Goal: Task Accomplishment & Management: Manage account settings

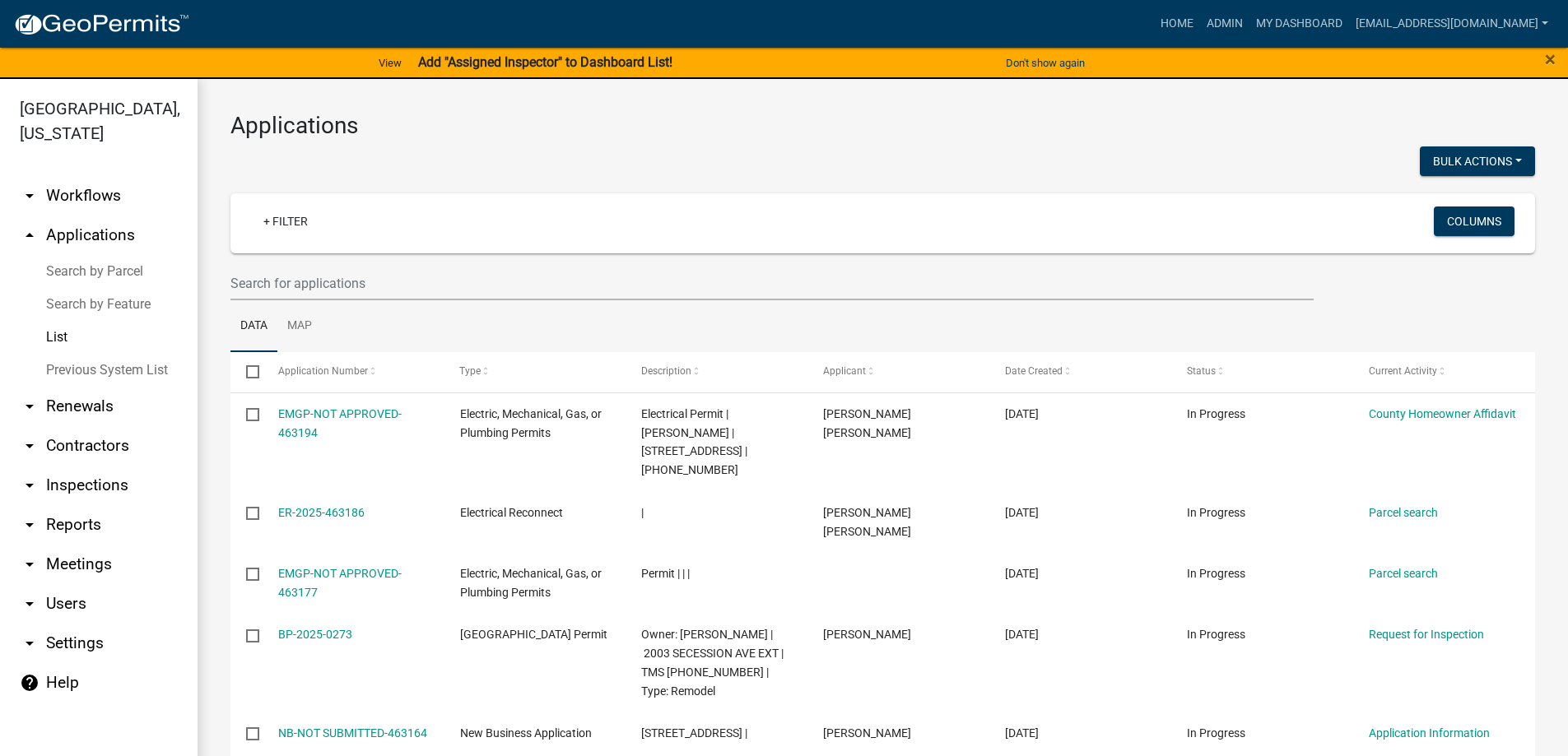
select select "3: 100"
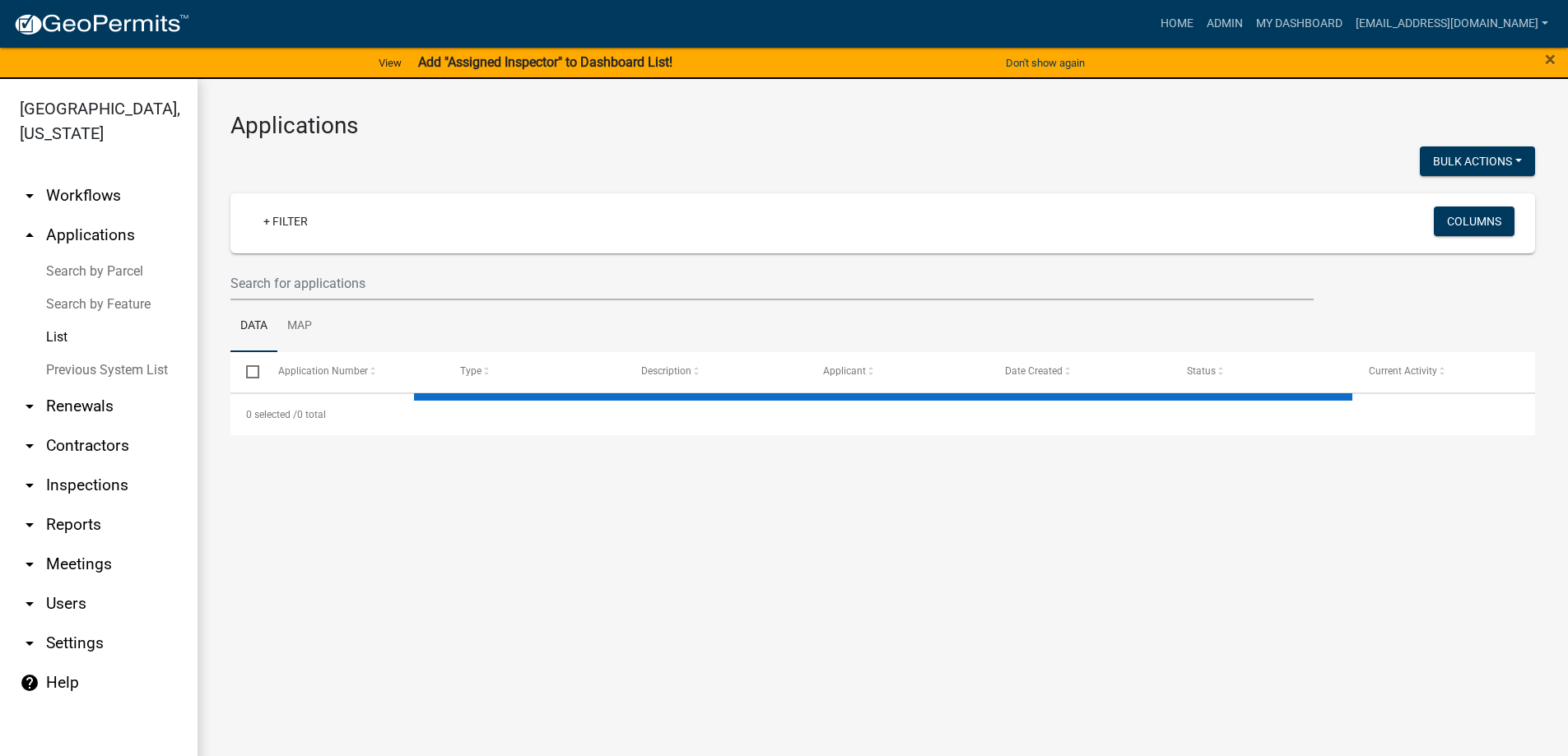
select select "3: 100"
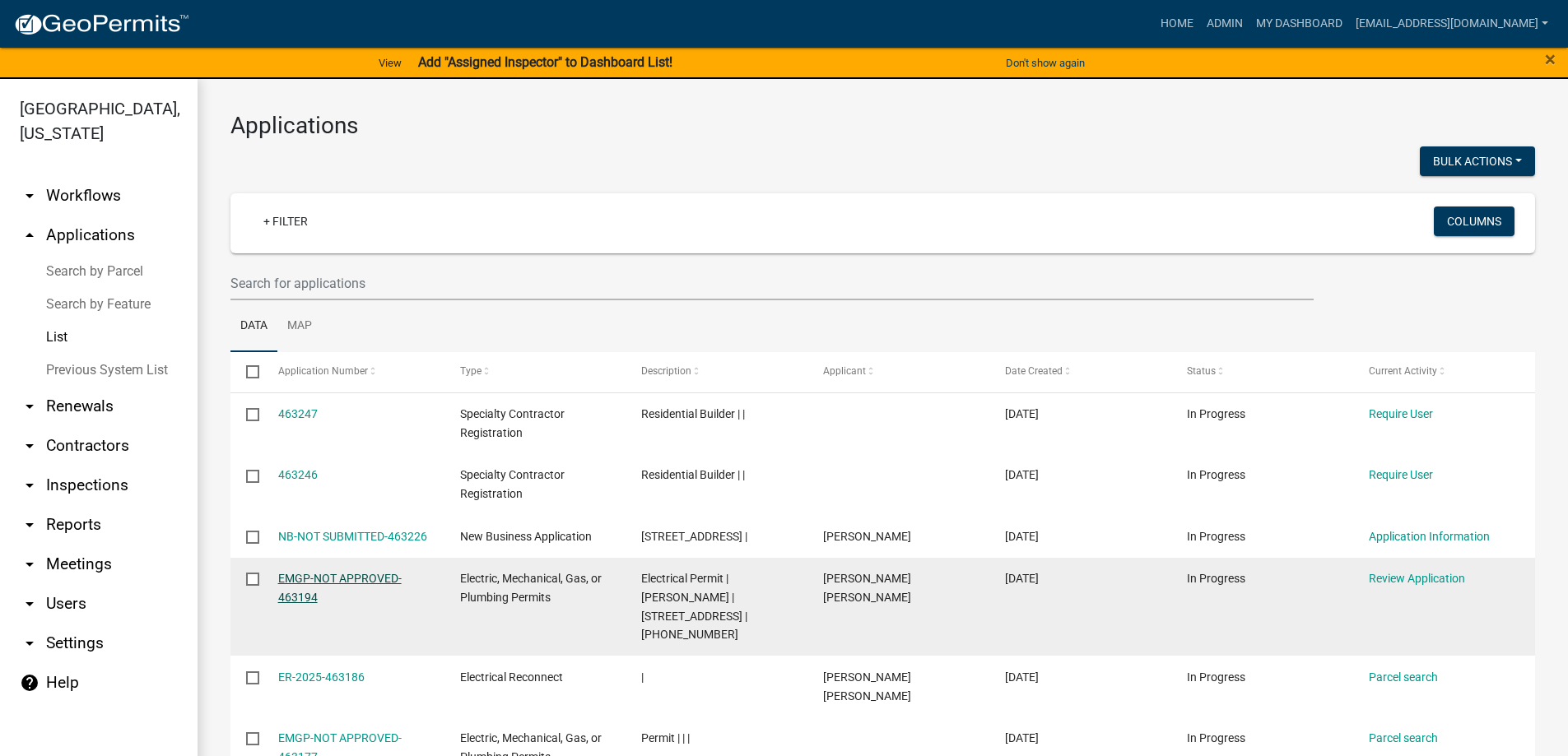
click at [282, 583] on link "EMGP-NOT APPROVED-463194" at bounding box center [340, 587] width 124 height 32
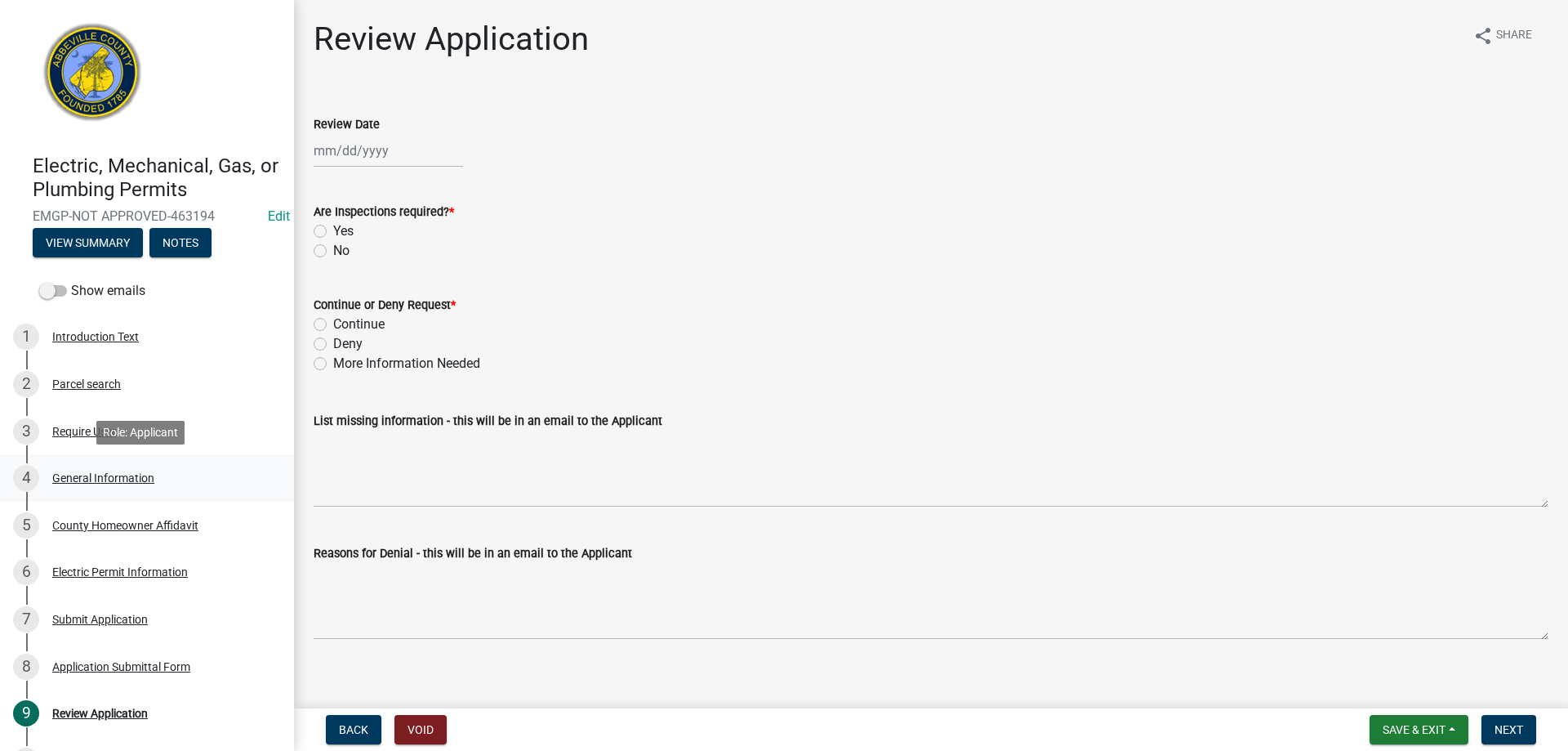
click at [78, 469] on div "4 General Information" at bounding box center [141, 478] width 255 height 26
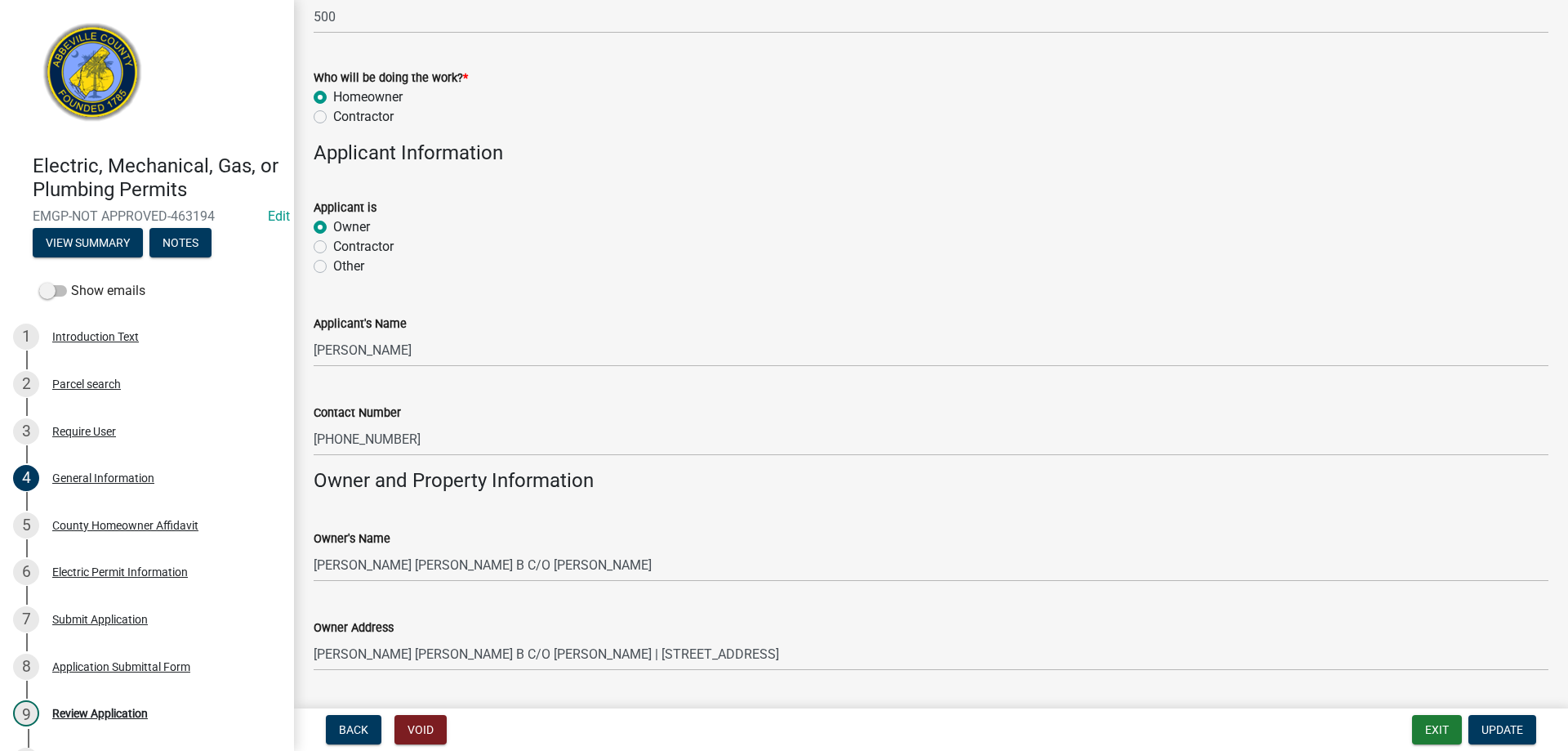
scroll to position [981, 0]
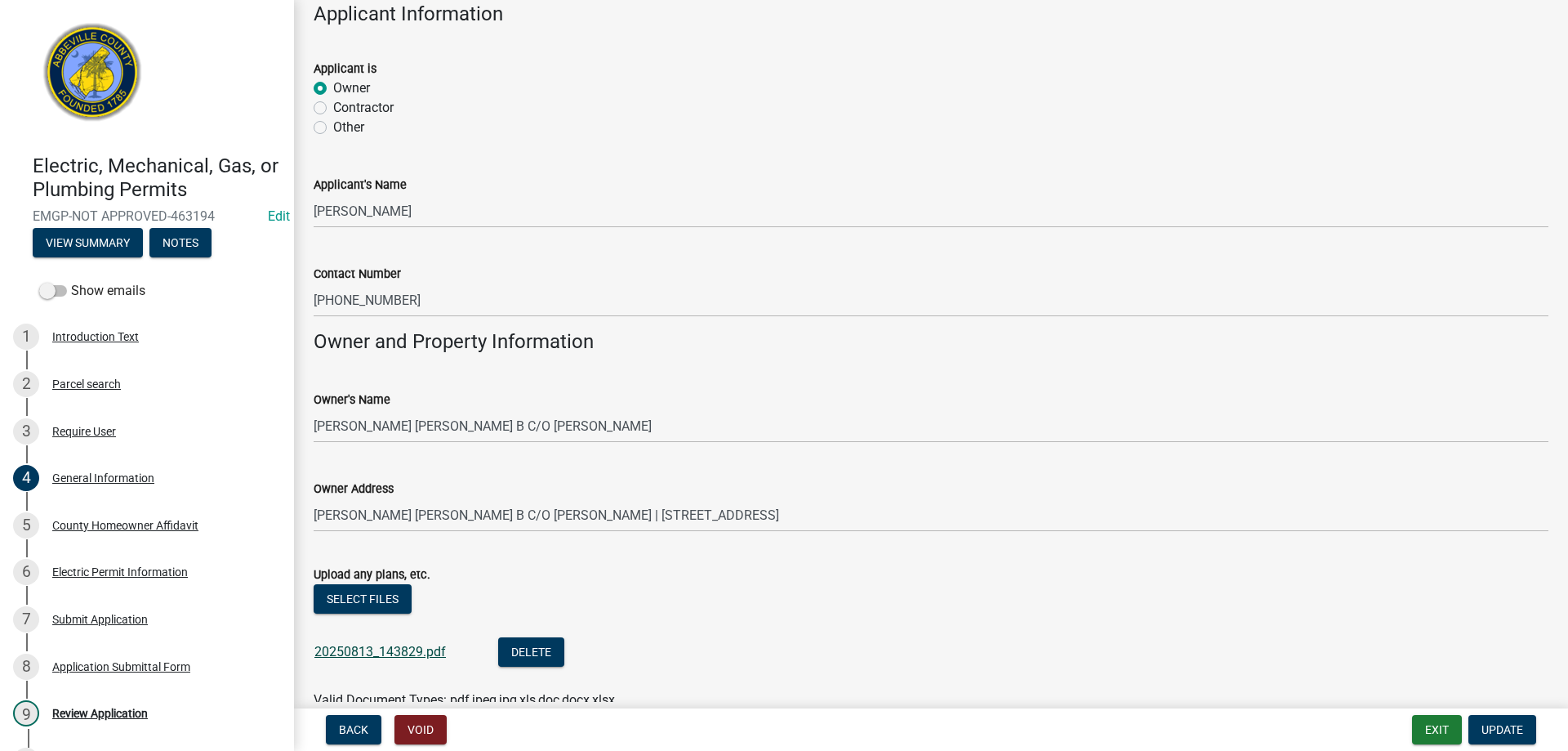
click at [384, 650] on link "20250813_143829.pdf" at bounding box center [380, 652] width 131 height 15
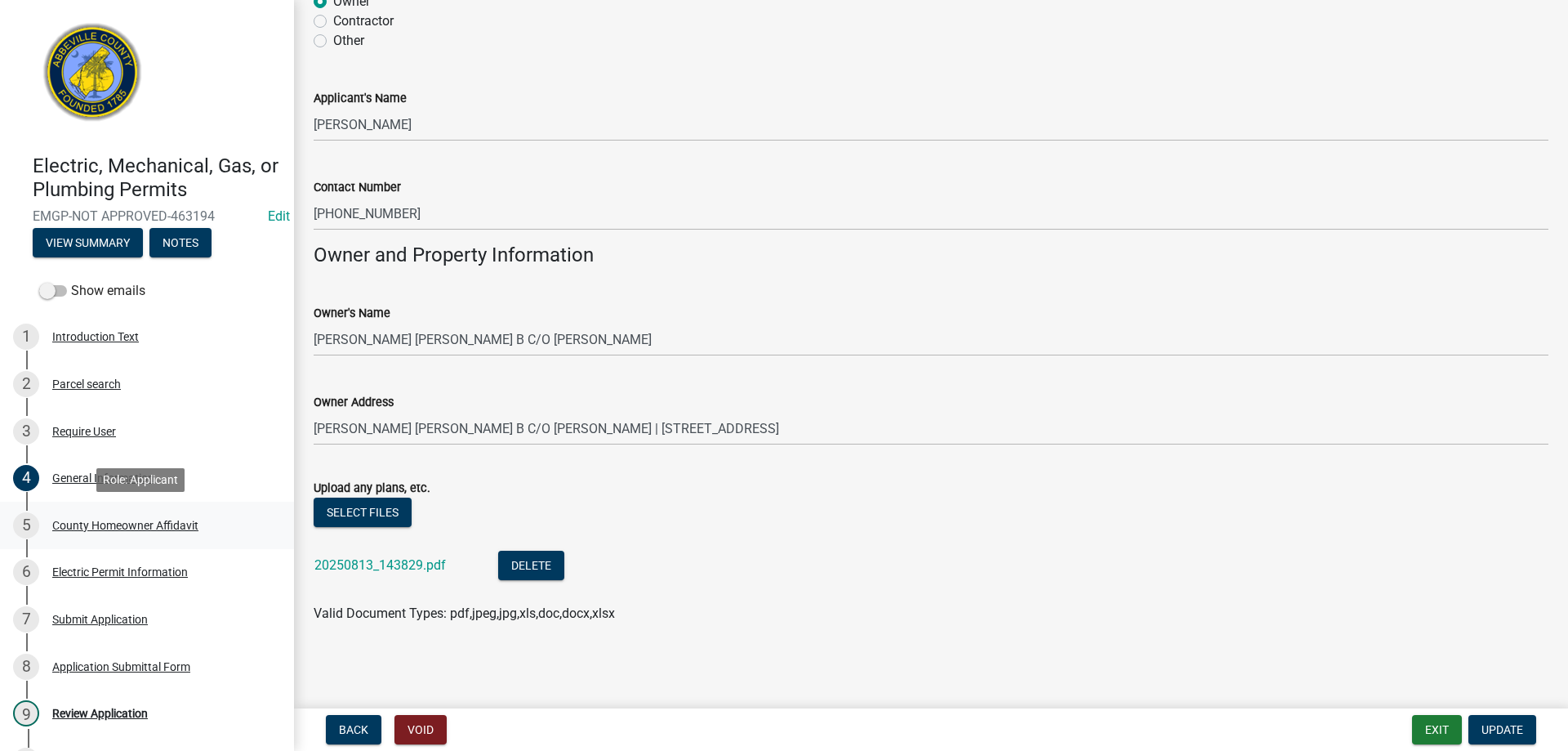
click at [68, 531] on div "County Homeowner Affidavit" at bounding box center [125, 525] width 147 height 11
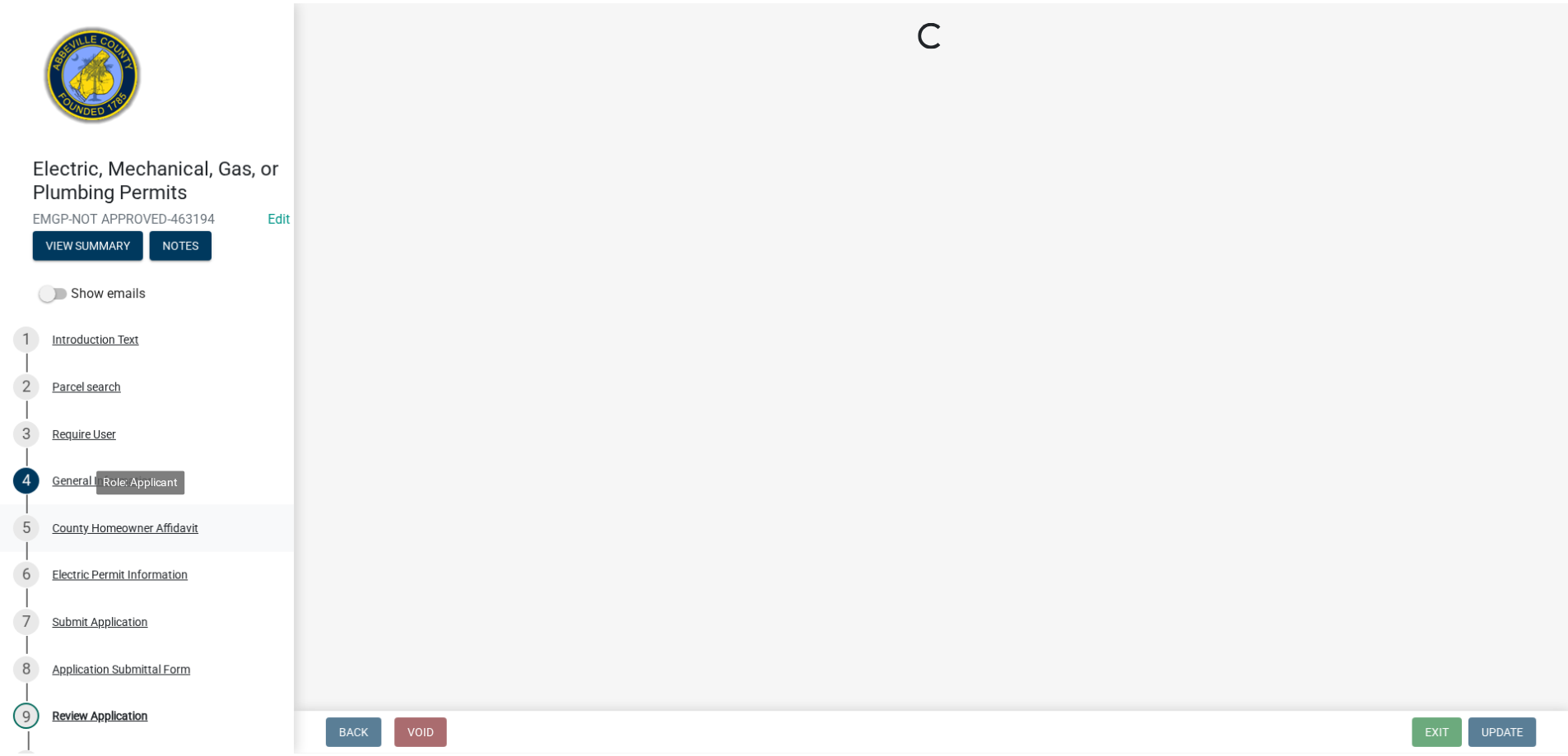
scroll to position [0, 0]
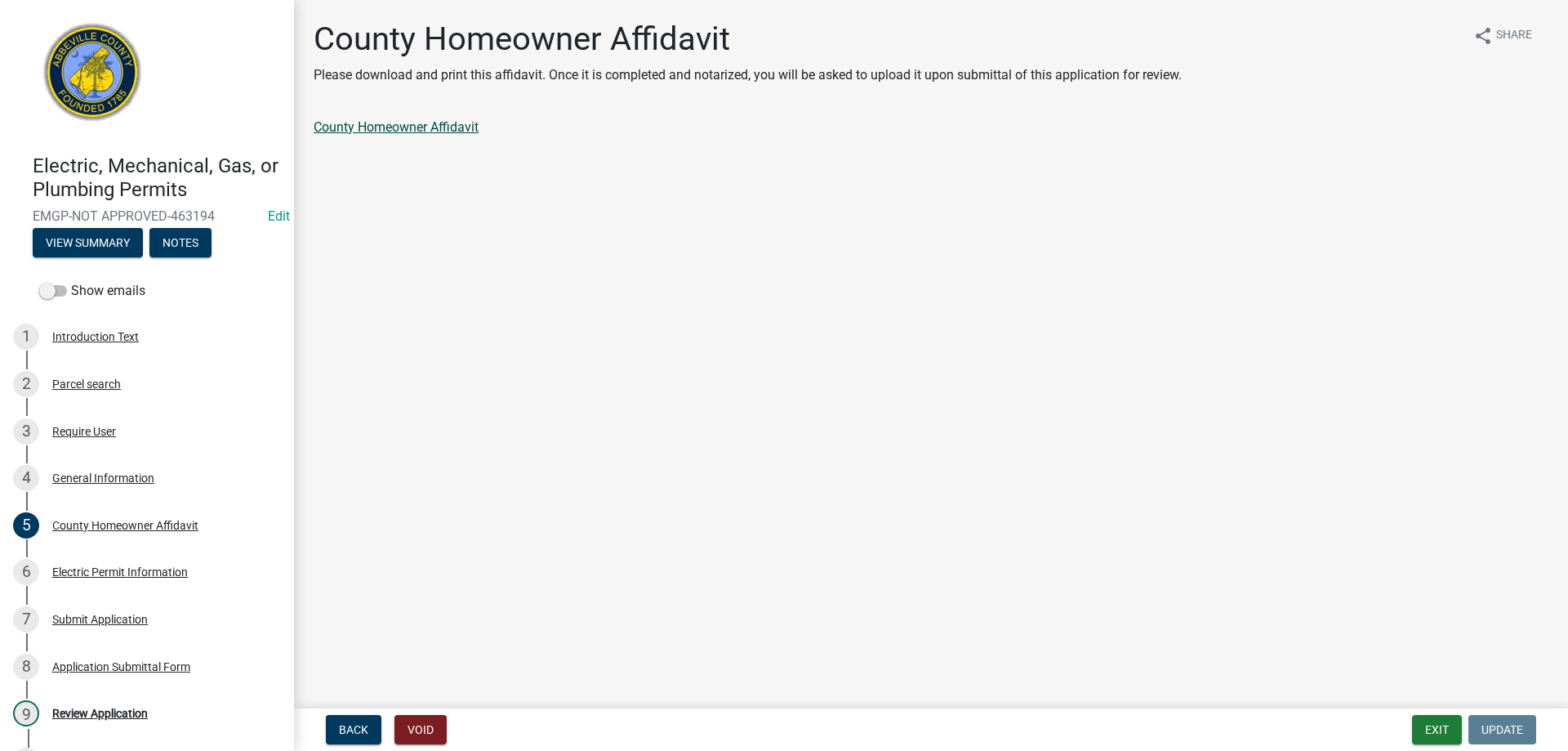
click at [354, 133] on link "County Homeowner Affidavit" at bounding box center [396, 127] width 165 height 15
click at [98, 716] on div "Review Application" at bounding box center [99, 713] width 96 height 11
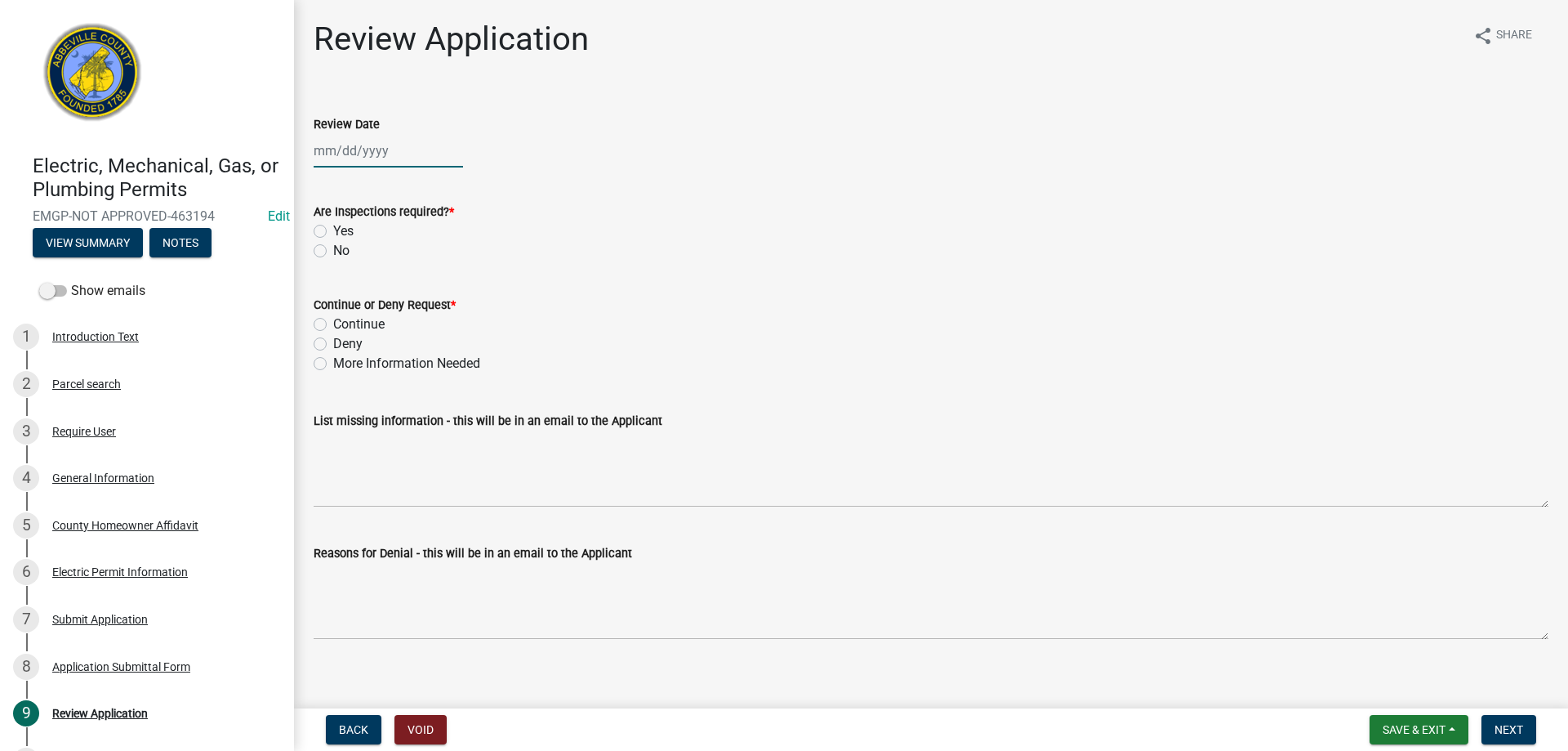
click at [381, 148] on div at bounding box center [389, 150] width 149 height 33
select select "8"
select select "2025"
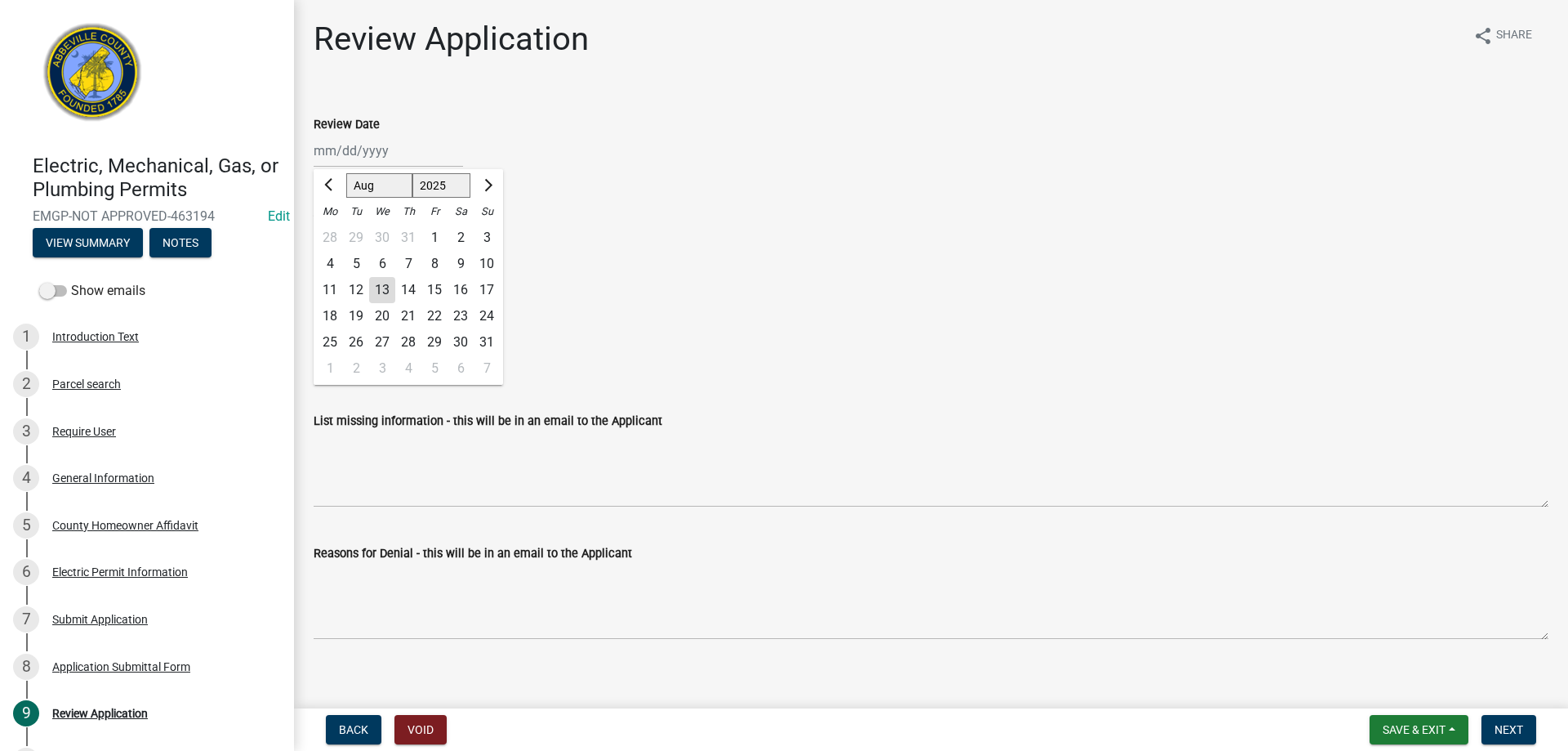
drag, startPoint x: 380, startPoint y: 286, endPoint x: 334, endPoint y: 275, distance: 47.3
click at [379, 286] on div "13" at bounding box center [382, 290] width 26 height 26
type input "[DATE]"
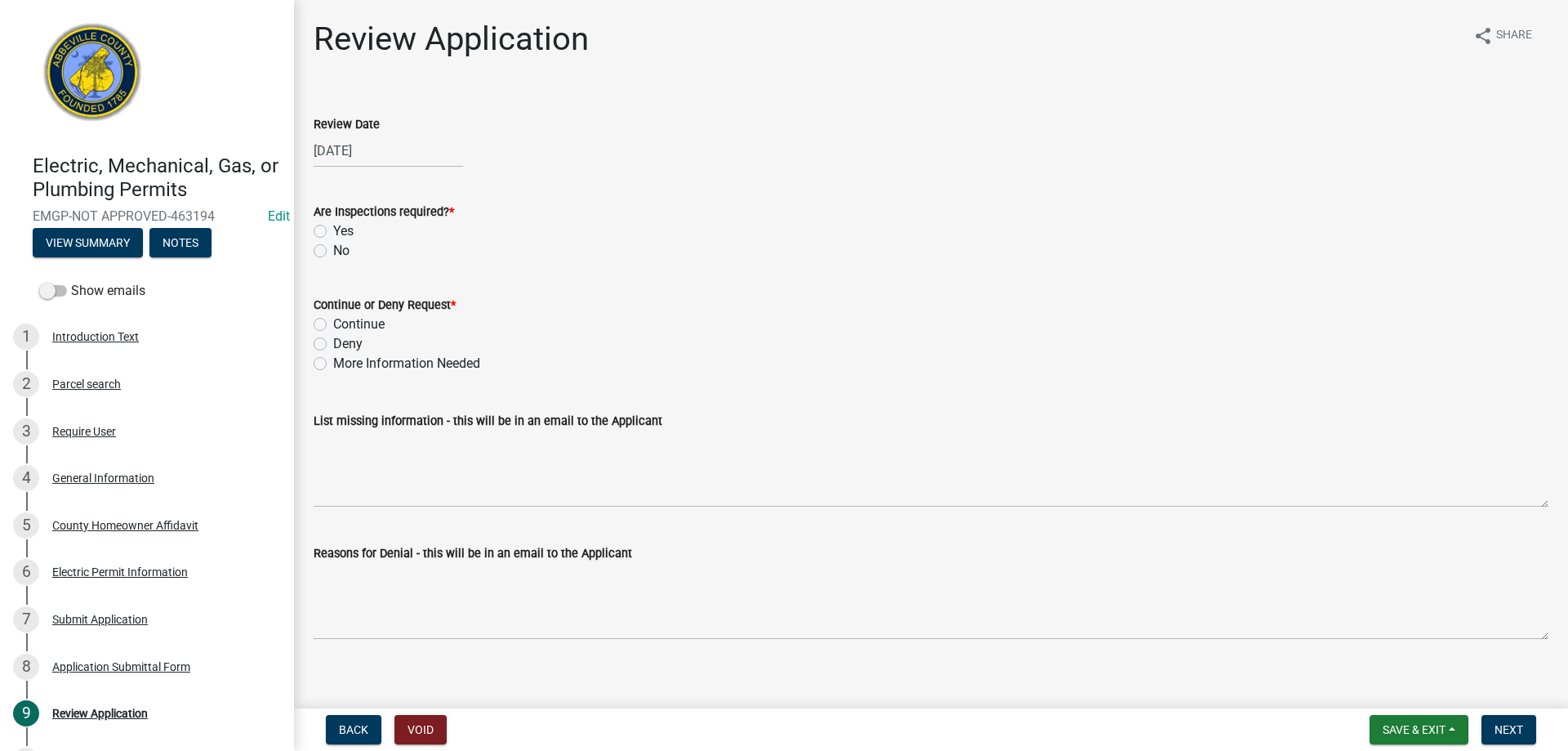
click at [333, 231] on label "Yes" at bounding box center [343, 231] width 21 height 20
click at [333, 231] on input "Yes" at bounding box center [338, 226] width 10 height 10
radio input "true"
click at [313, 322] on div "Continue or Deny Request * Continue Deny More Information Needed" at bounding box center [932, 324] width 1260 height 98
click at [333, 328] on label "Continue" at bounding box center [358, 324] width 51 height 20
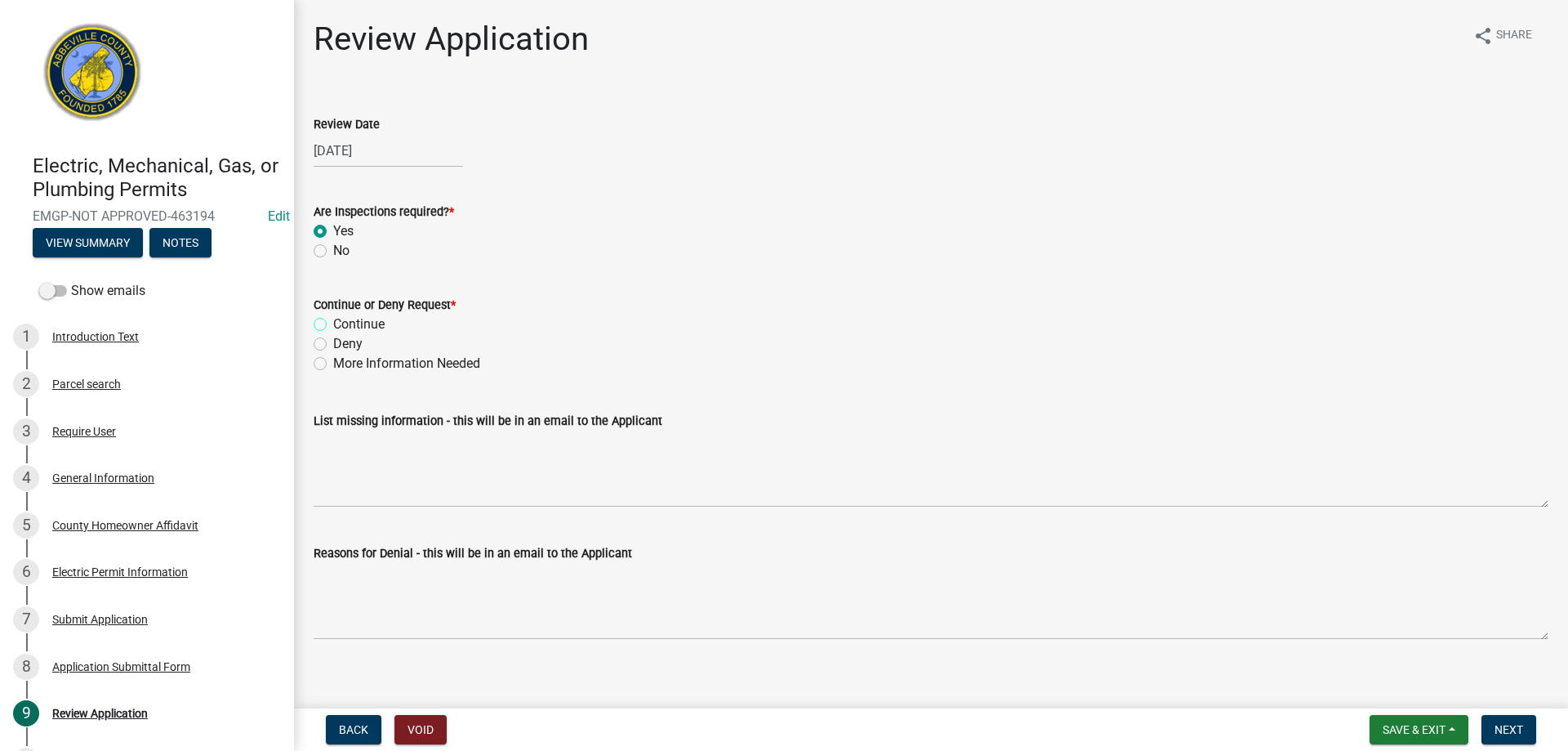
click at [333, 325] on input "Continue" at bounding box center [338, 320] width 10 height 10
radio input "true"
click at [1490, 723] on button "Next" at bounding box center [1509, 729] width 55 height 29
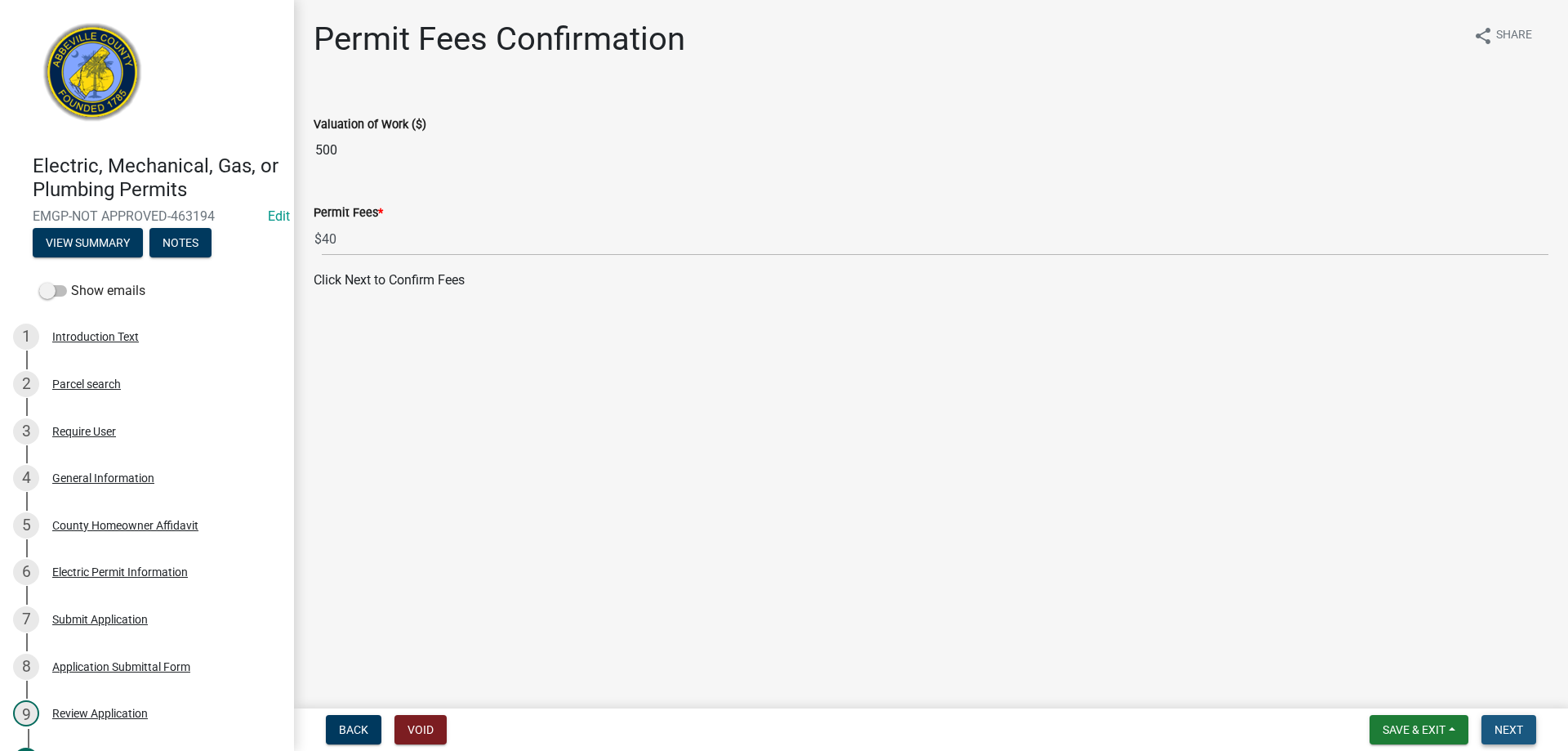
click at [1508, 730] on span "Next" at bounding box center [1509, 729] width 28 height 13
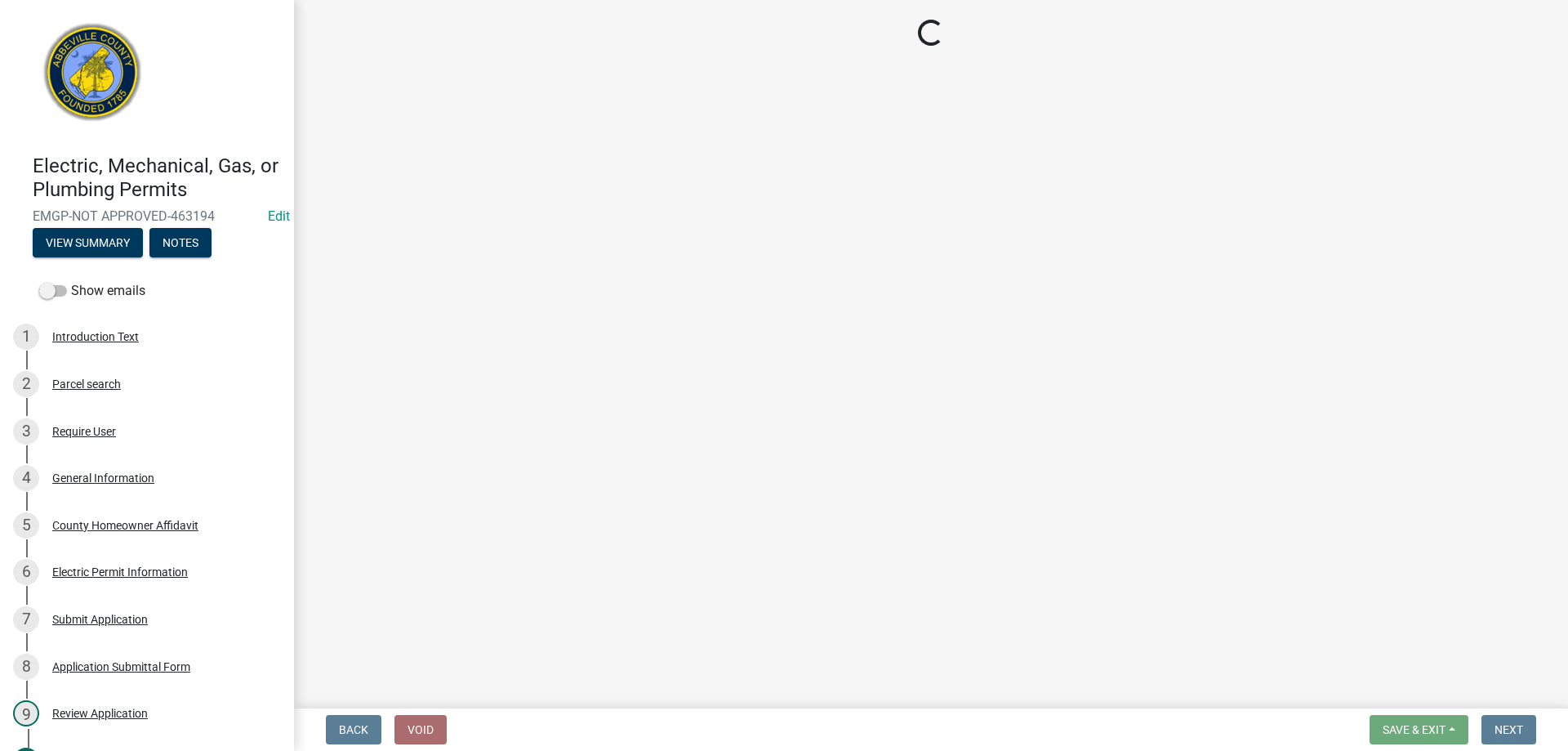
select select "3: 3"
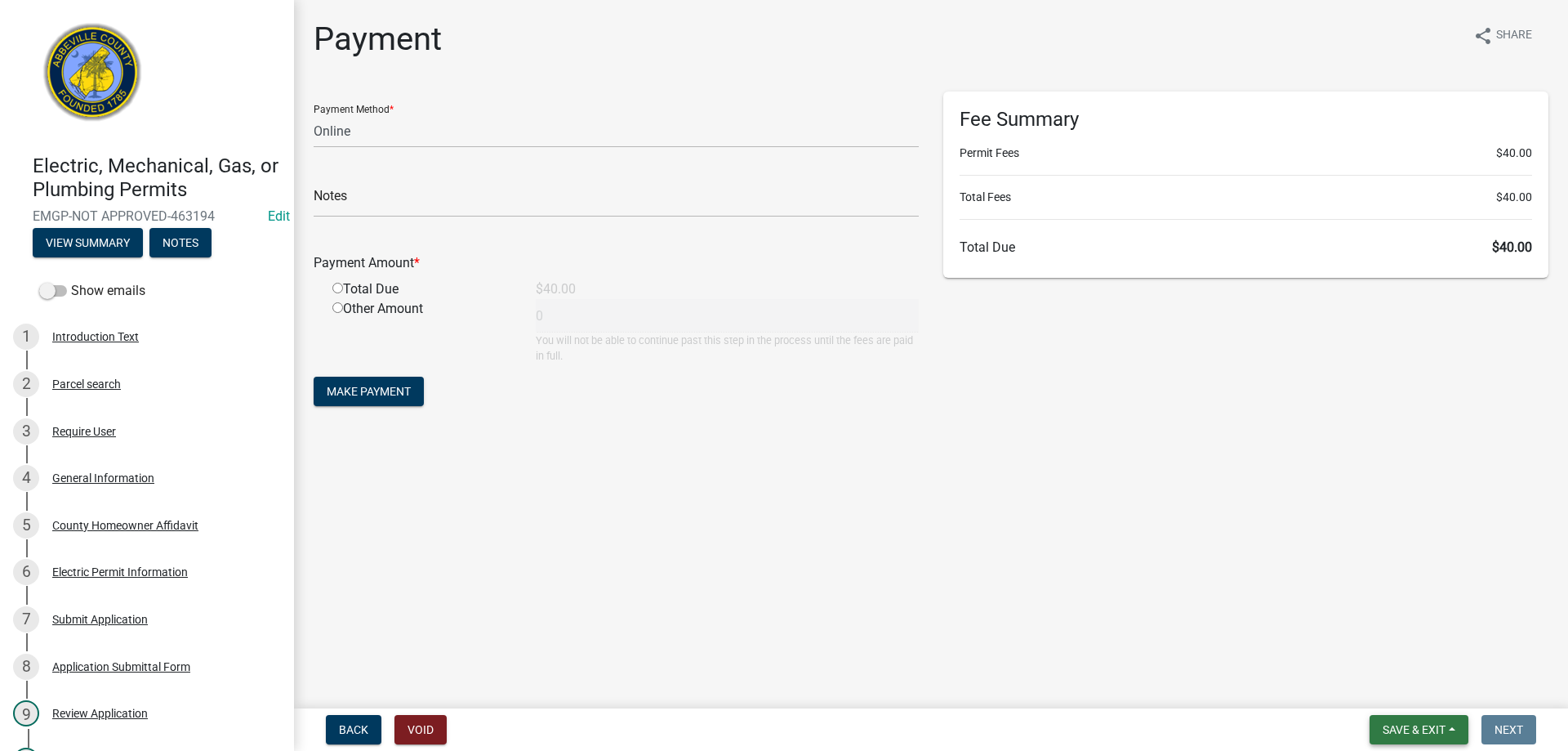
click at [1437, 729] on span "Save & Exit" at bounding box center [1414, 729] width 63 height 13
click at [1429, 694] on button "Save & Exit" at bounding box center [1403, 687] width 131 height 39
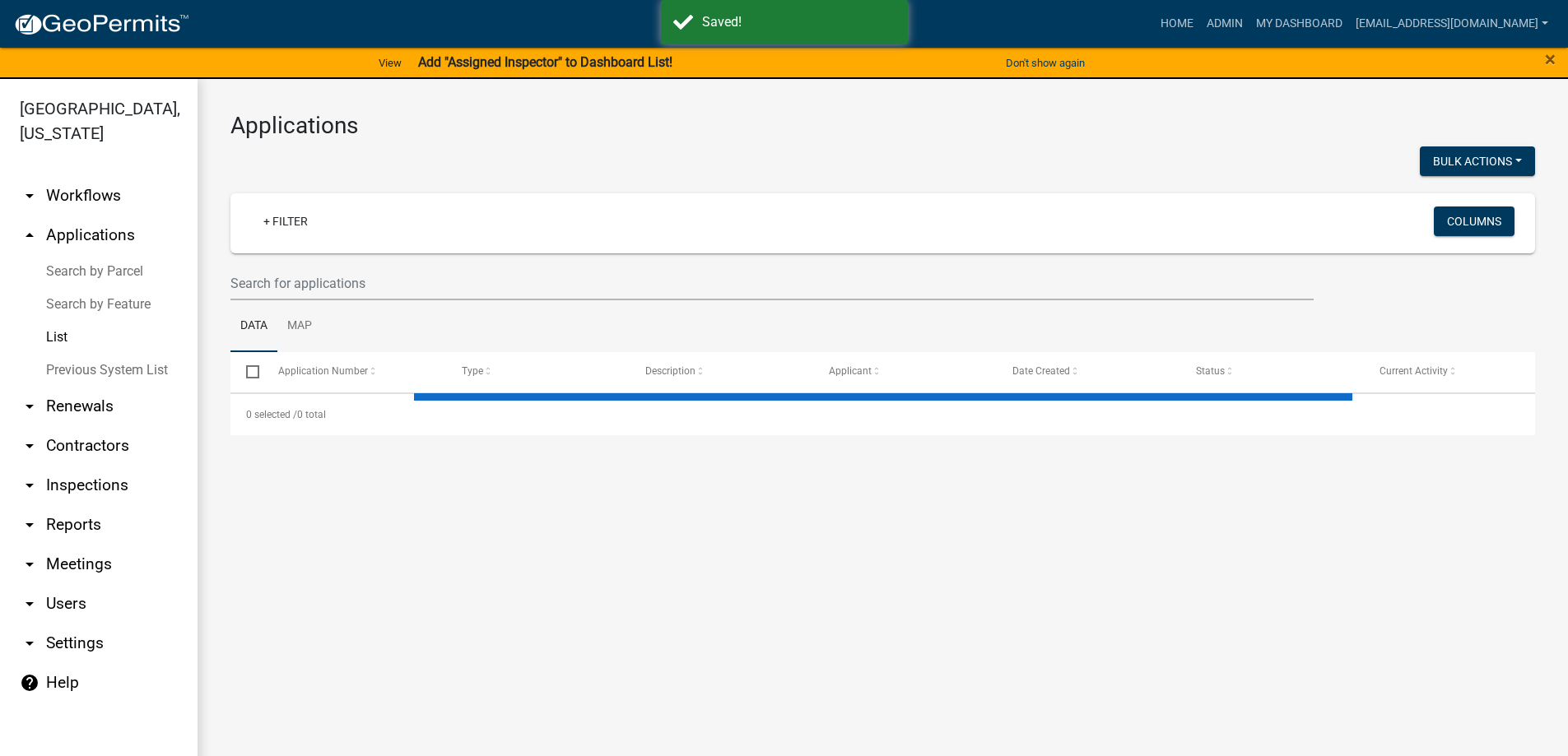
select select "3: 100"
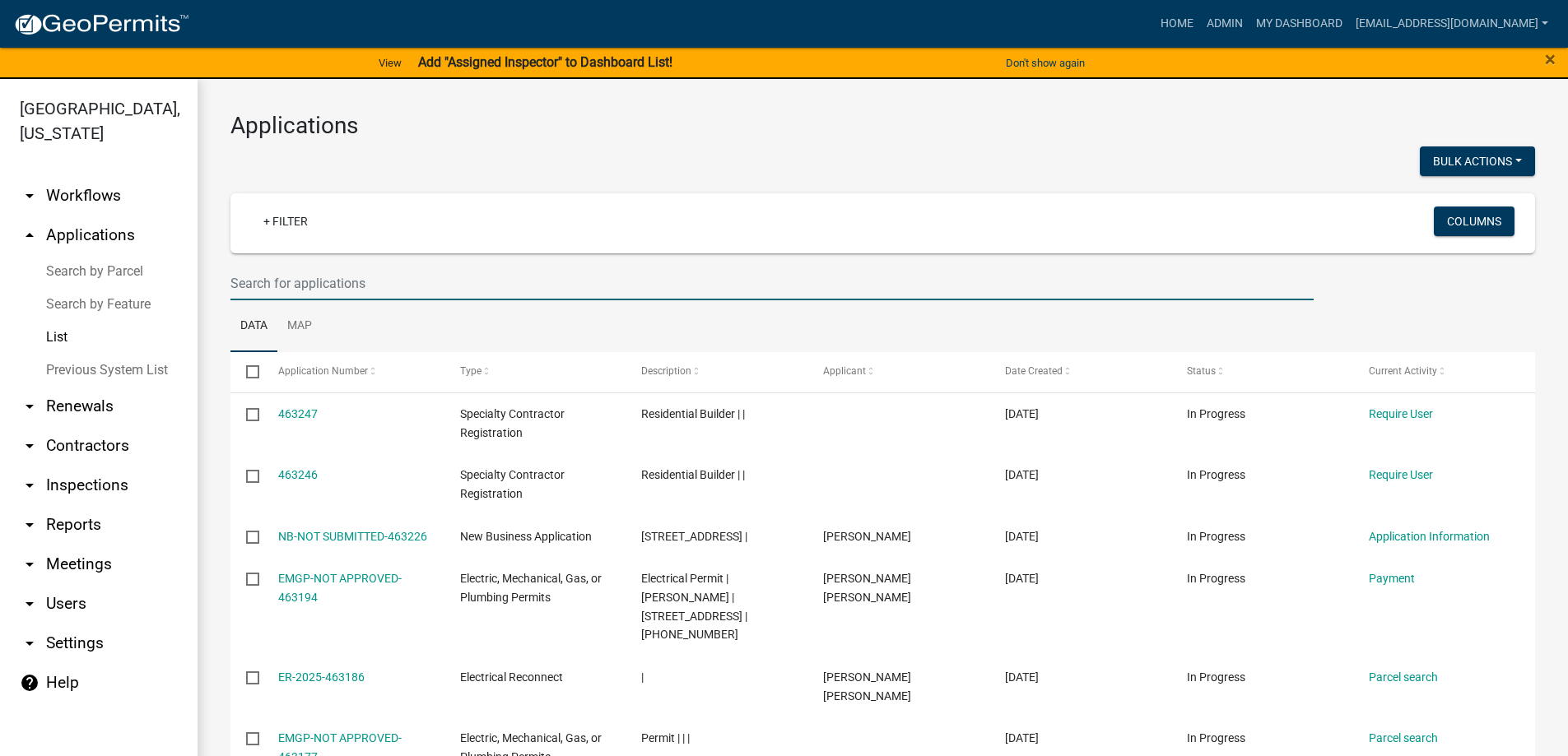
click at [305, 287] on input "text" at bounding box center [772, 283] width 1083 height 33
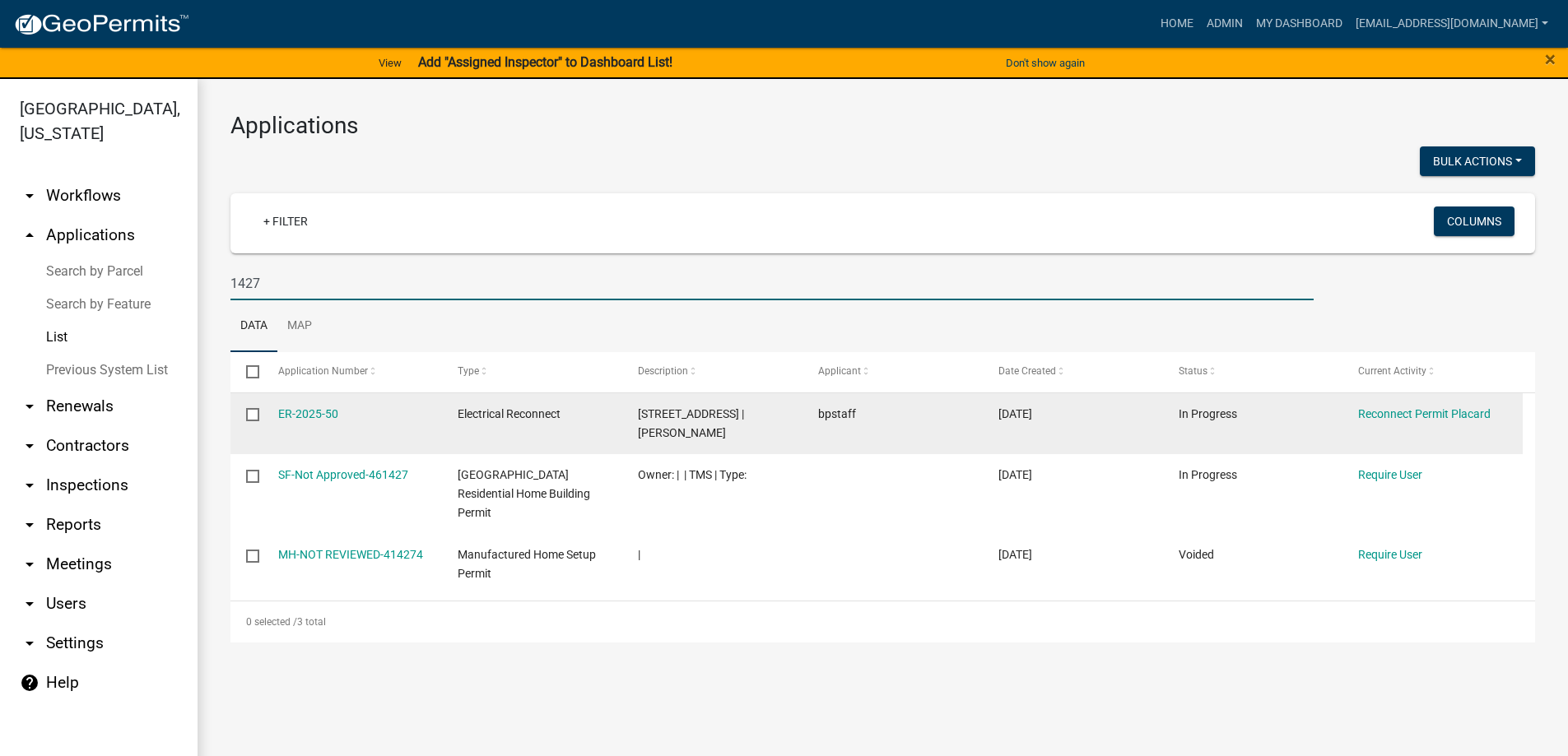
type input "1427"
click at [275, 417] on datatable-body-cell "ER-2025-50" at bounding box center [352, 424] width 180 height 61
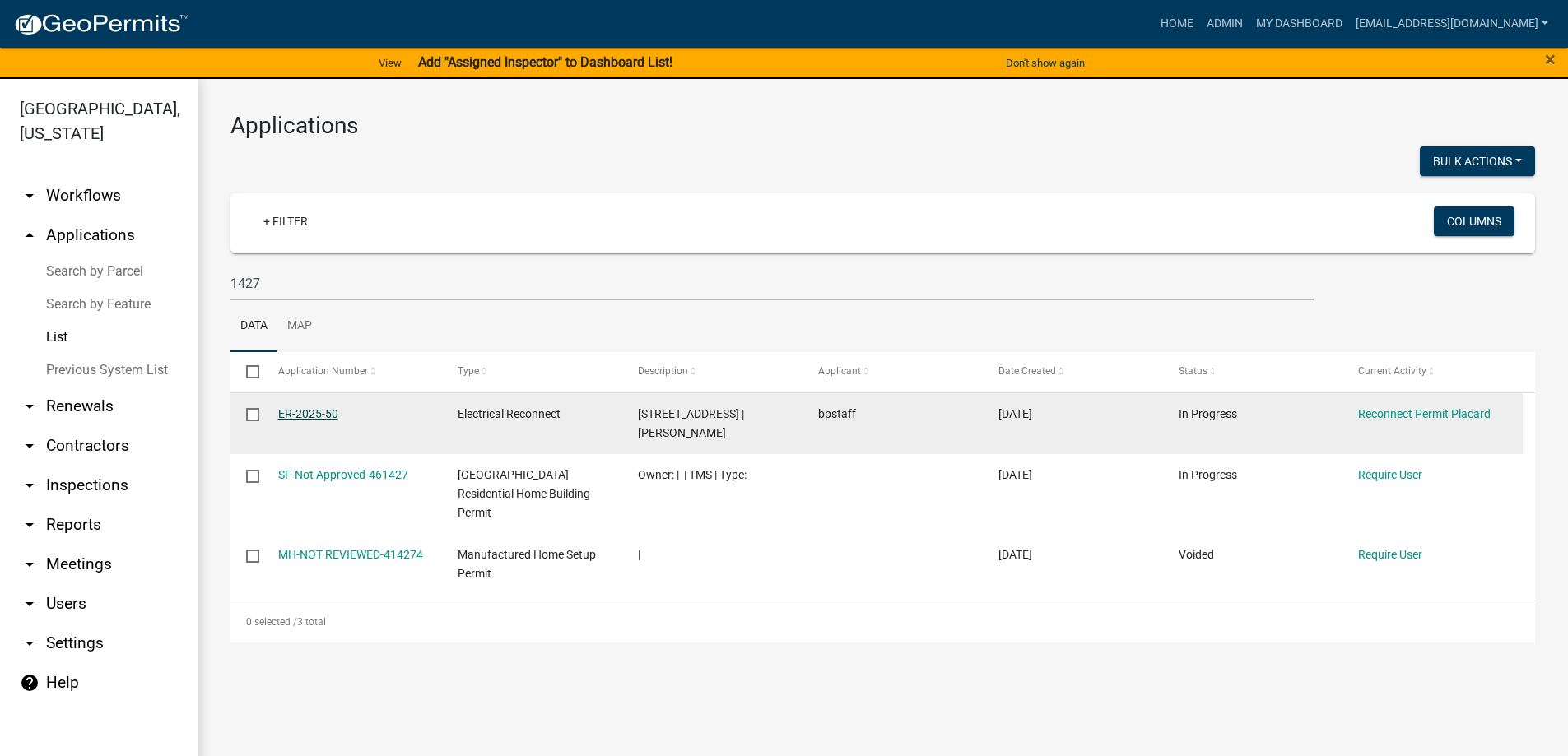
click at [281, 414] on link "ER-2025-50" at bounding box center [308, 414] width 60 height 13
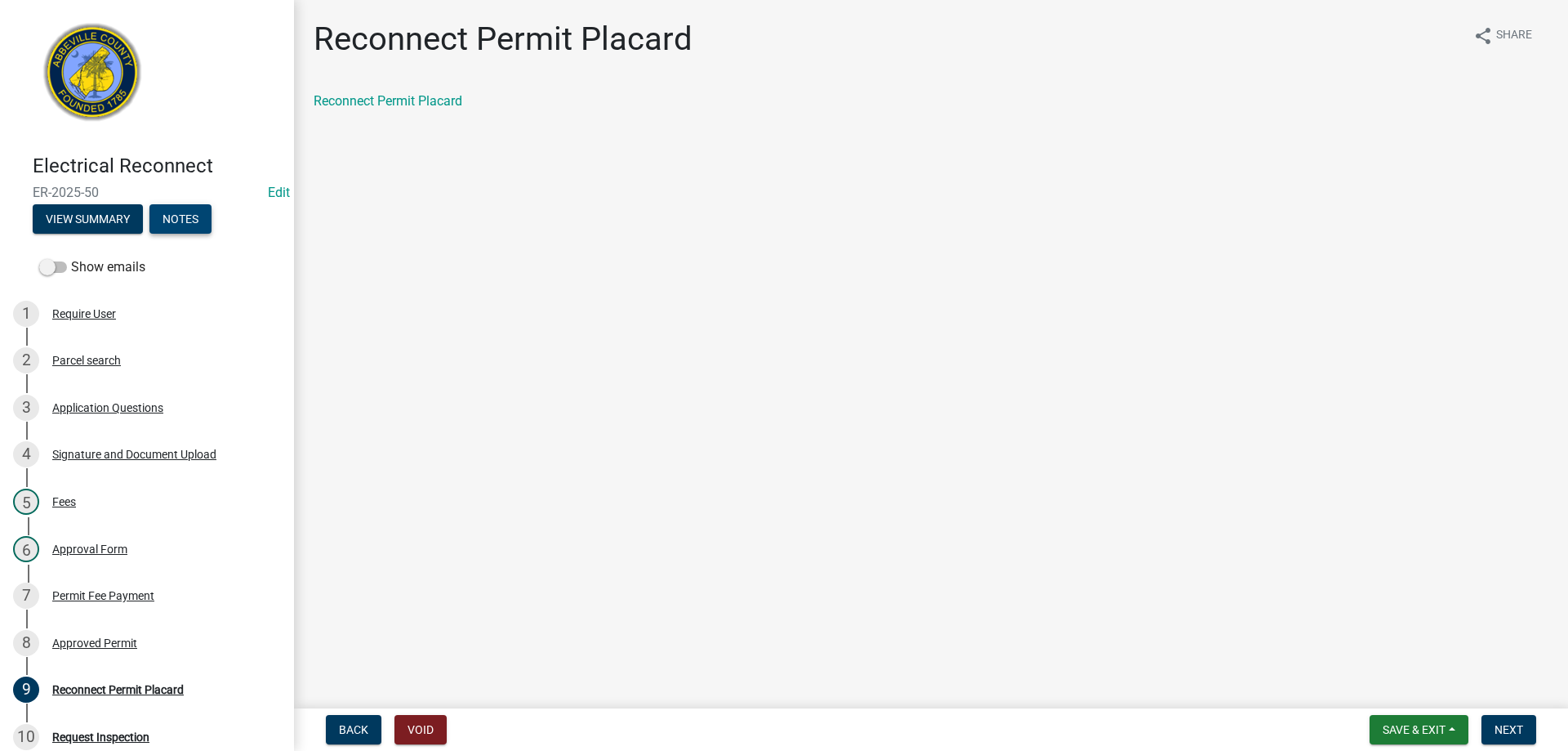
click at [197, 231] on button "Notes" at bounding box center [181, 218] width 62 height 29
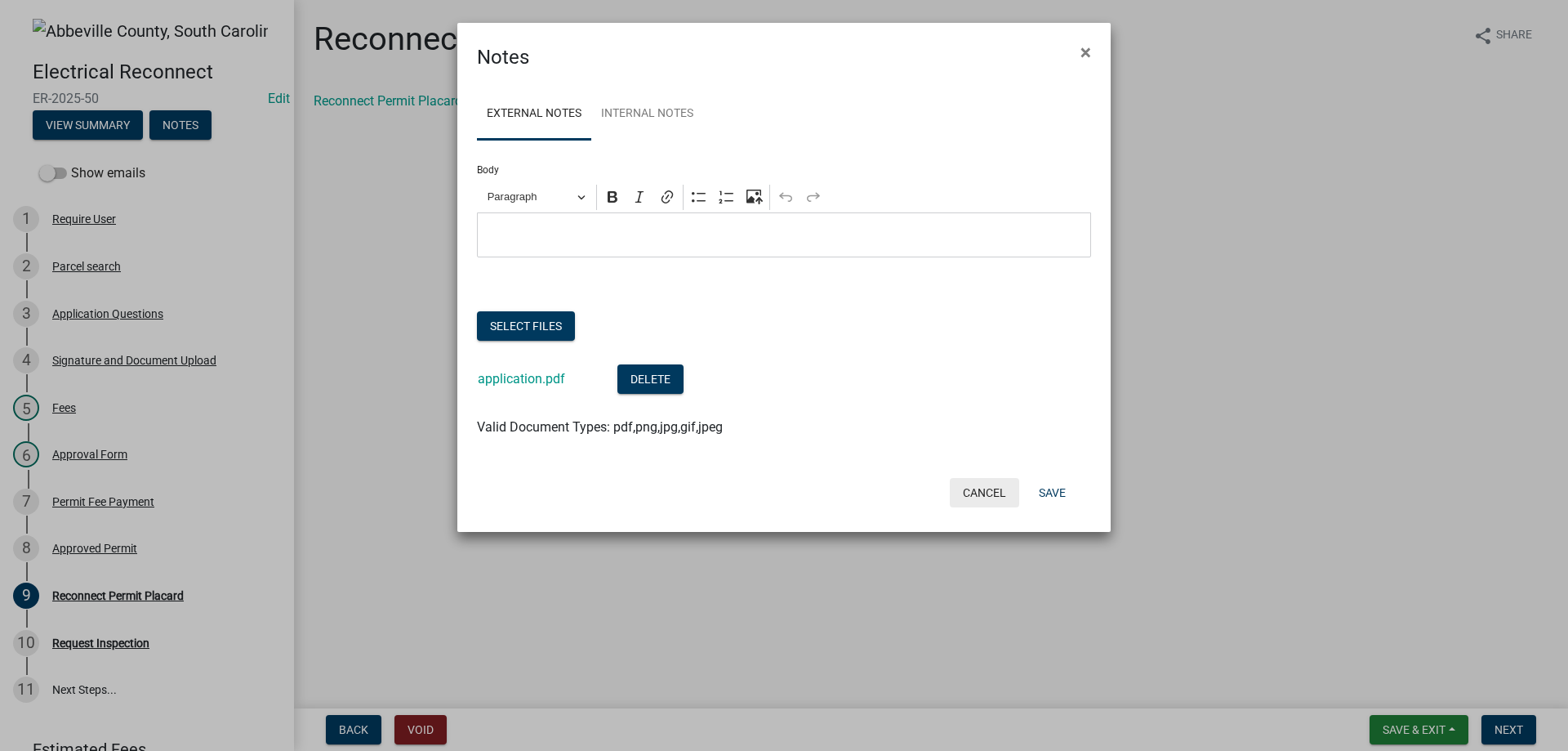
click at [975, 498] on button "Cancel" at bounding box center [984, 492] width 69 height 29
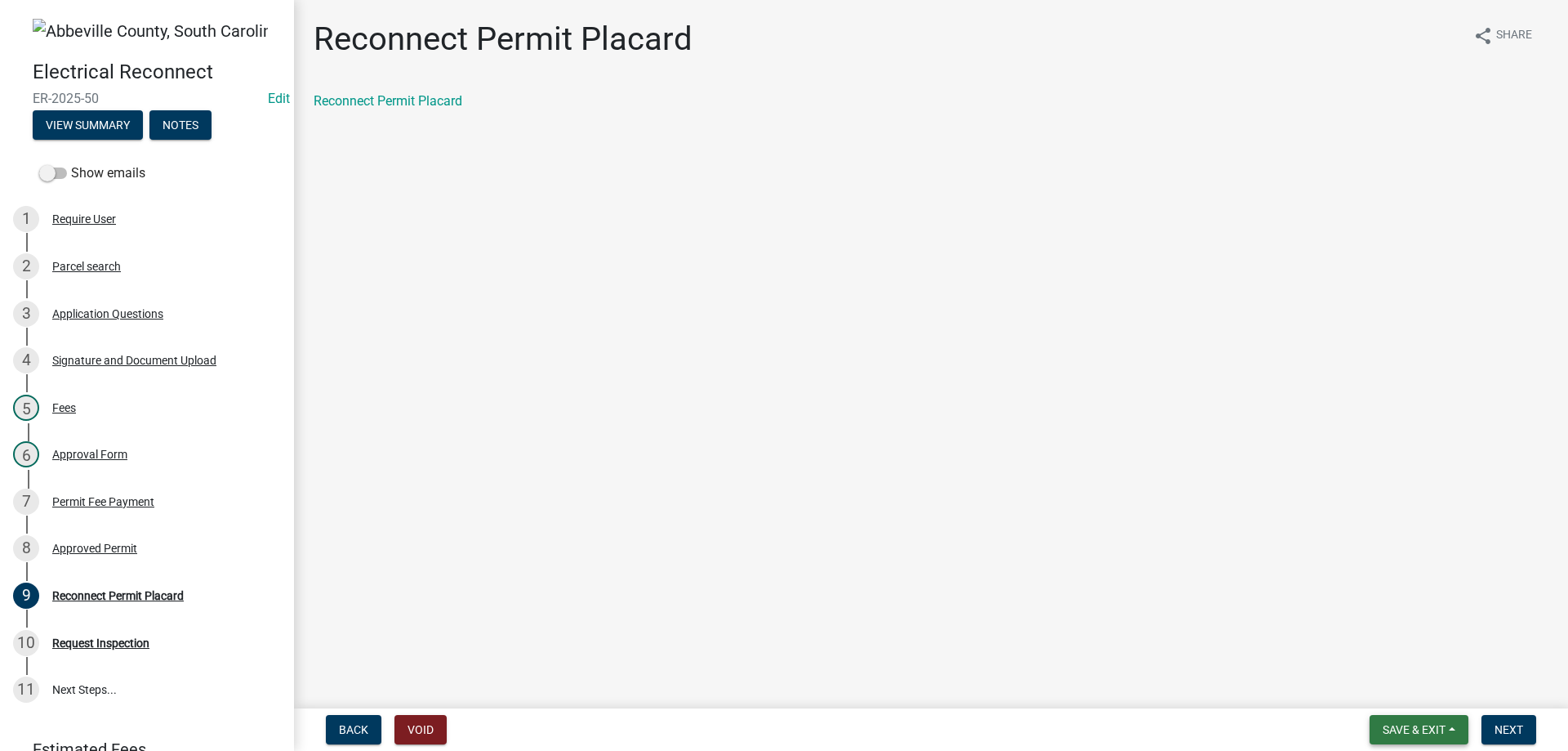
click at [1432, 737] on button "Save & Exit" at bounding box center [1420, 729] width 99 height 29
click at [1411, 691] on button "Save & Exit" at bounding box center [1403, 687] width 131 height 39
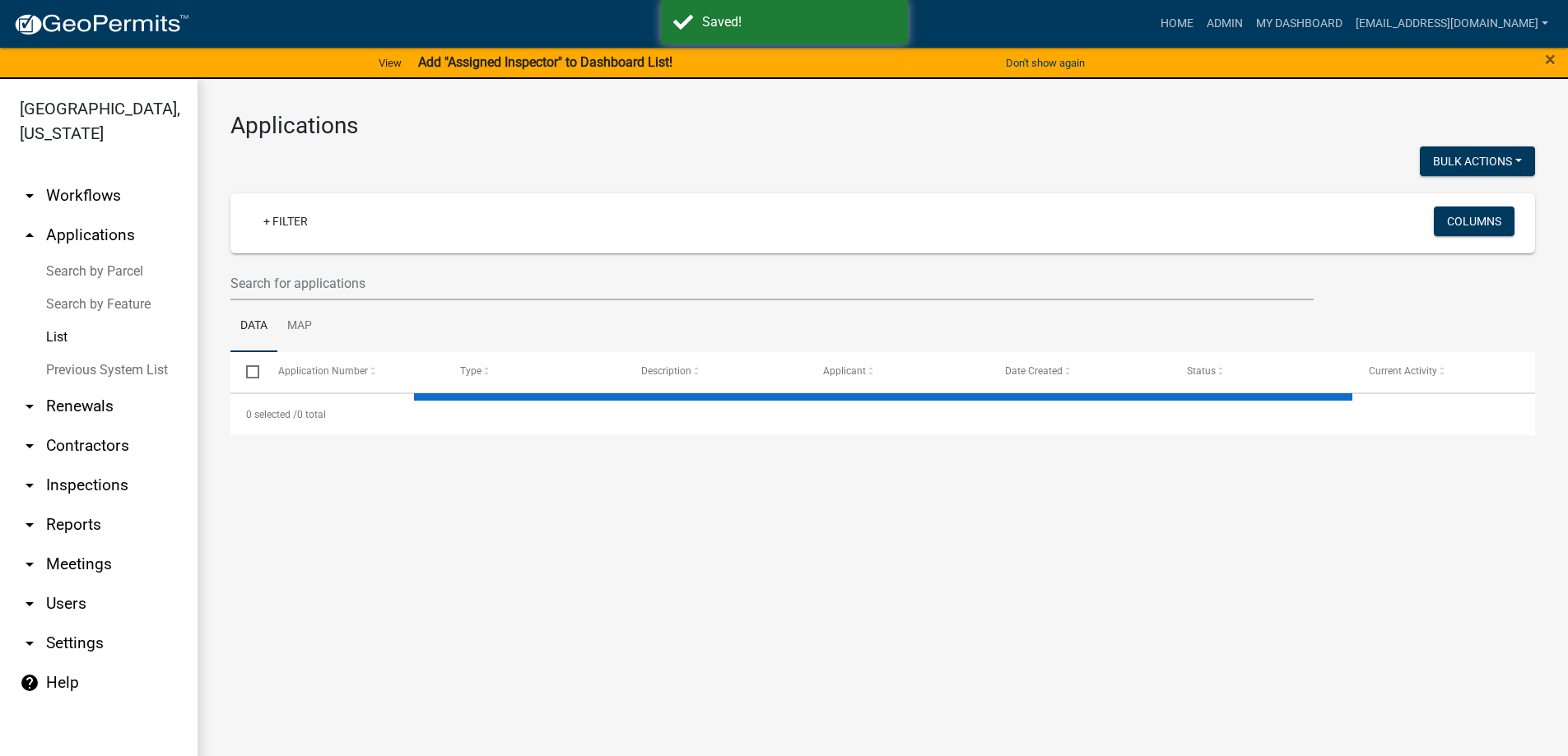
select select "3: 100"
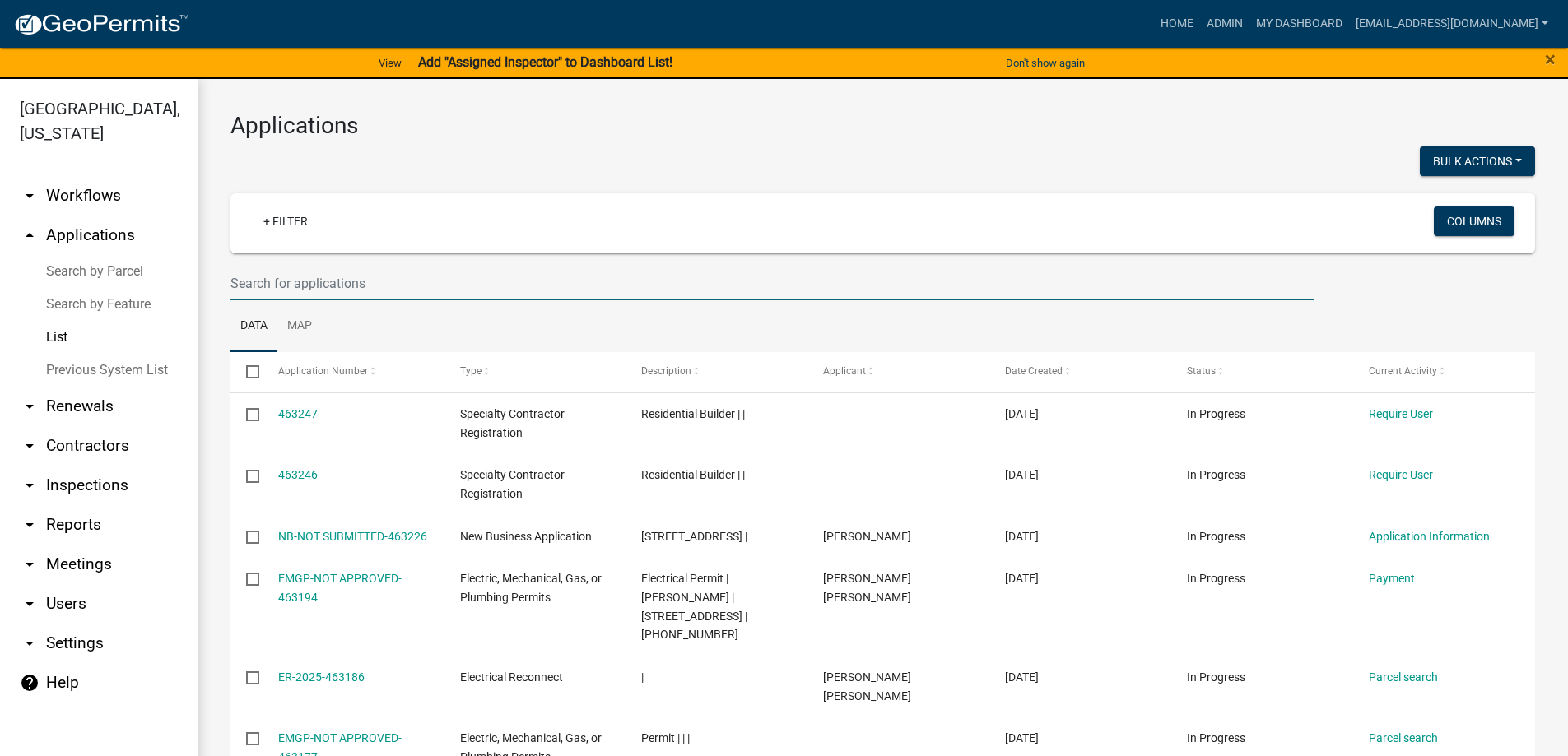
click at [349, 287] on input "text" at bounding box center [772, 283] width 1083 height 33
click at [307, 275] on input "text" at bounding box center [772, 283] width 1083 height 33
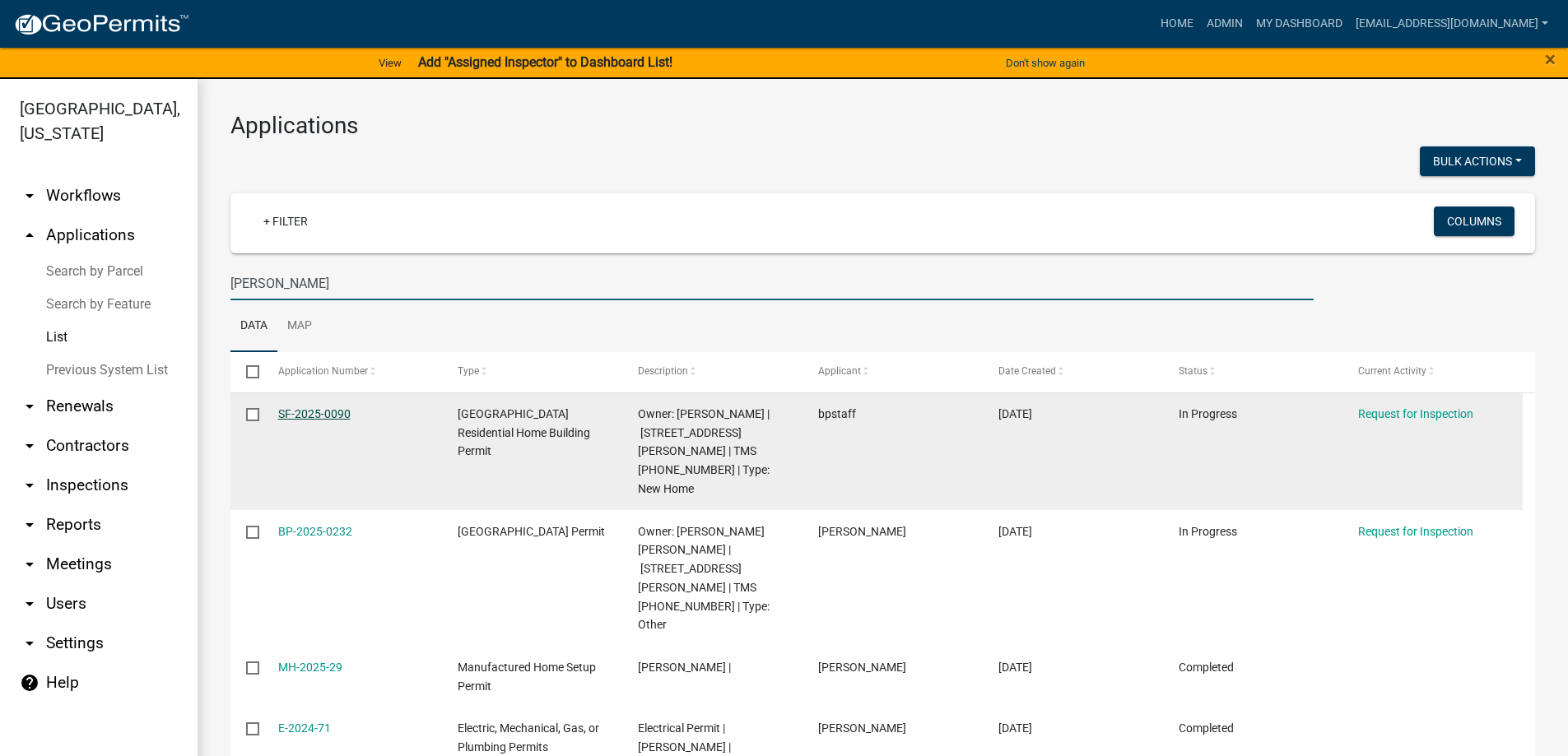
type input "[PERSON_NAME]"
click at [321, 408] on link "SF-2025-0090" at bounding box center [314, 414] width 72 height 13
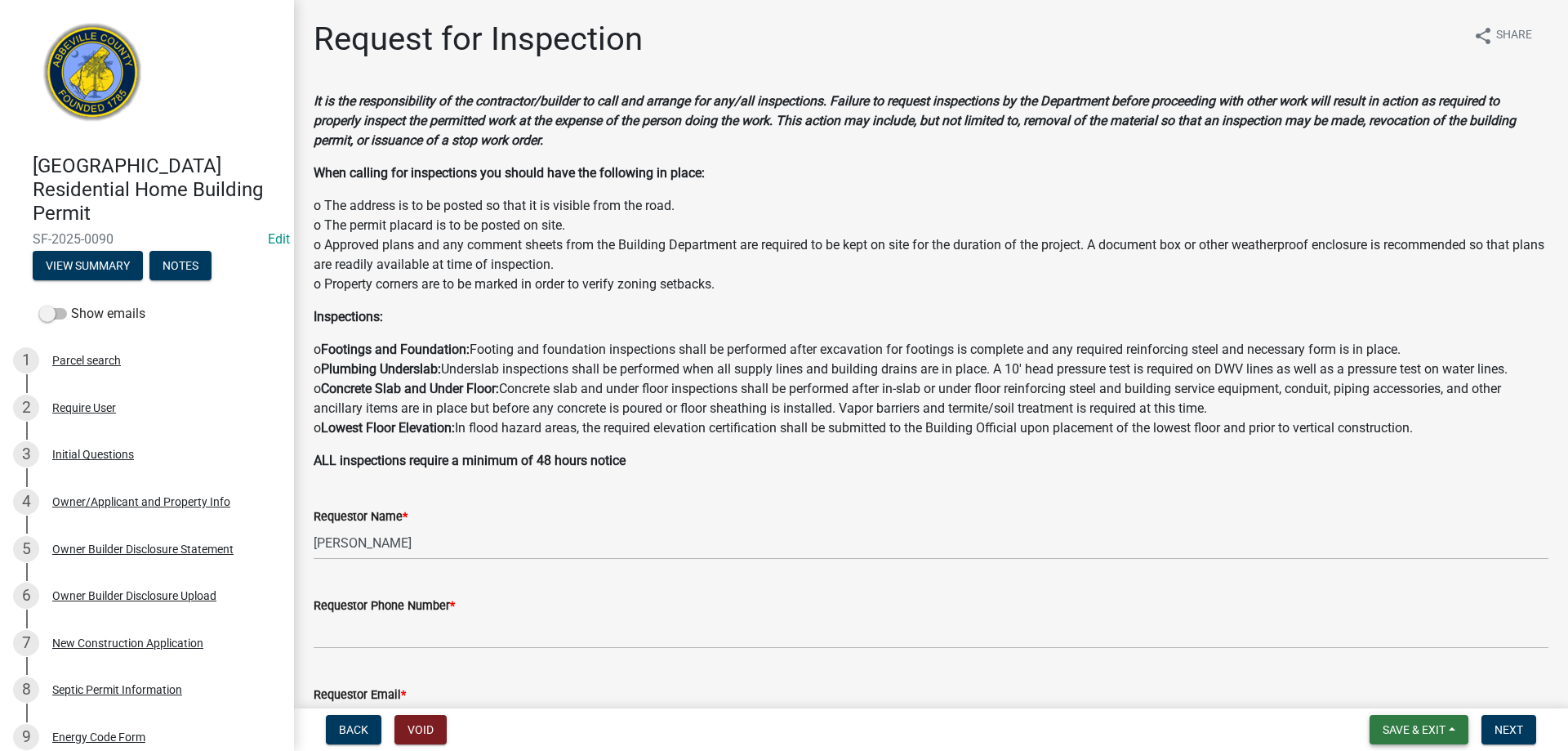
click at [1374, 725] on button "Save & Exit" at bounding box center [1420, 729] width 99 height 29
click at [1393, 692] on button "Save & Exit" at bounding box center [1403, 687] width 131 height 39
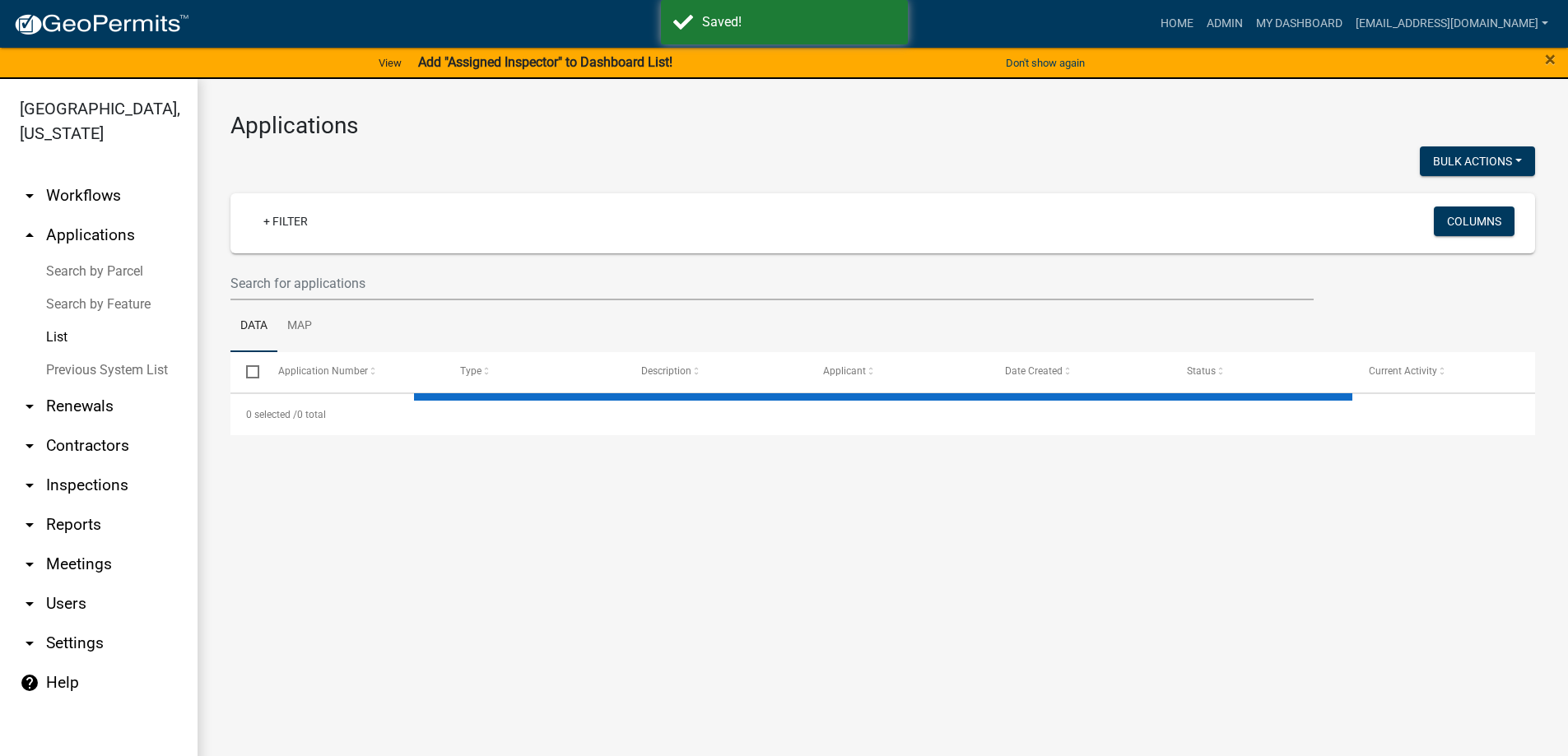
select select "3: 100"
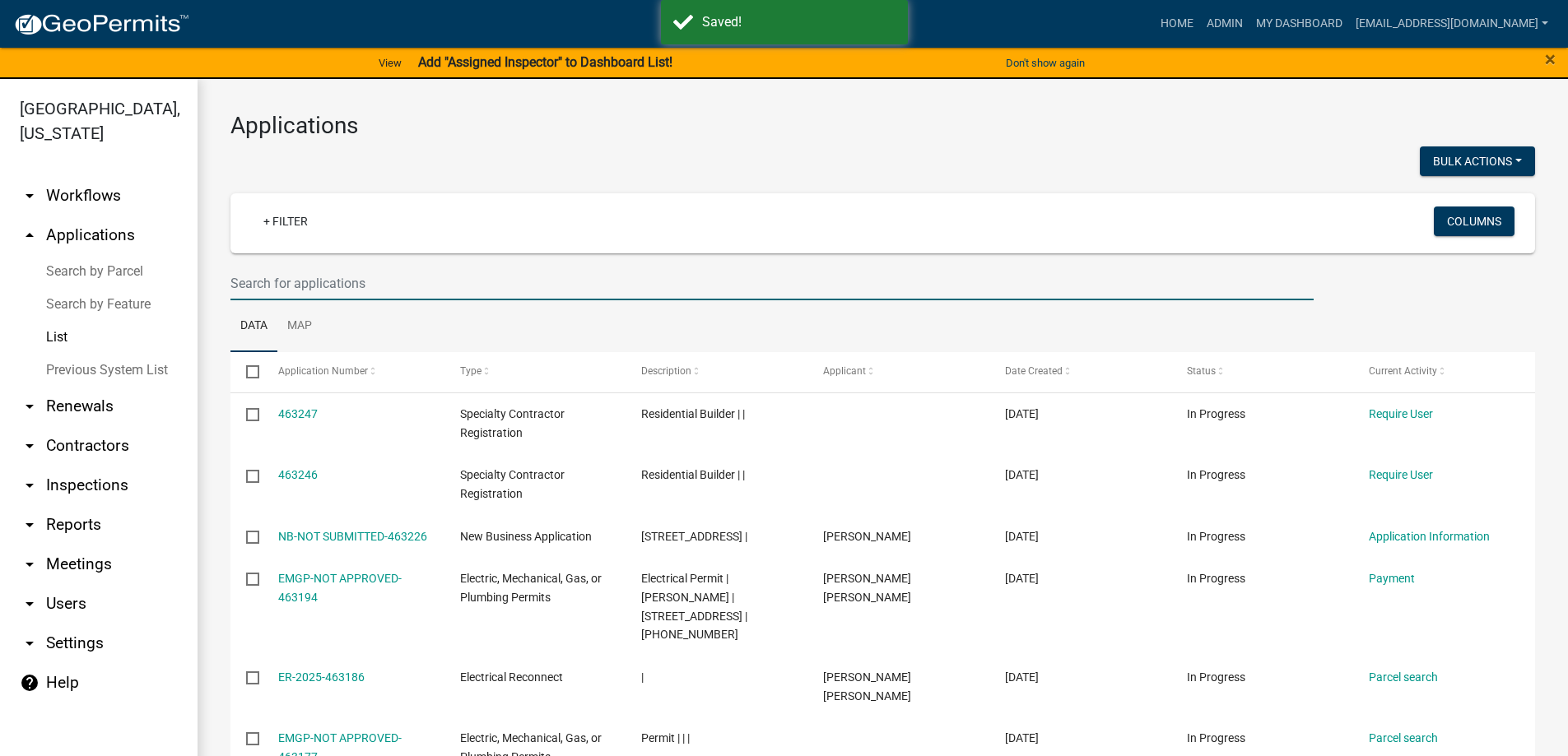
click at [409, 283] on input "text" at bounding box center [772, 283] width 1083 height 33
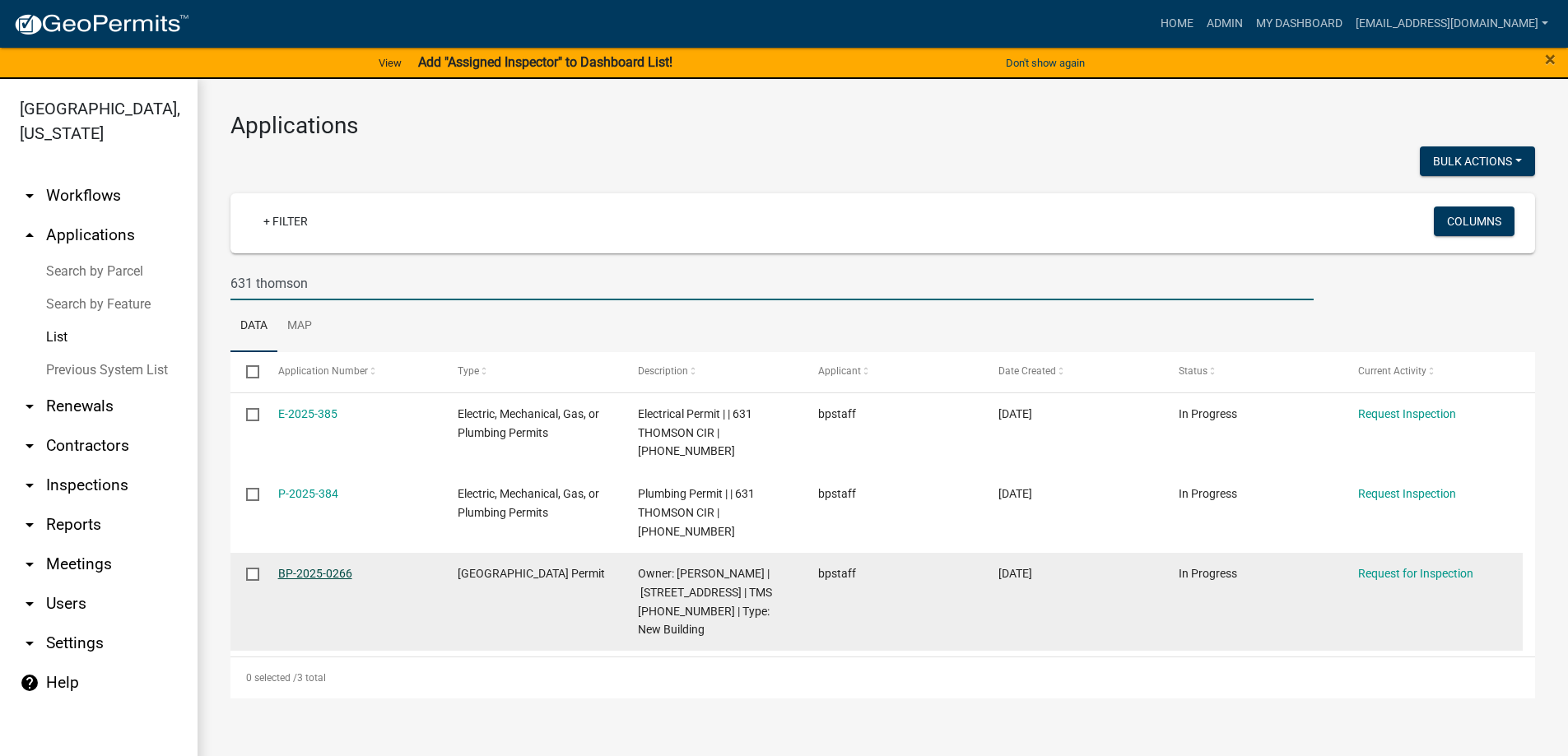
type input "631 thomson"
click at [306, 577] on link "BP-2025-0266" at bounding box center [315, 573] width 74 height 13
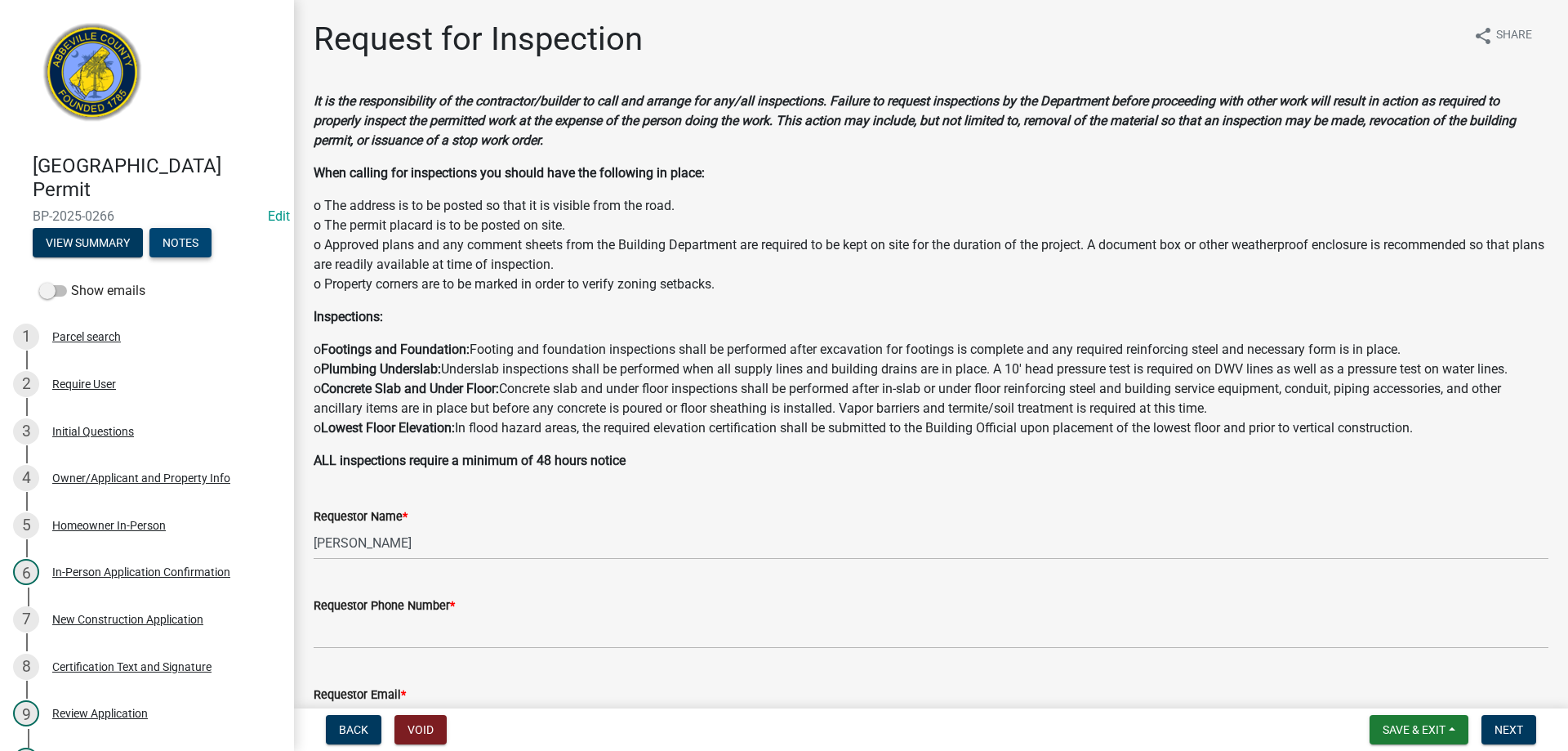
click at [192, 241] on button "Notes" at bounding box center [181, 242] width 62 height 29
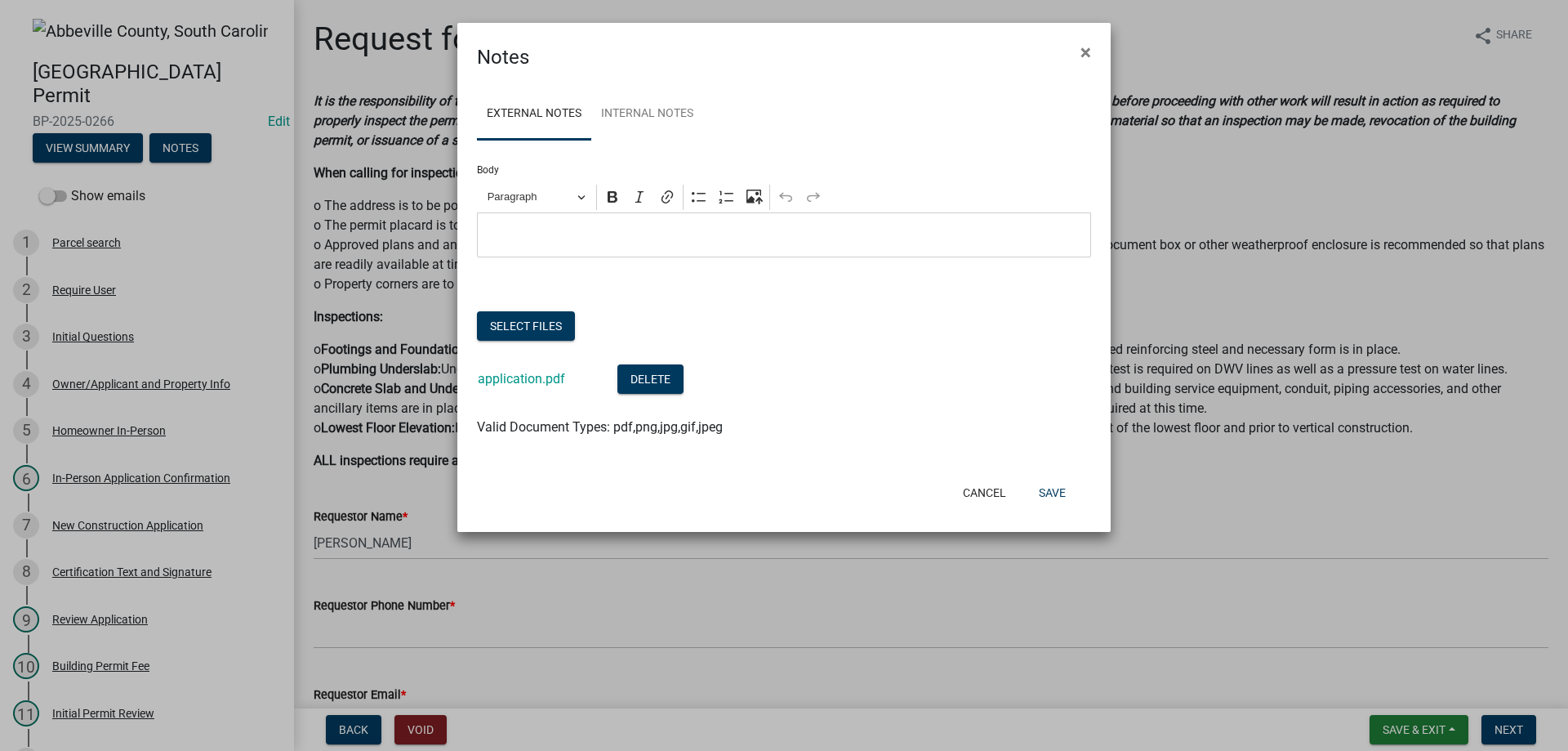
click at [983, 511] on div "Cancel Save" at bounding box center [891, 492] width 403 height 43
click at [983, 492] on button "Cancel" at bounding box center [984, 492] width 69 height 29
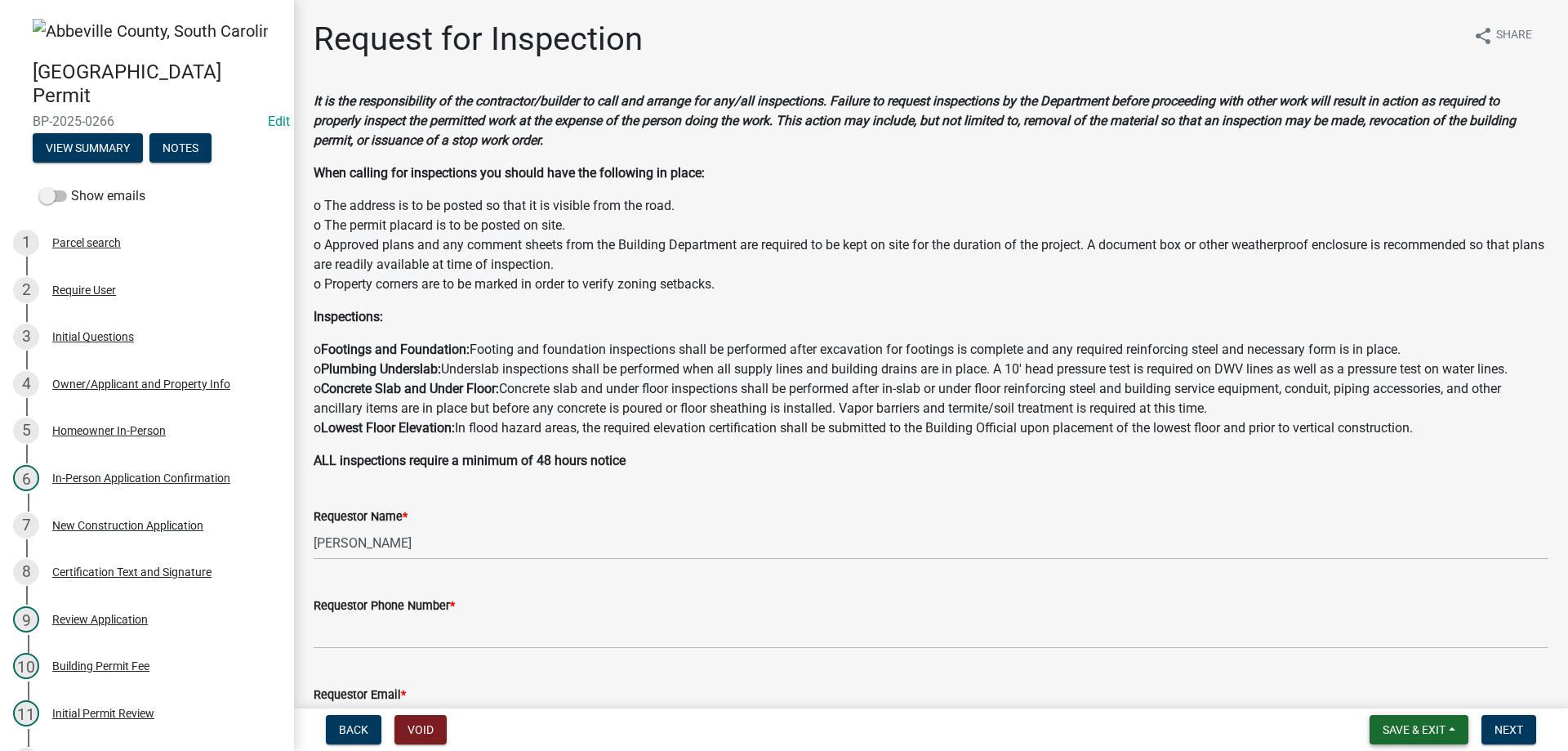
click at [1436, 741] on button "Save & Exit" at bounding box center [1420, 729] width 99 height 29
click at [1418, 688] on button "Save & Exit" at bounding box center [1403, 687] width 131 height 39
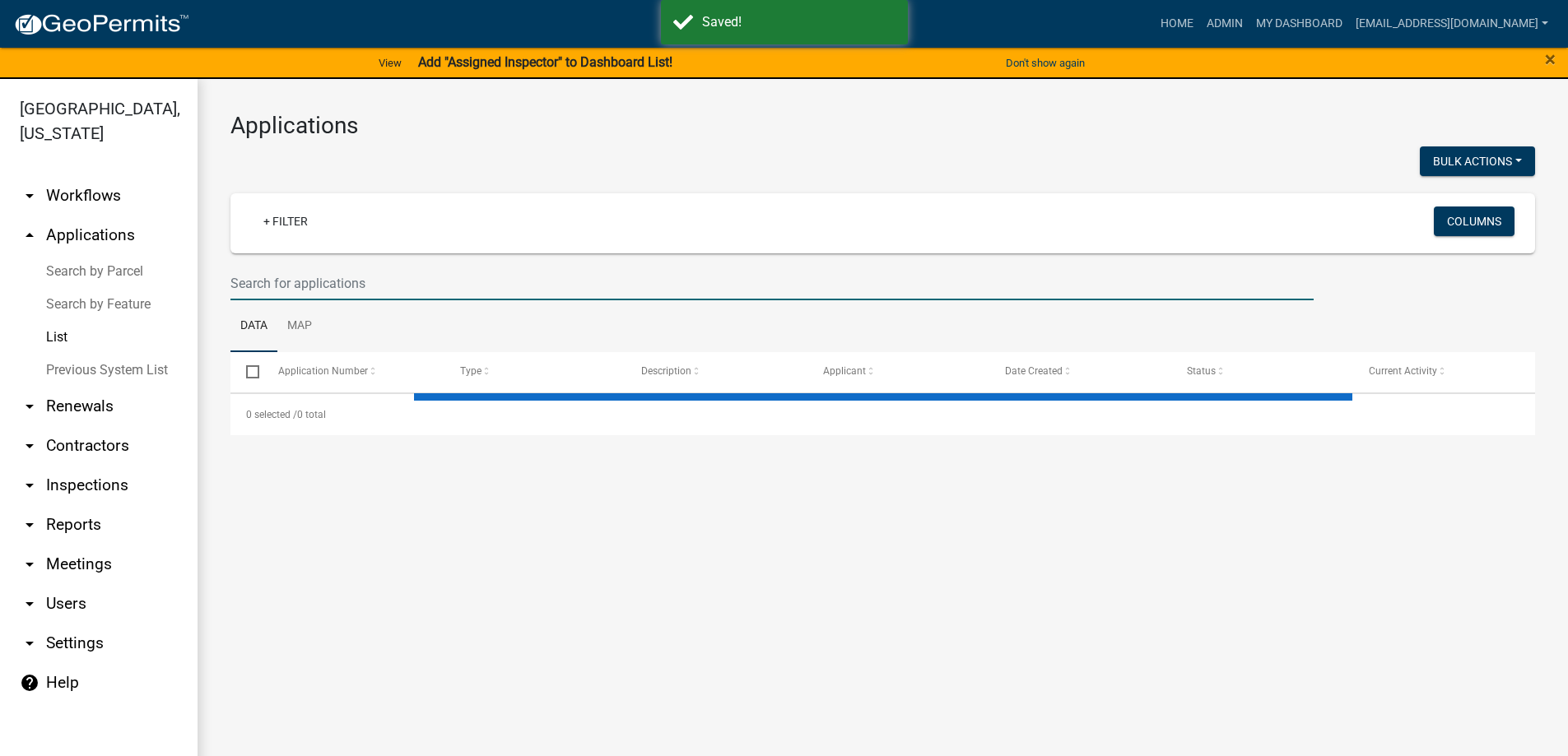
click at [254, 287] on input "text" at bounding box center [772, 283] width 1083 height 33
select select "3: 100"
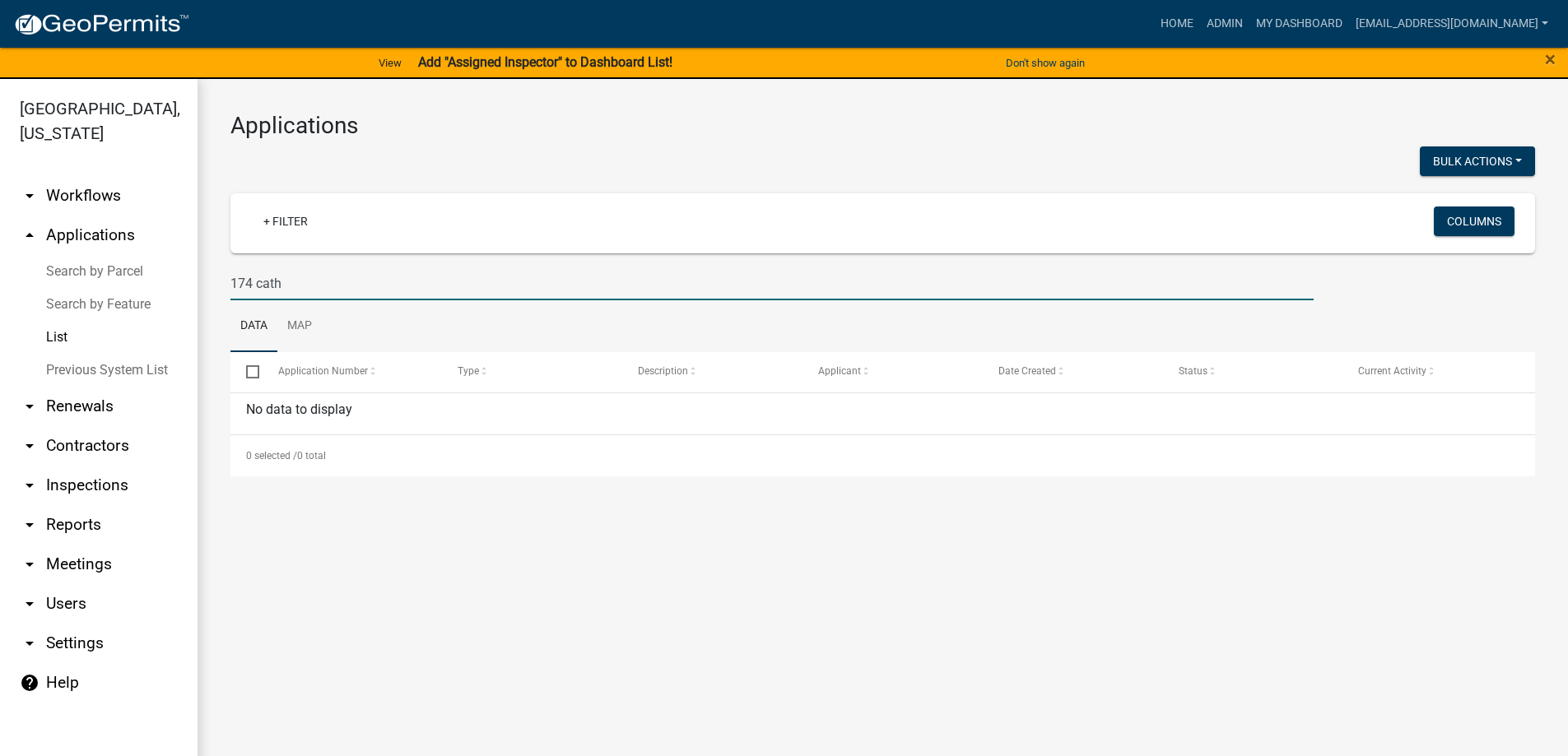
drag, startPoint x: 299, startPoint y: 287, endPoint x: 149, endPoint y: 262, distance: 152.1
click at [151, 262] on div "[GEOGRAPHIC_DATA], [US_STATE] arrow_drop_down Workflows List arrow_drop_up Appl…" at bounding box center [784, 428] width 1568 height 697
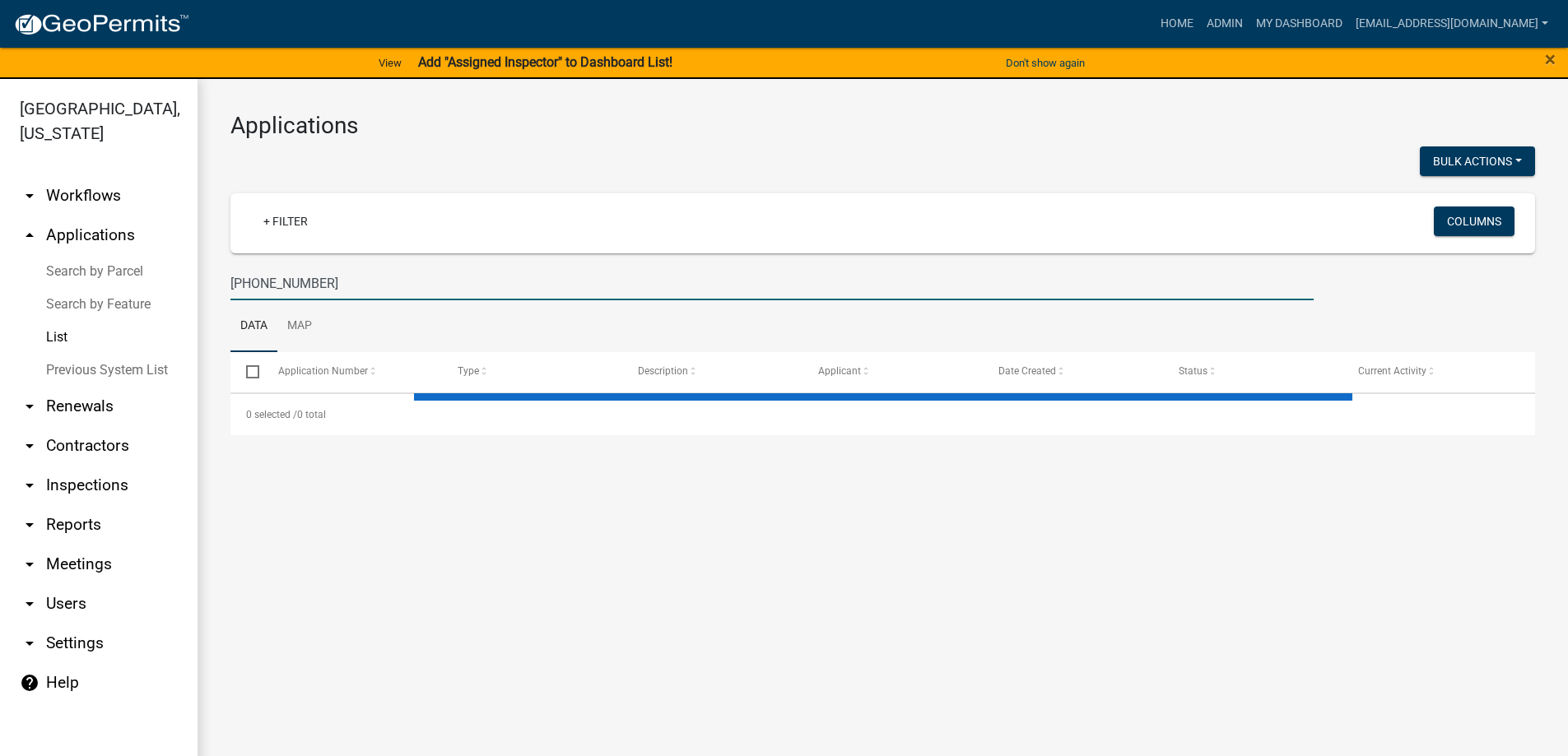
type input "[PHONE_NUMBER]"
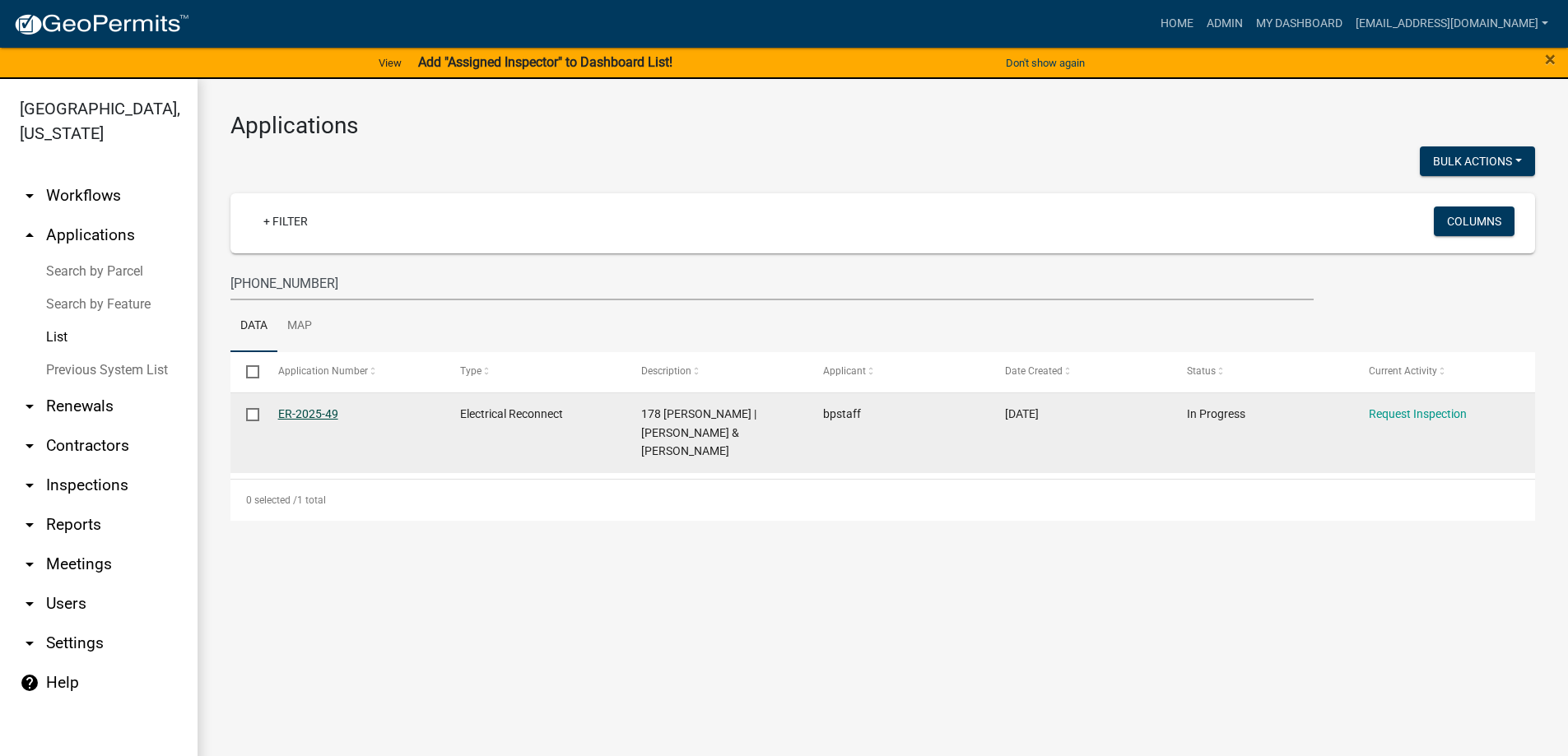
click at [322, 418] on link "ER-2025-49" at bounding box center [308, 414] width 60 height 13
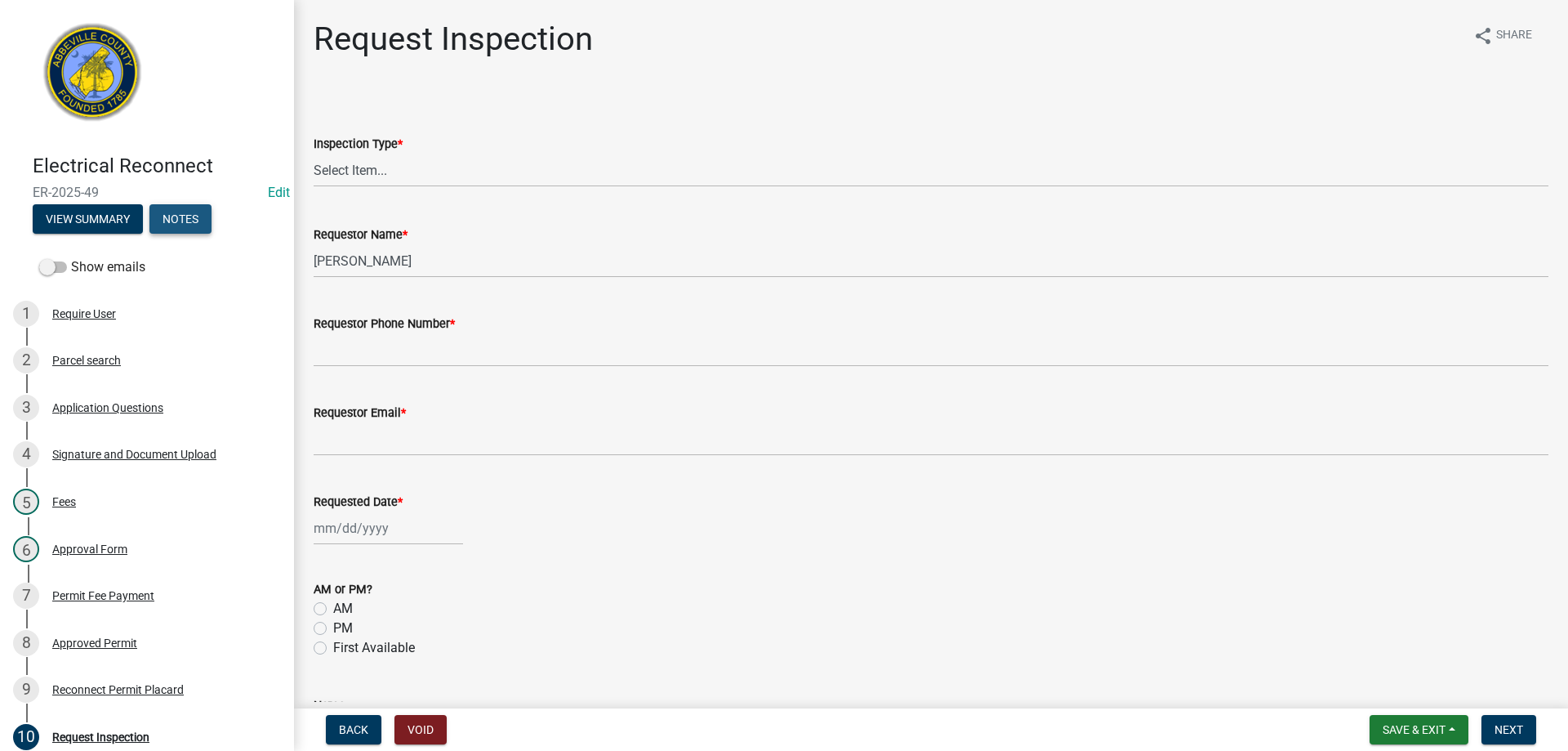
click at [173, 208] on button "Notes" at bounding box center [181, 218] width 62 height 29
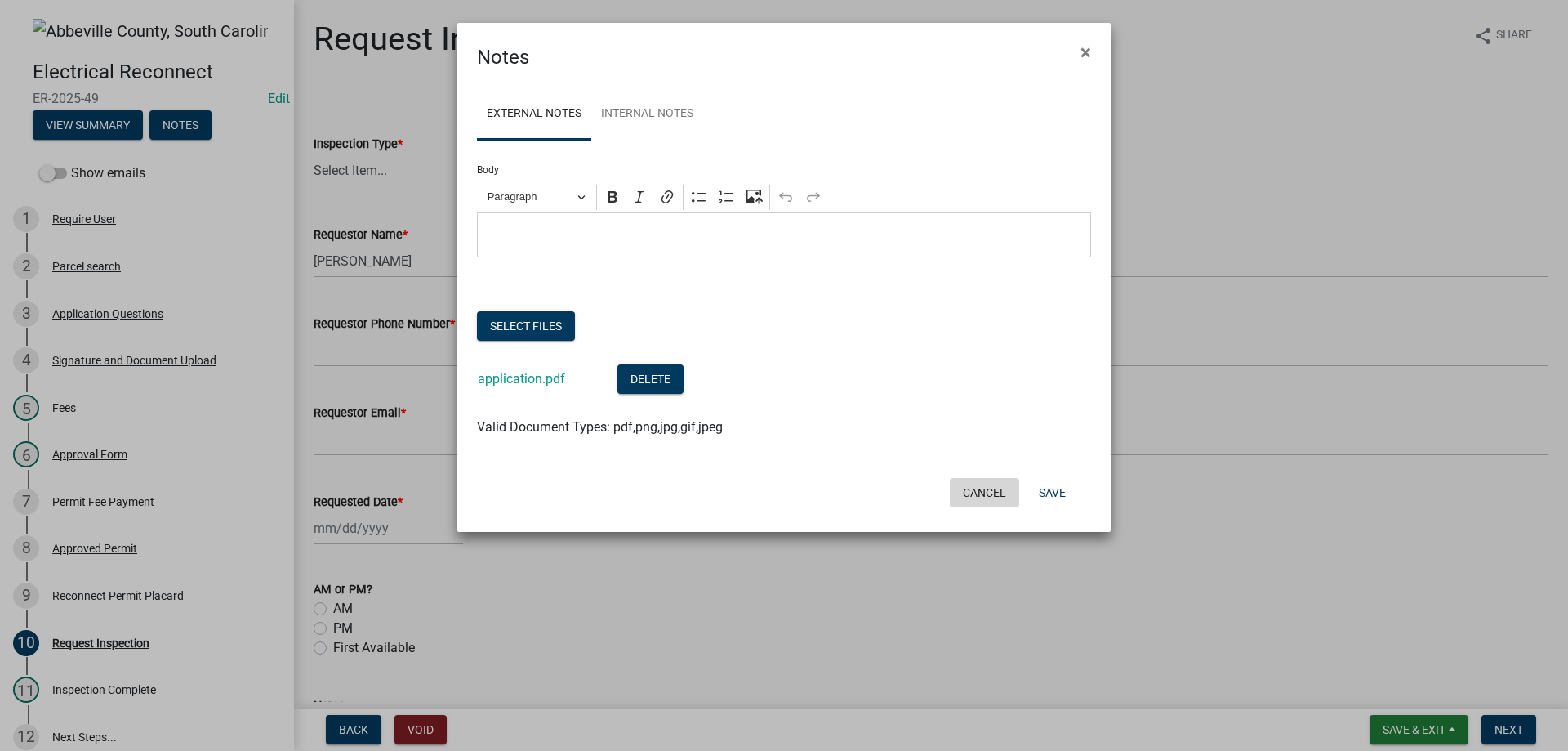
drag, startPoint x: 980, startPoint y: 498, endPoint x: 1213, endPoint y: 613, distance: 259.8
click at [981, 498] on button "Cancel" at bounding box center [984, 492] width 69 height 29
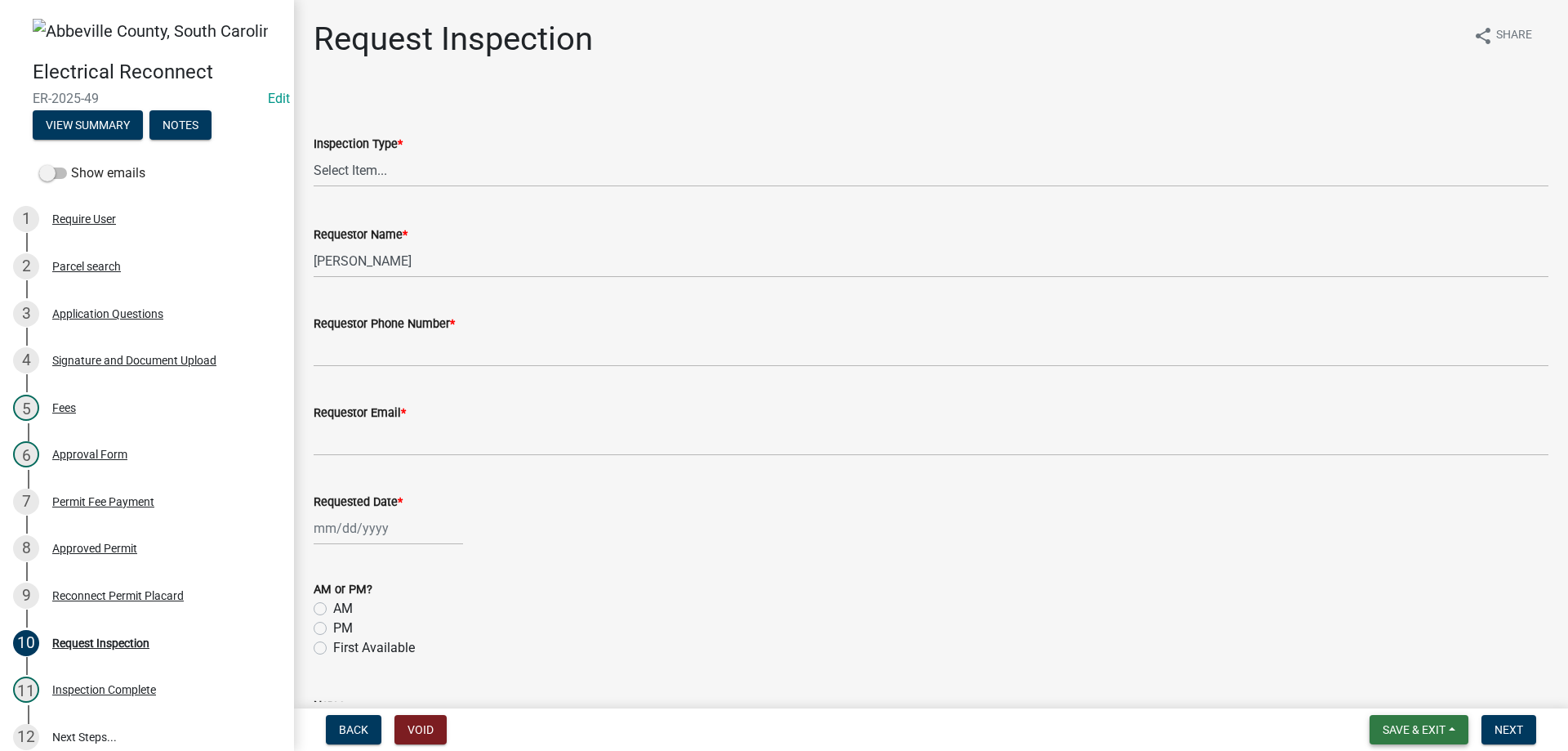
click at [1437, 721] on button "Save & Exit" at bounding box center [1420, 729] width 99 height 29
click at [1420, 687] on button "Save & Exit" at bounding box center [1403, 687] width 131 height 39
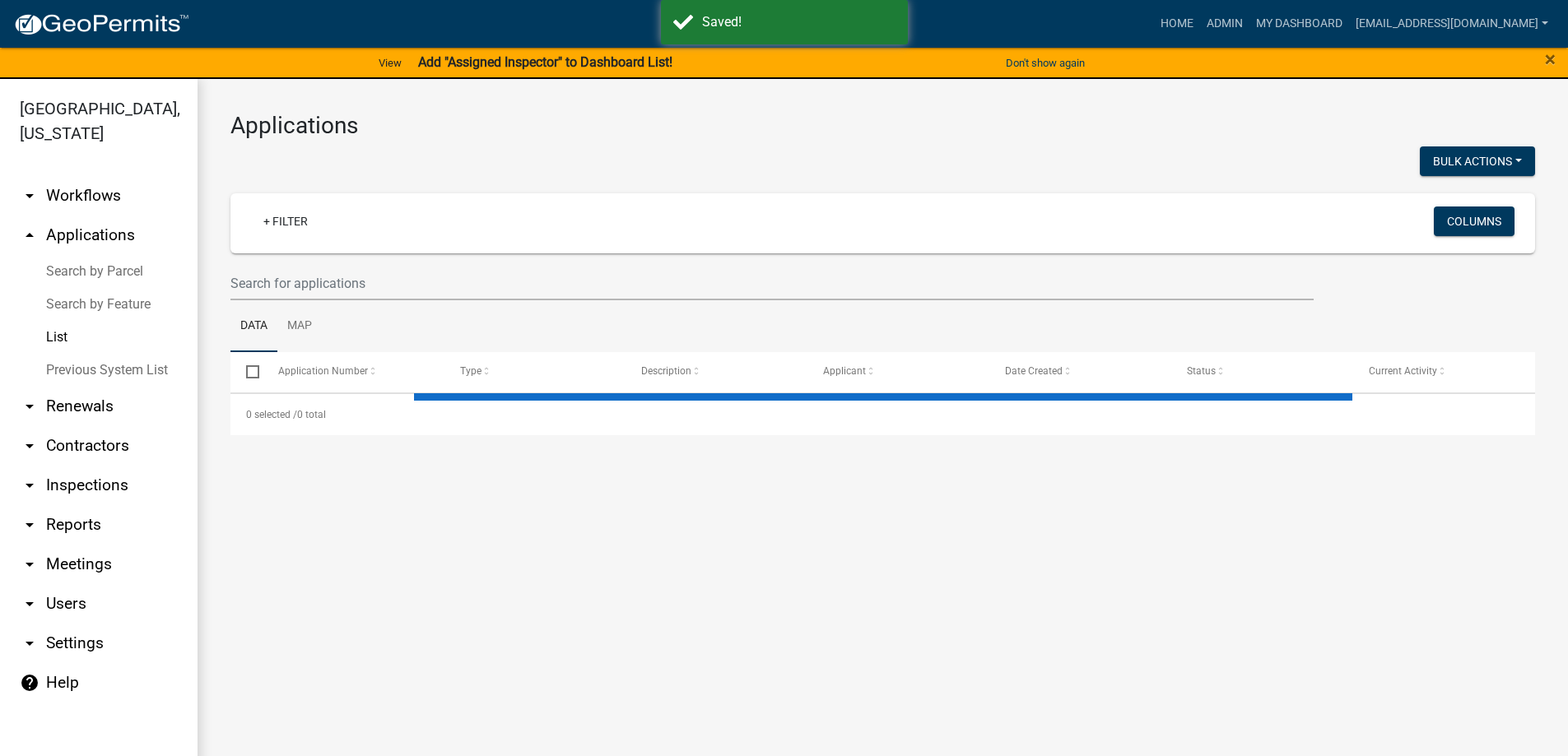
select select "3: 100"
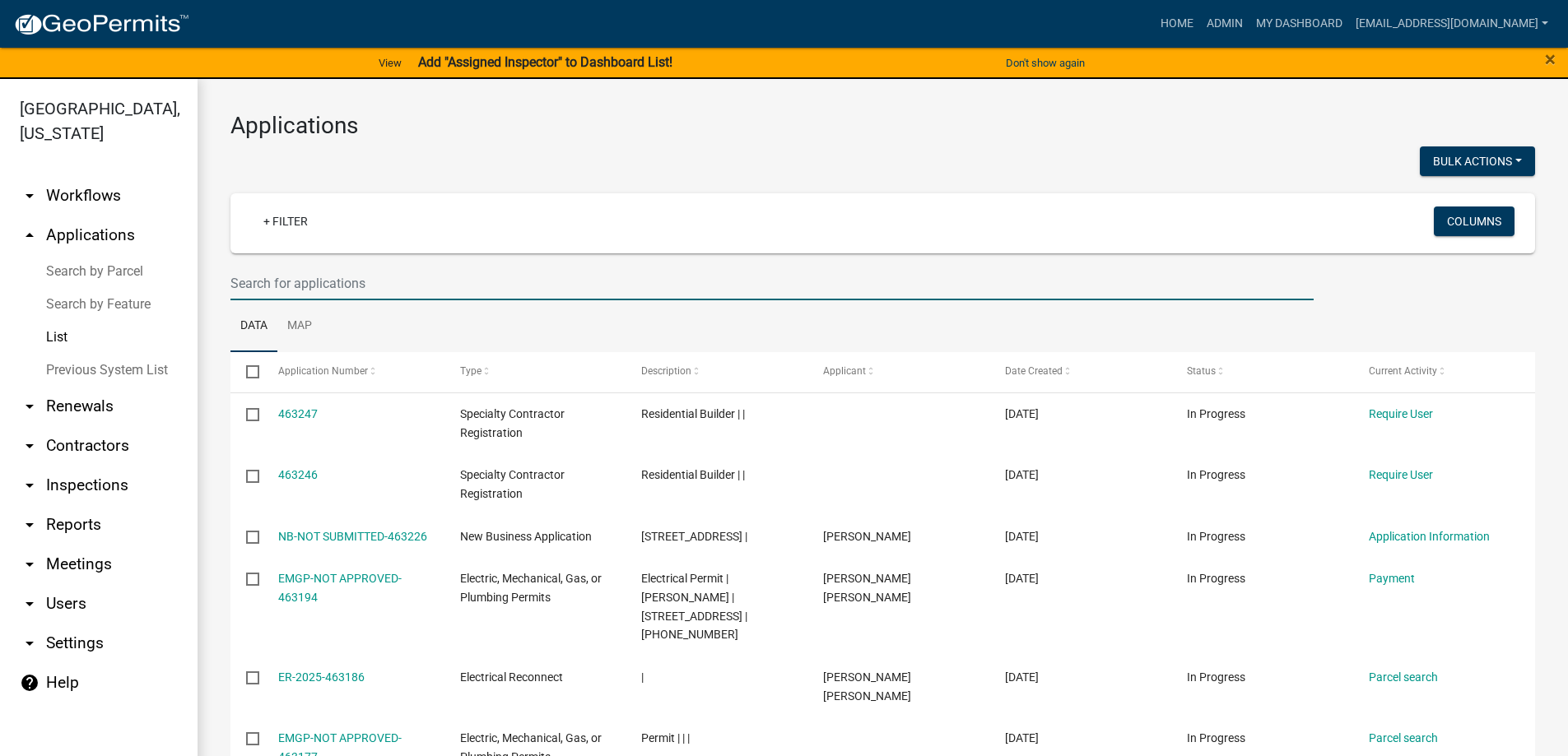
click at [271, 282] on input "text" at bounding box center [772, 283] width 1083 height 33
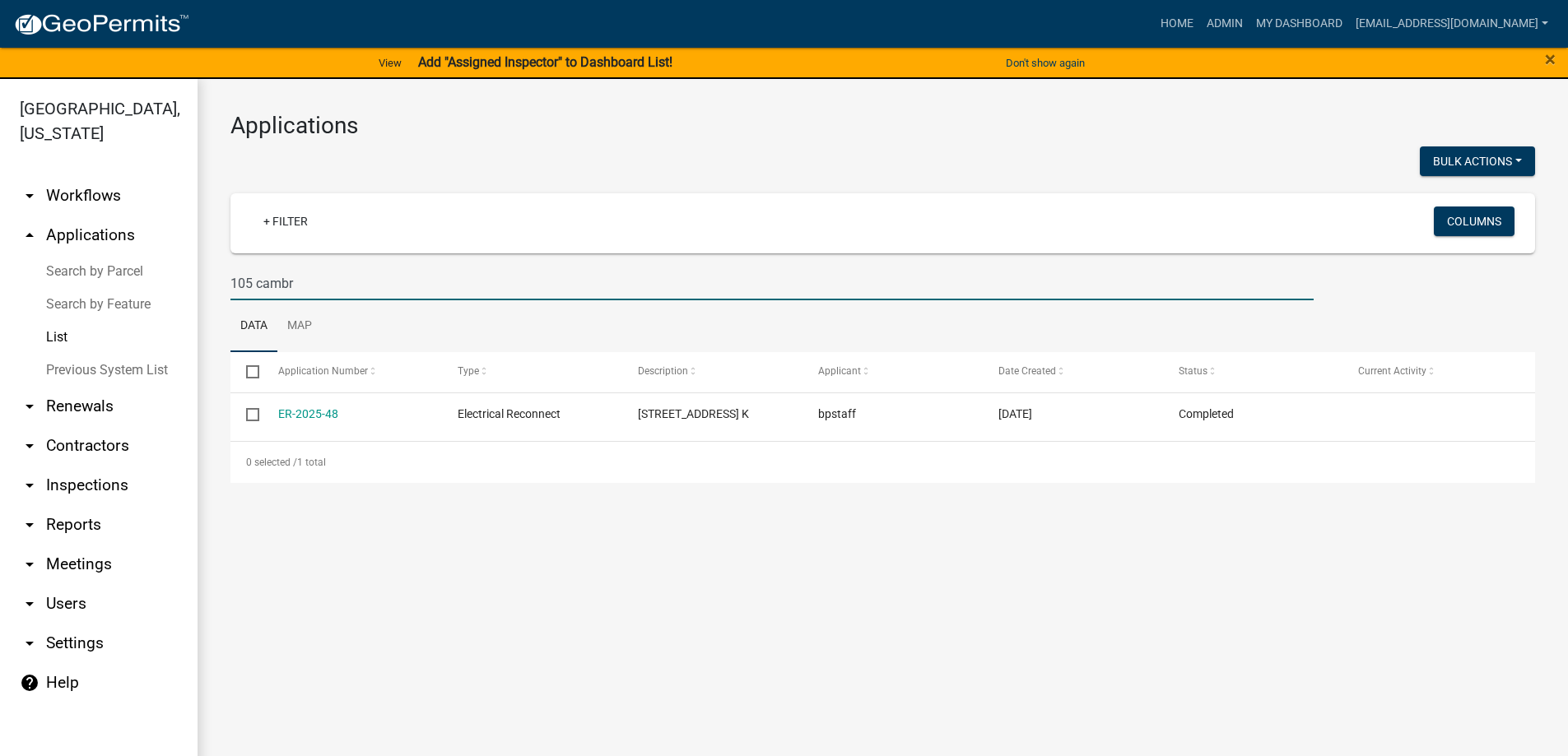
drag, startPoint x: 299, startPoint y: 288, endPoint x: 124, endPoint y: 294, distance: 175.1
click at [124, 294] on div "[GEOGRAPHIC_DATA], [US_STATE] arrow_drop_down Workflows List arrow_drop_up Appl…" at bounding box center [784, 428] width 1568 height 697
type input "50"
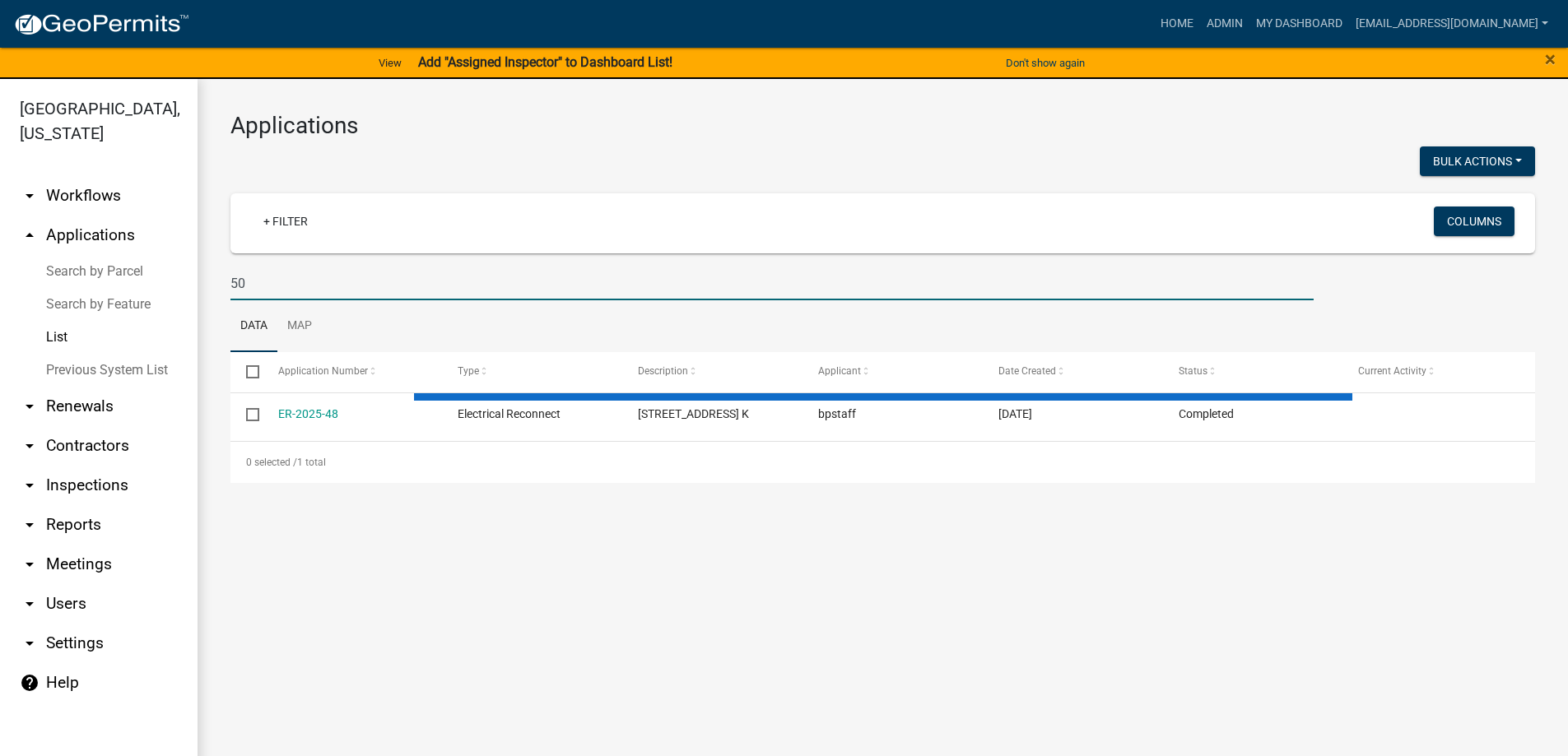
select select "3: 100"
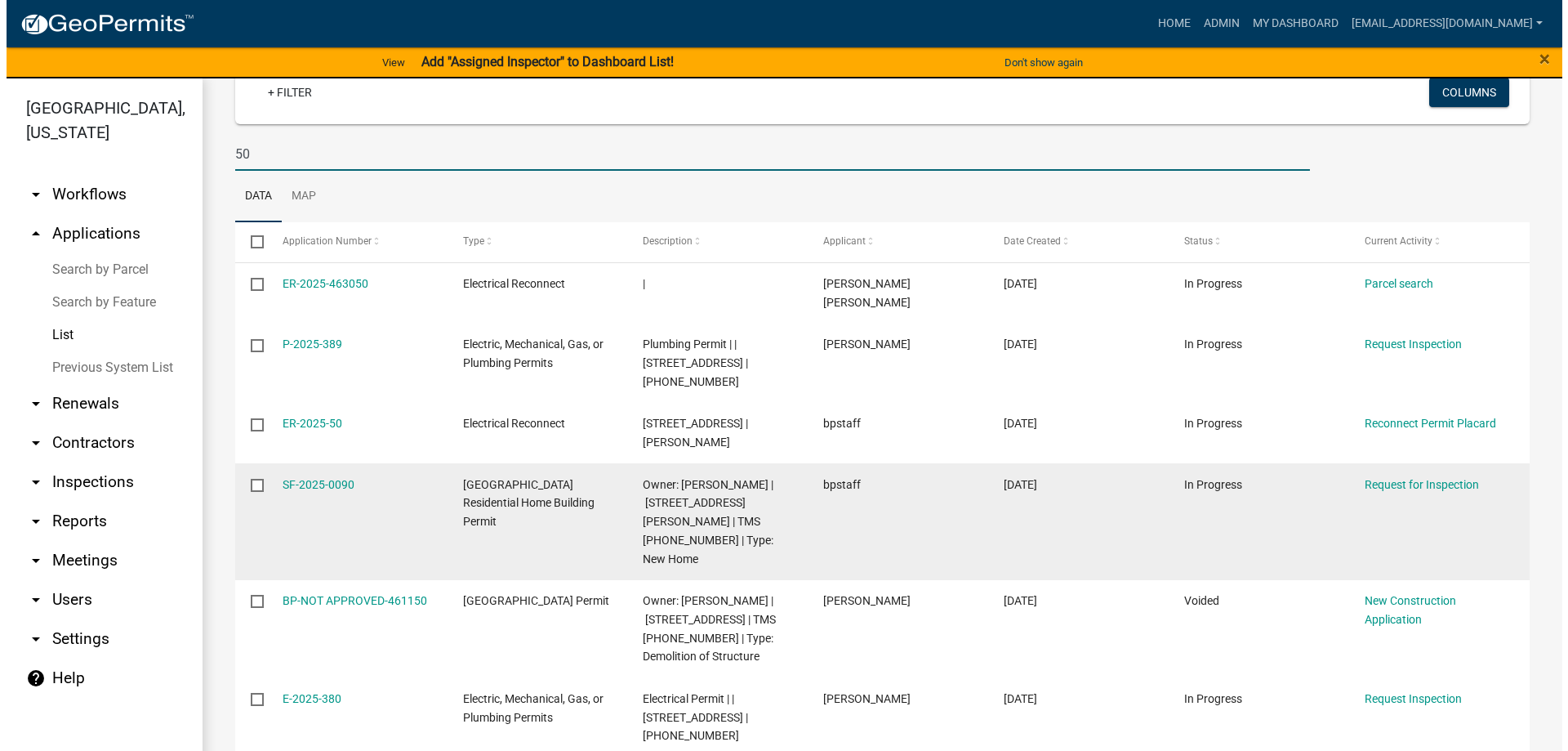
scroll to position [245, 0]
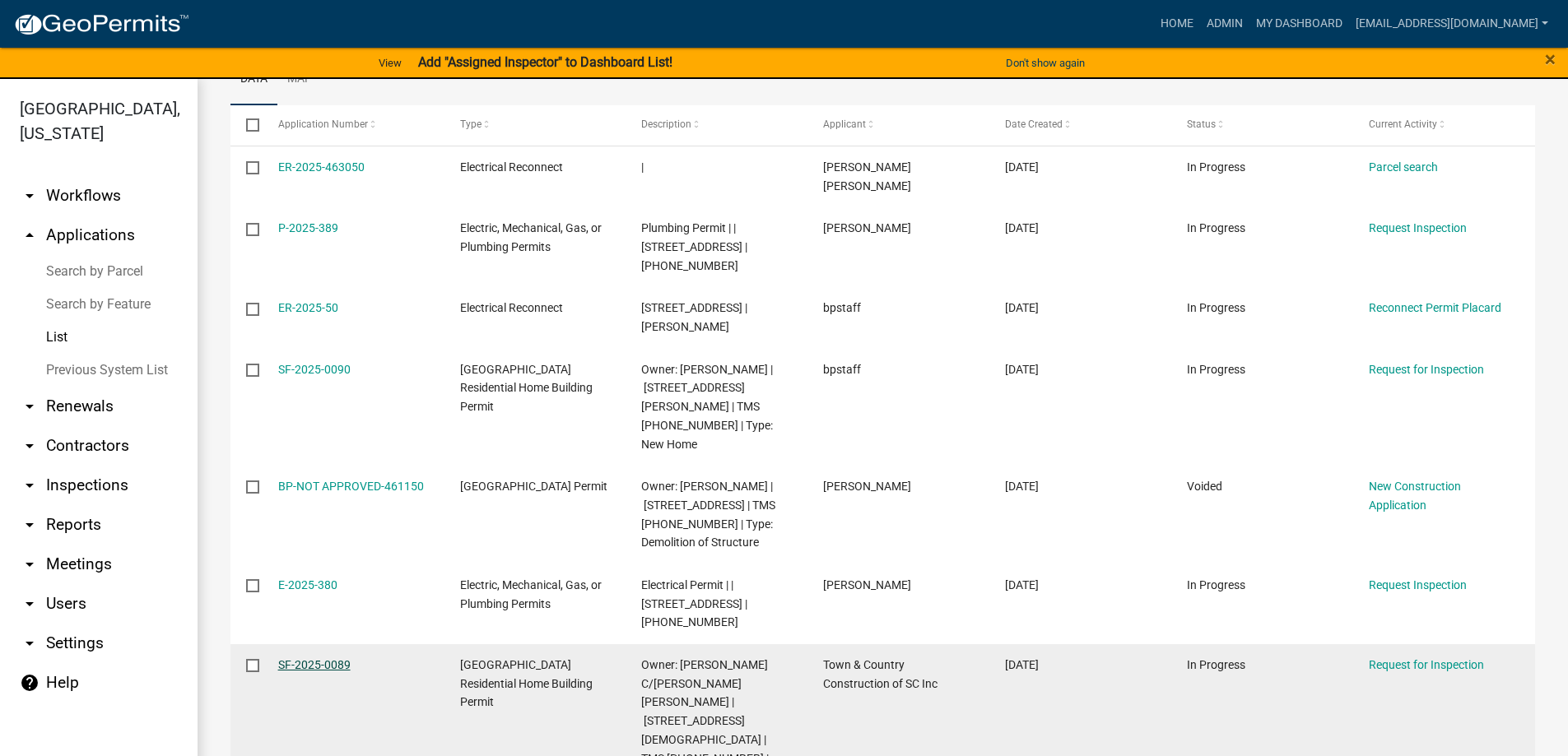
type input "50"
click at [287, 658] on link "SF-2025-0089" at bounding box center [314, 665] width 72 height 13
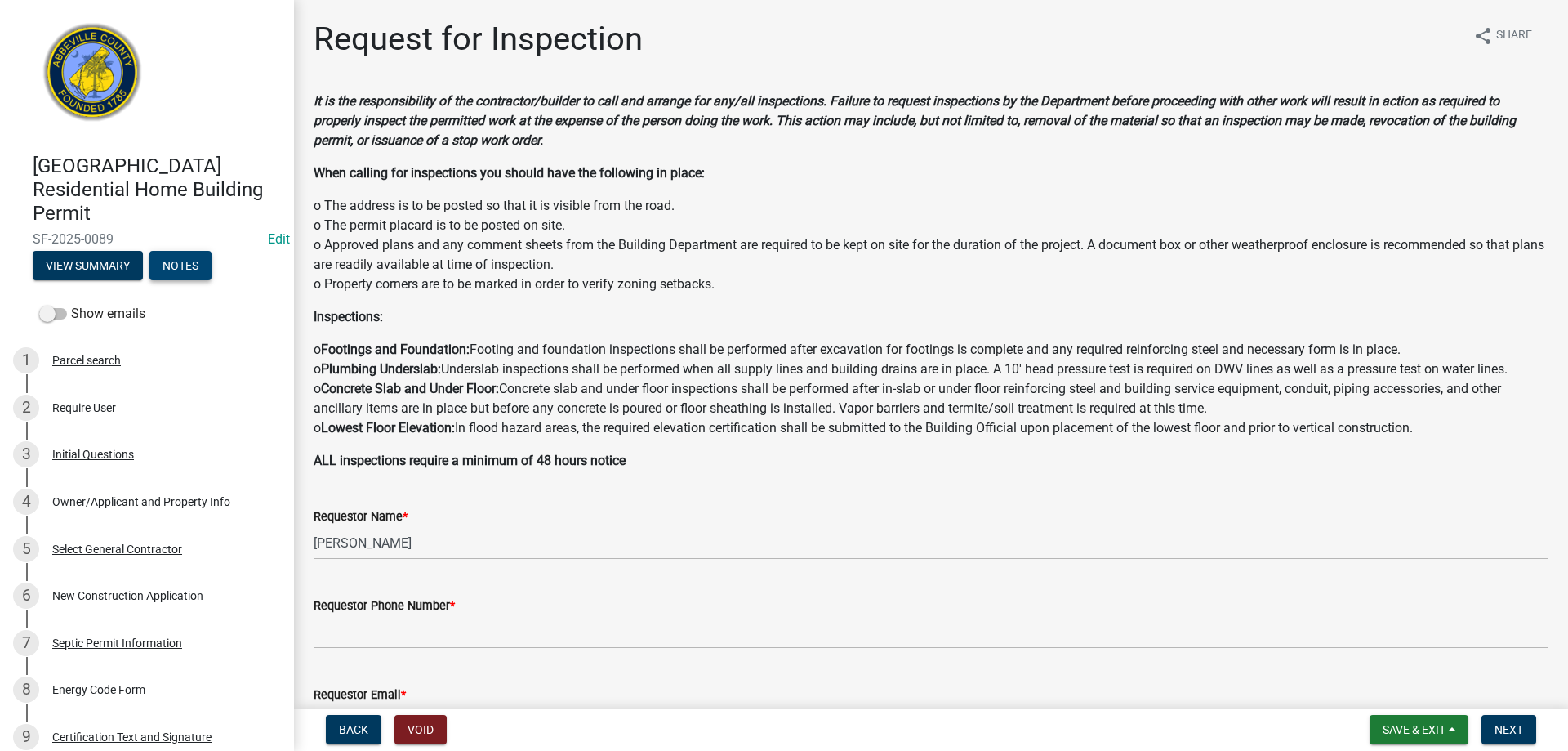
click at [193, 265] on button "Notes" at bounding box center [181, 265] width 62 height 29
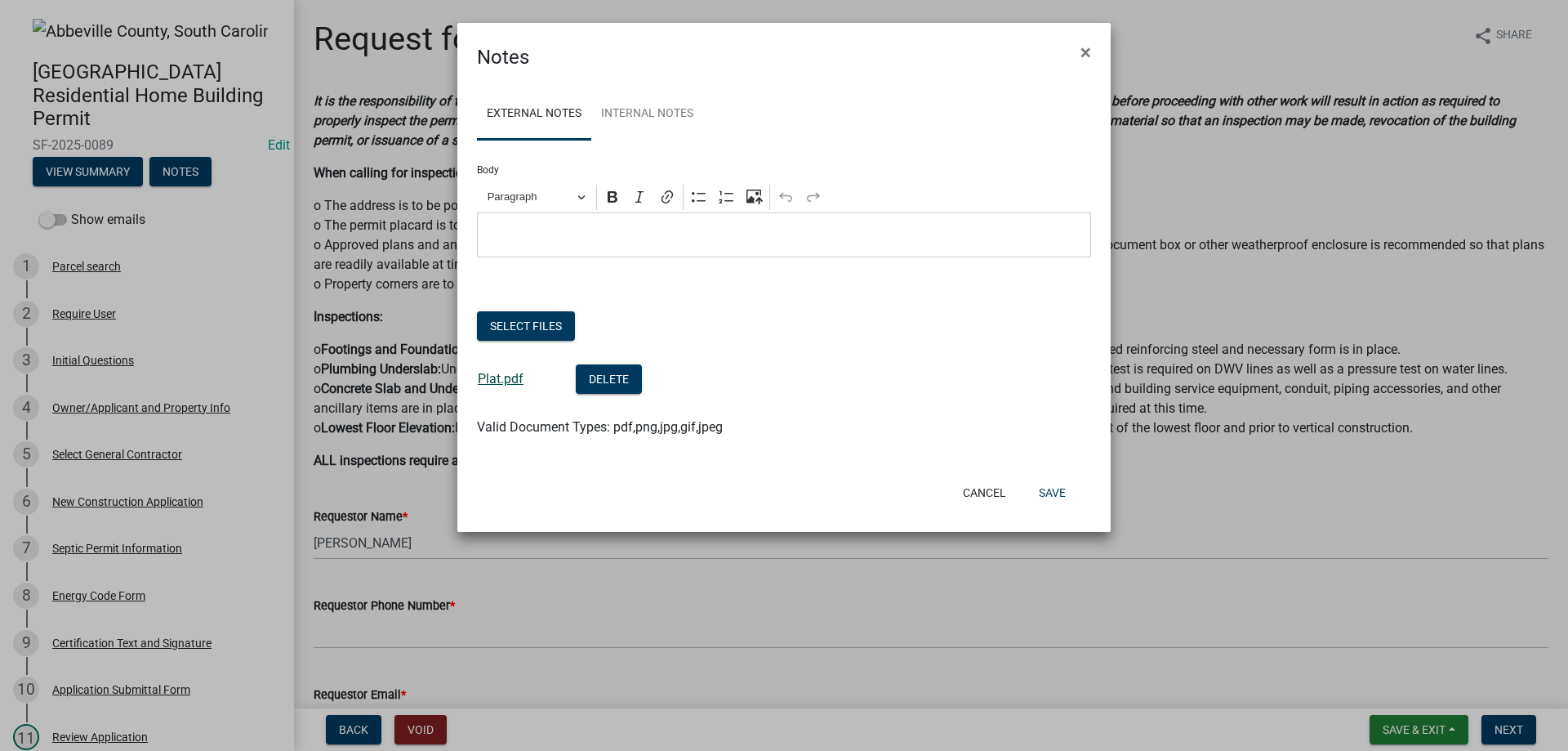
click at [501, 383] on link "Plat.pdf" at bounding box center [500, 378] width 45 height 15
click at [1001, 498] on button "Cancel" at bounding box center [984, 492] width 69 height 29
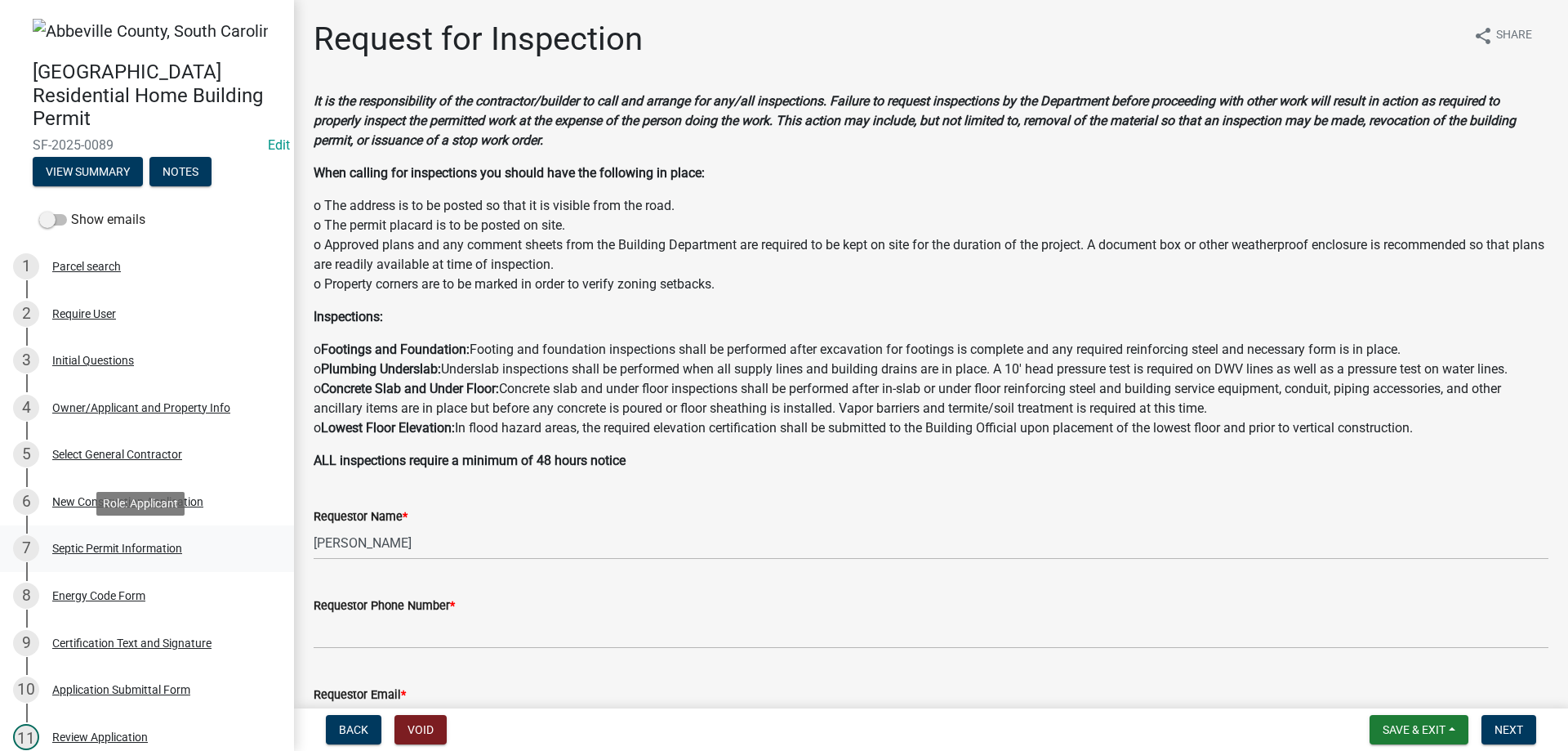
click at [147, 555] on div "7 Septic Permit Information" at bounding box center [141, 549] width 255 height 26
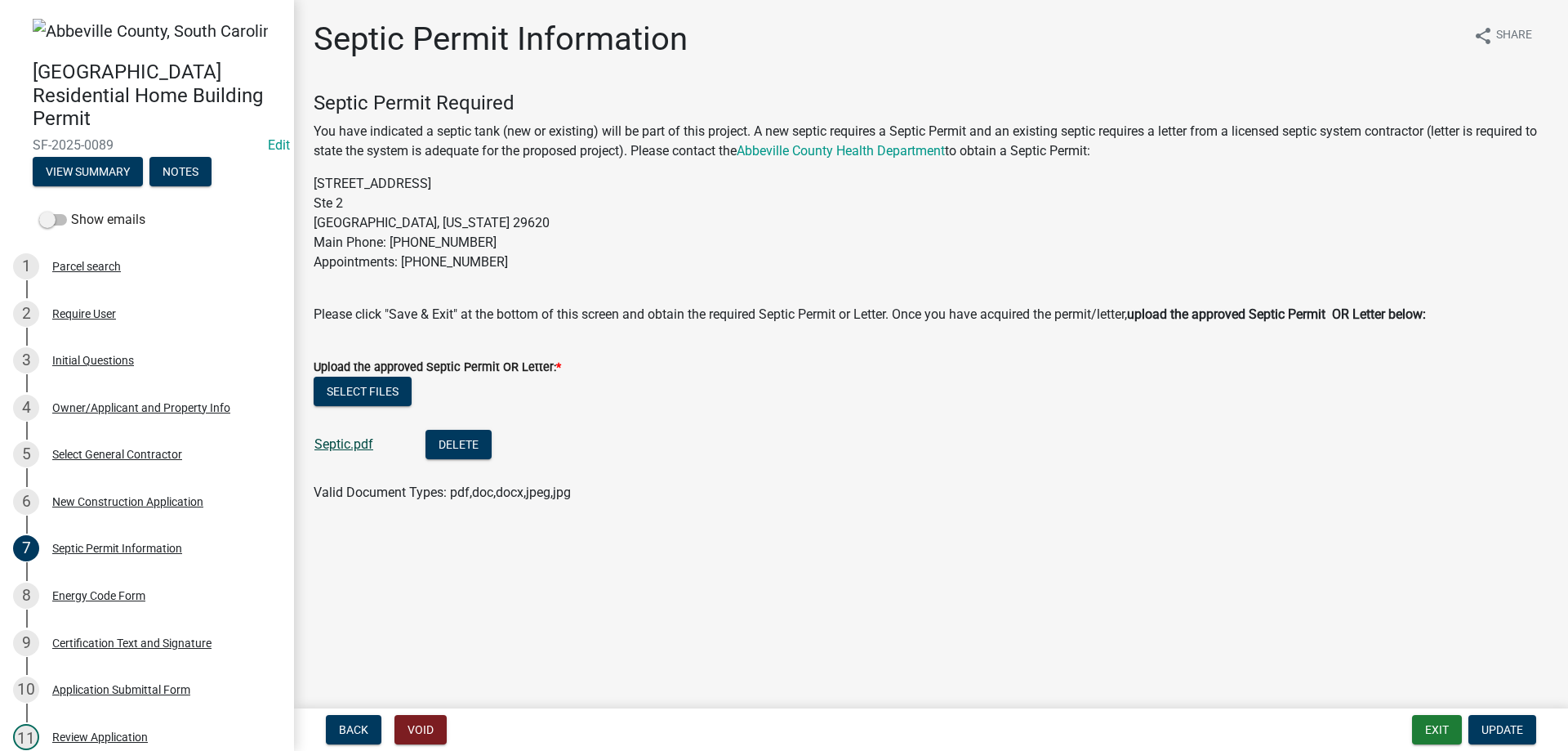
click at [356, 451] on link "Septic.pdf" at bounding box center [344, 444] width 59 height 15
click at [66, 502] on div "New Construction Application" at bounding box center [128, 501] width 151 height 11
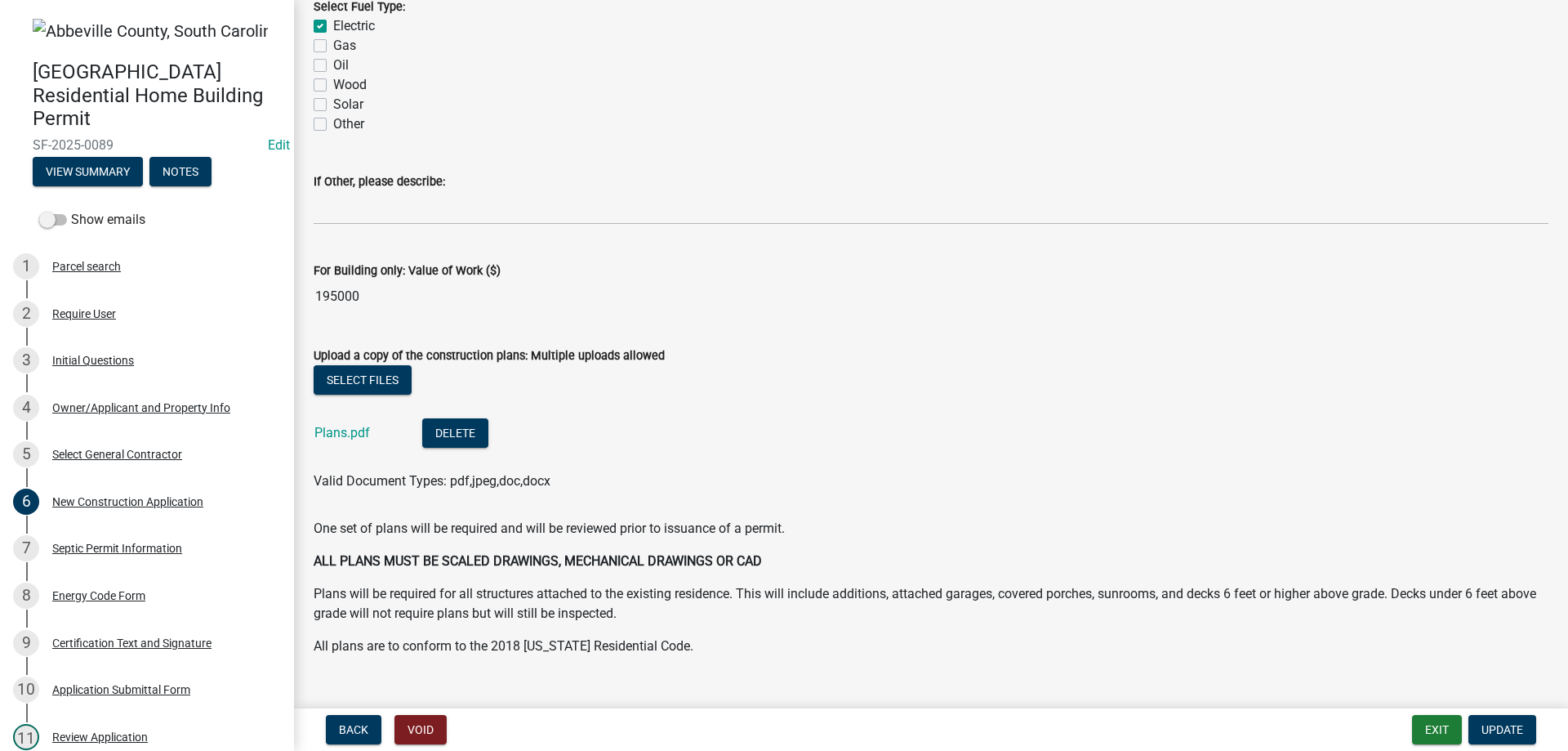
scroll to position [2817, 0]
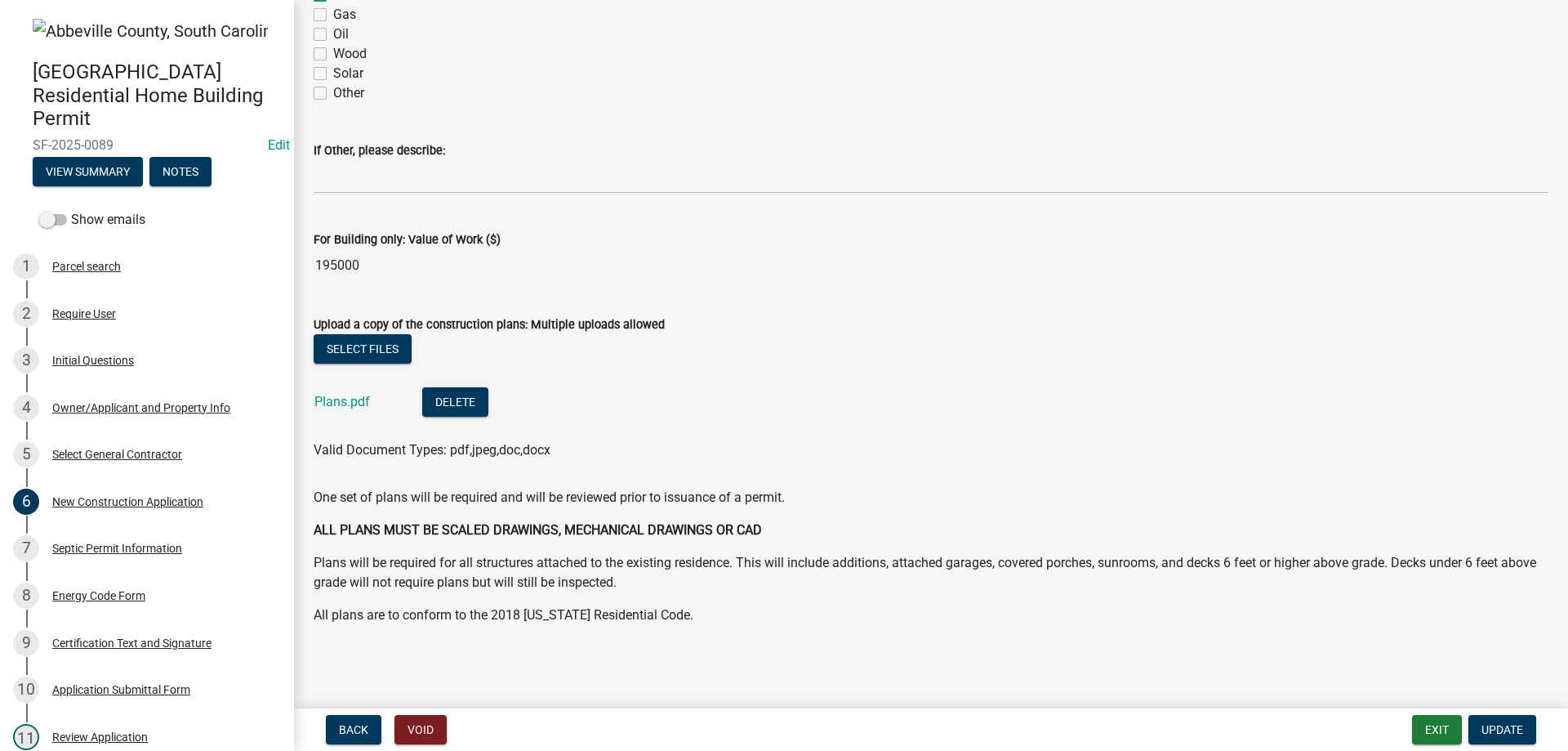
click at [311, 394] on div "Select files Plans.pdf Delete Valid Document Types: pdf,jpeg,doc,docx" at bounding box center [932, 396] width 1260 height 126
click at [327, 406] on link "Plans.pdf" at bounding box center [342, 401] width 56 height 15
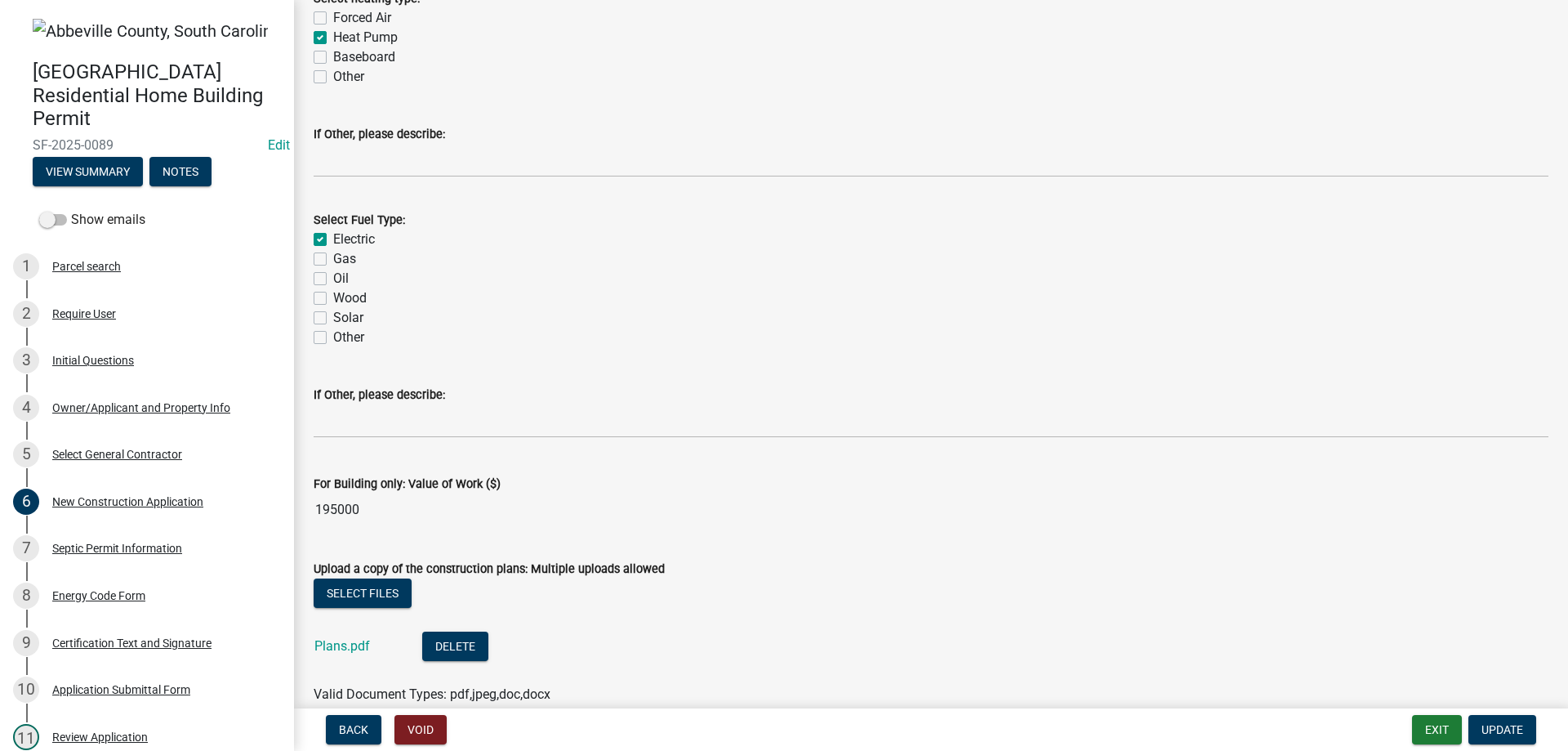
scroll to position [2572, 0]
click at [200, 170] on button "Notes" at bounding box center [181, 171] width 62 height 29
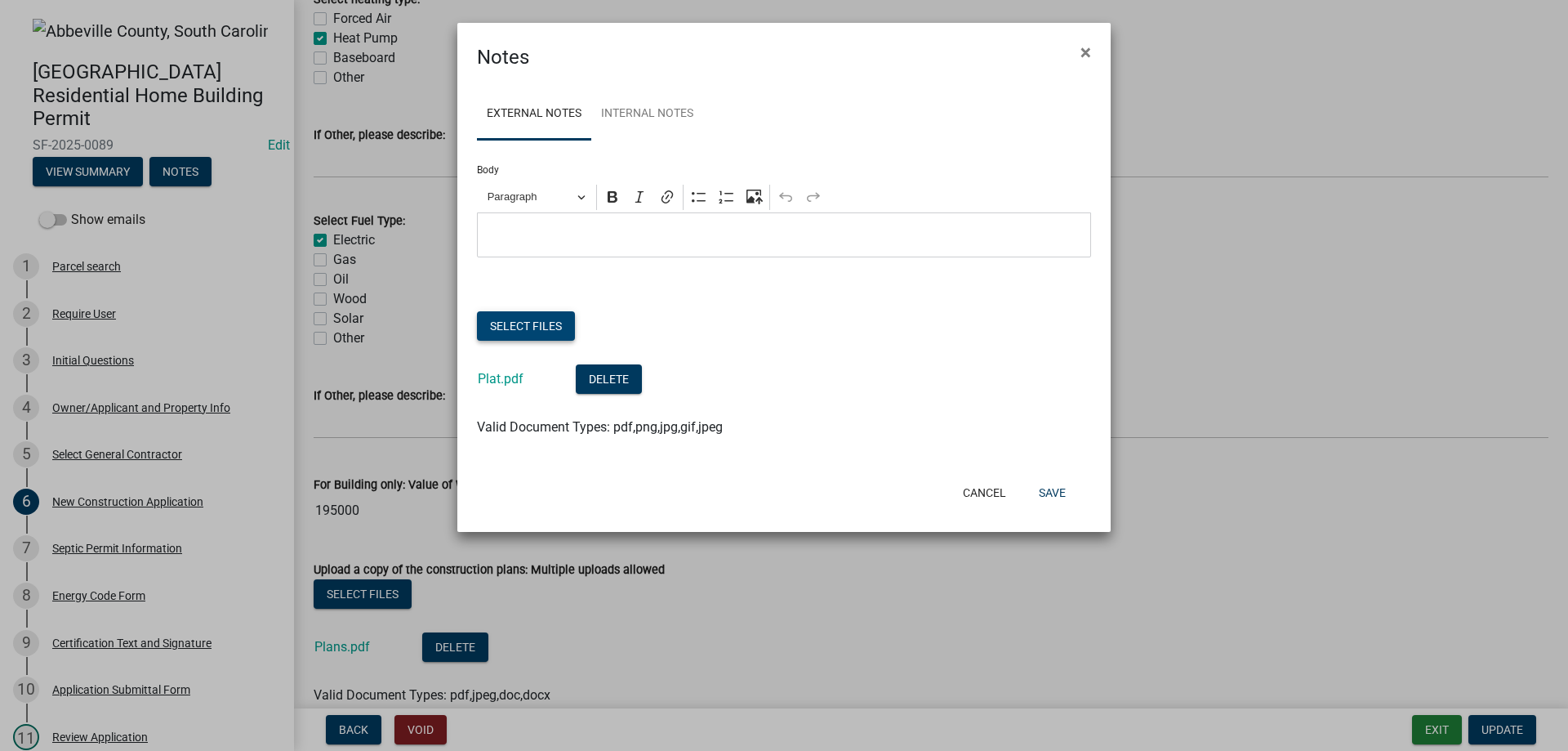
click at [535, 330] on button "Select files" at bounding box center [526, 325] width 98 height 29
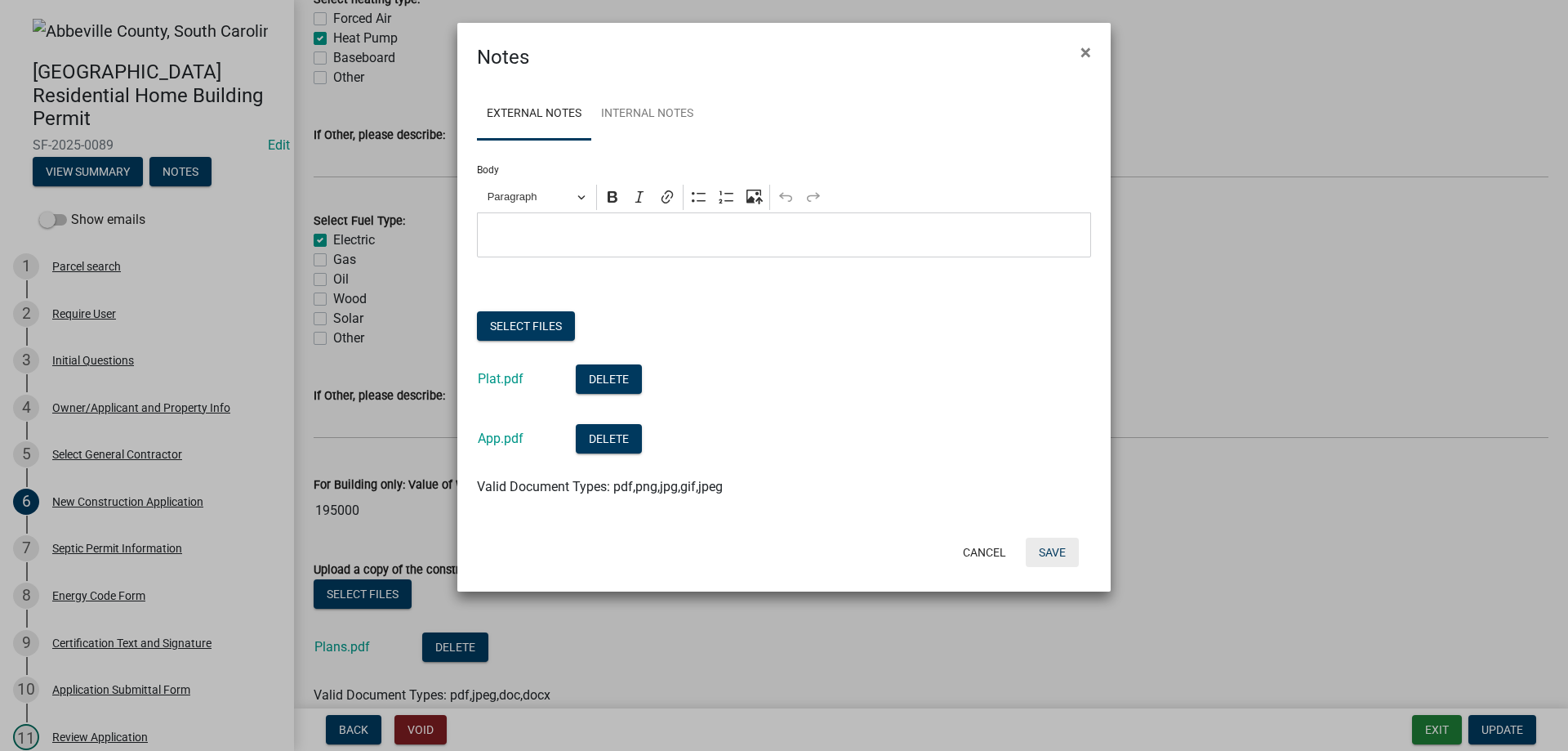
click at [1056, 555] on button "Save" at bounding box center [1053, 551] width 53 height 29
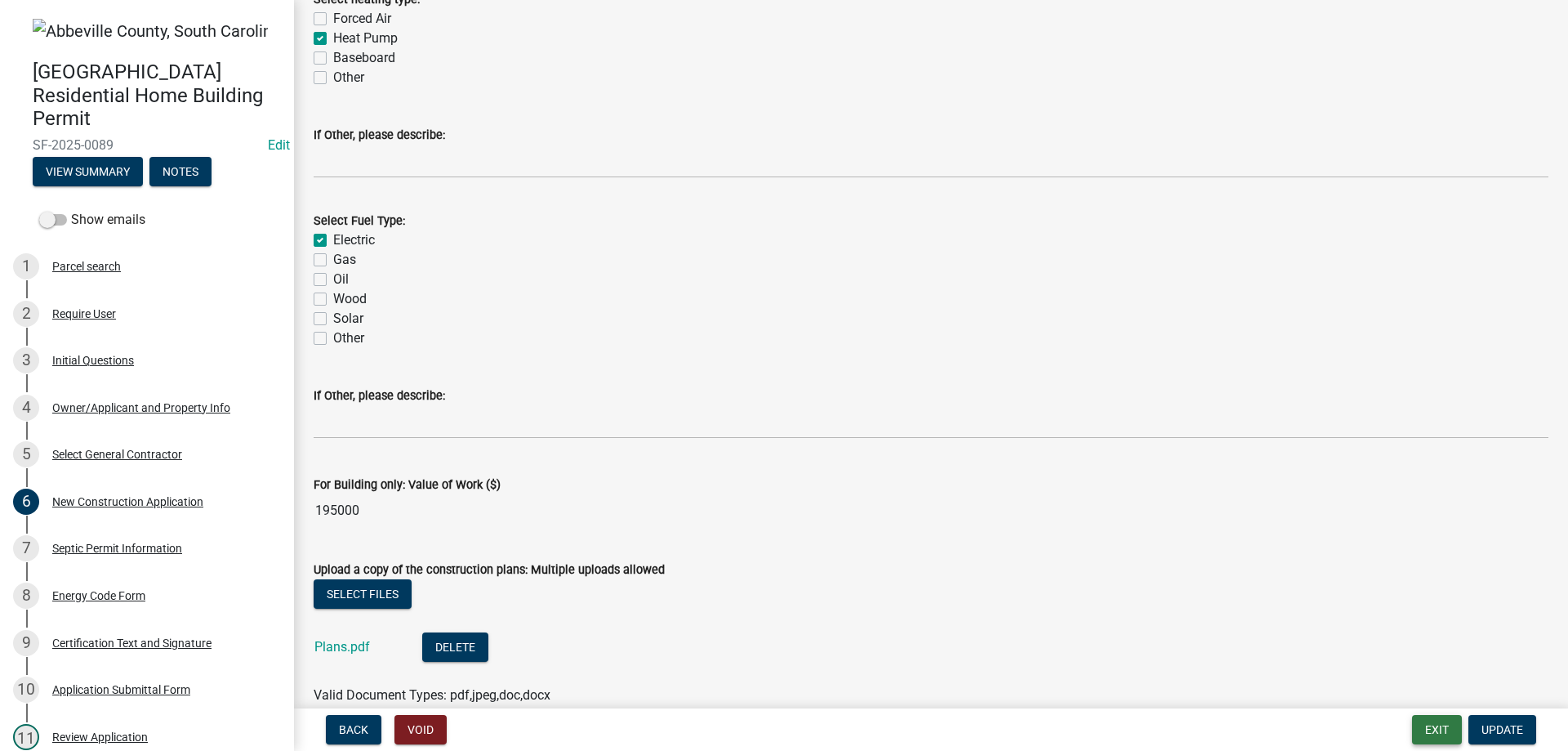
click at [1420, 731] on button "Exit" at bounding box center [1437, 729] width 50 height 29
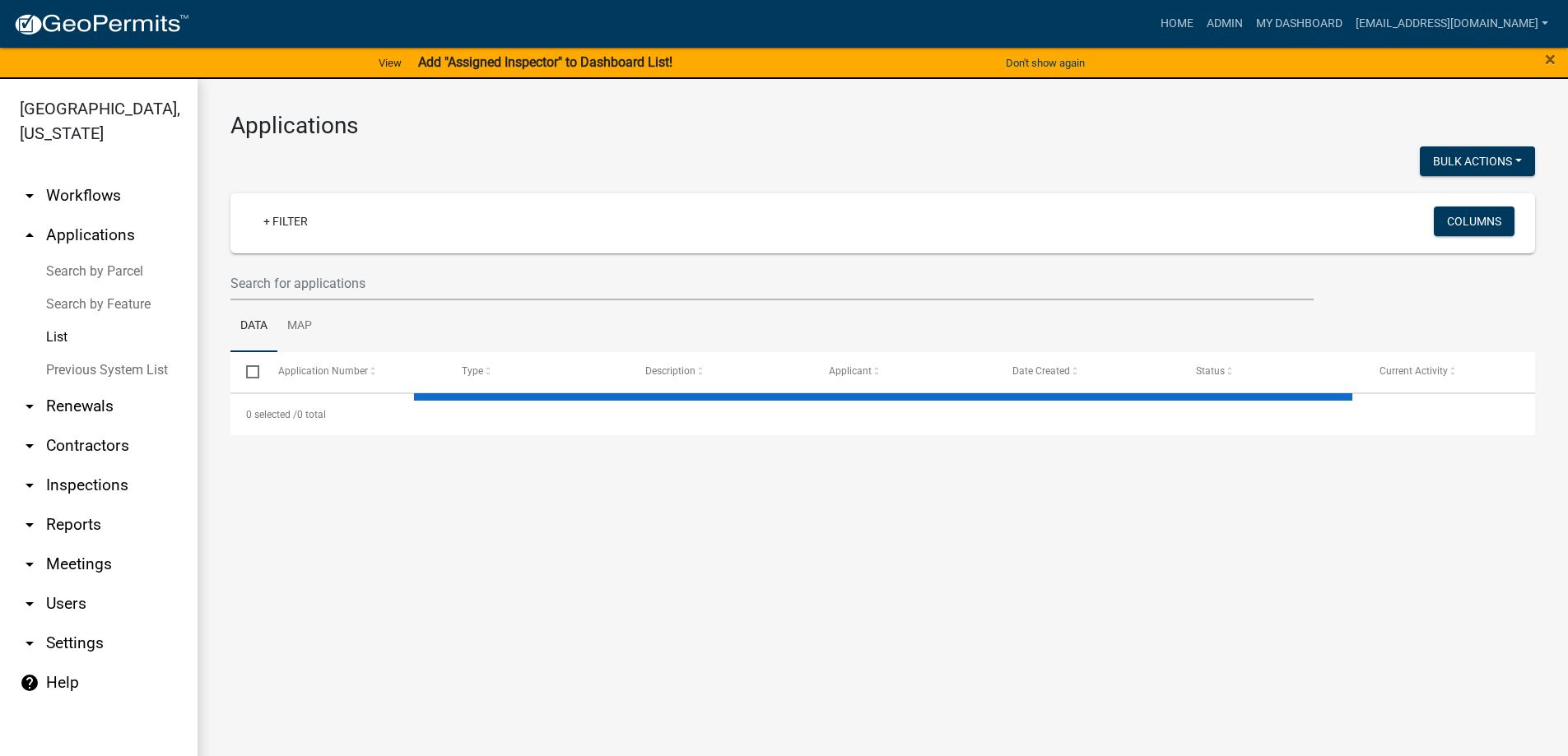
select select "3: 100"
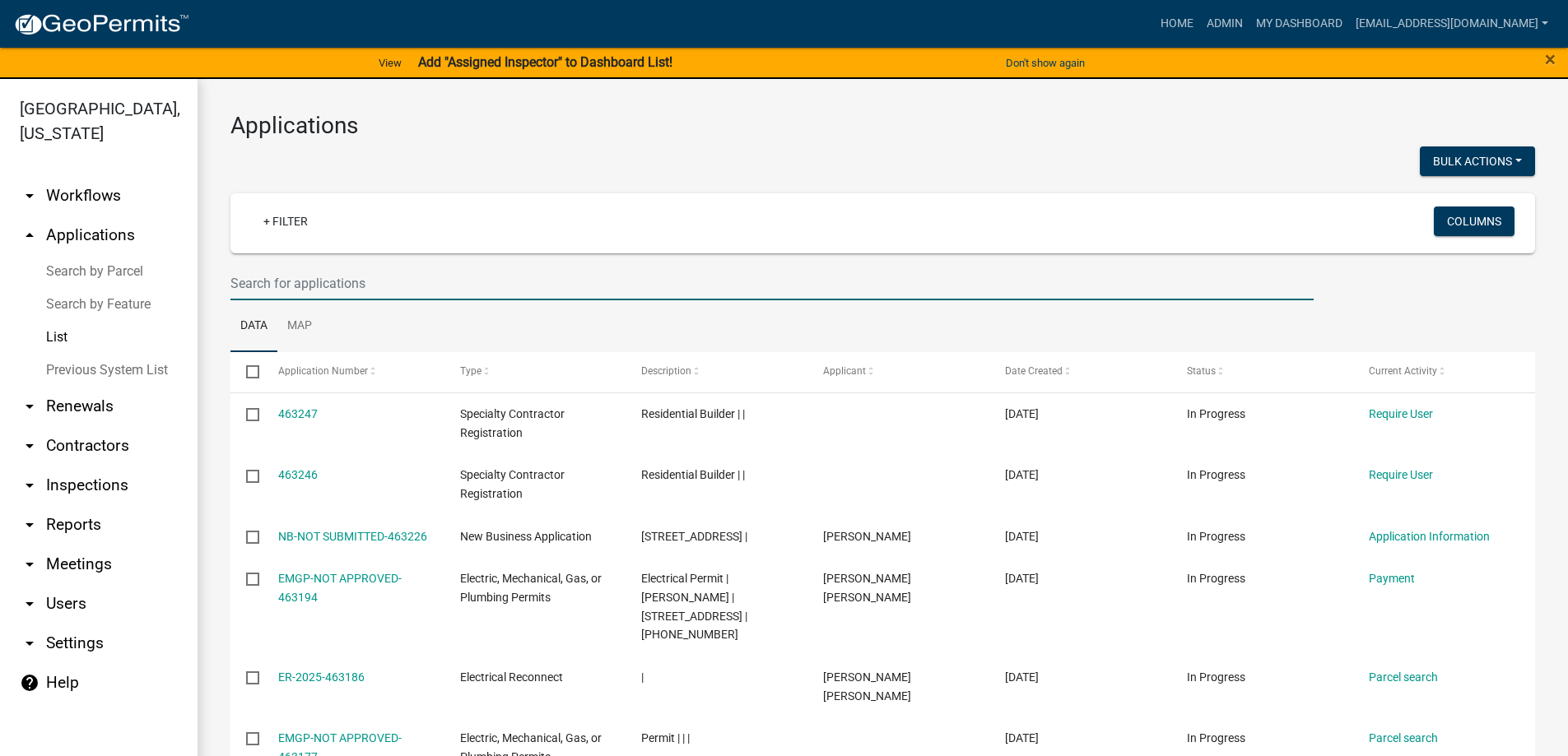
click at [355, 282] on input "text" at bounding box center [772, 283] width 1083 height 33
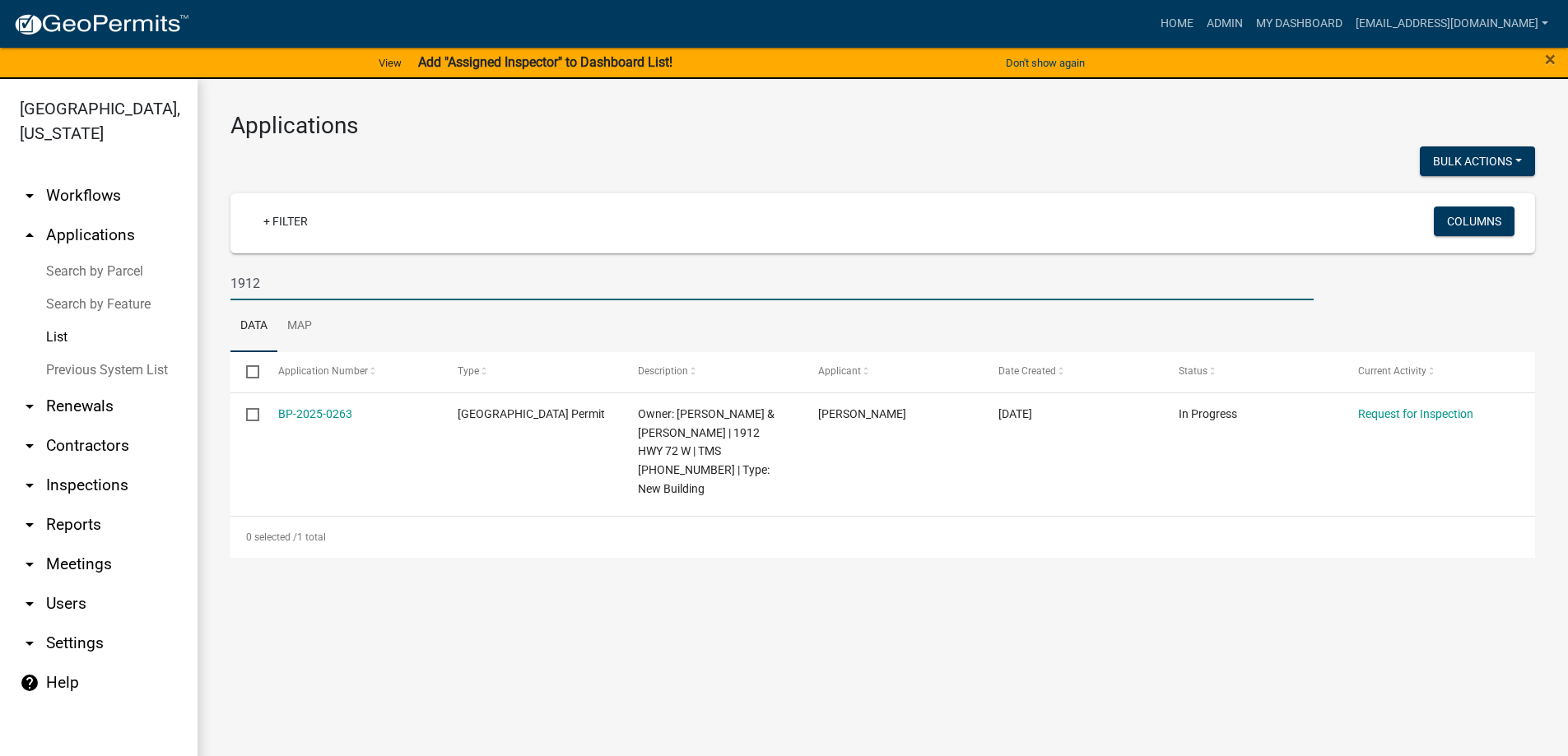
drag, startPoint x: 274, startPoint y: 283, endPoint x: 89, endPoint y: 288, distance: 185.1
click at [130, 296] on div "[GEOGRAPHIC_DATA], [US_STATE] arrow_drop_down Workflows List arrow_drop_up Appl…" at bounding box center [784, 428] width 1568 height 697
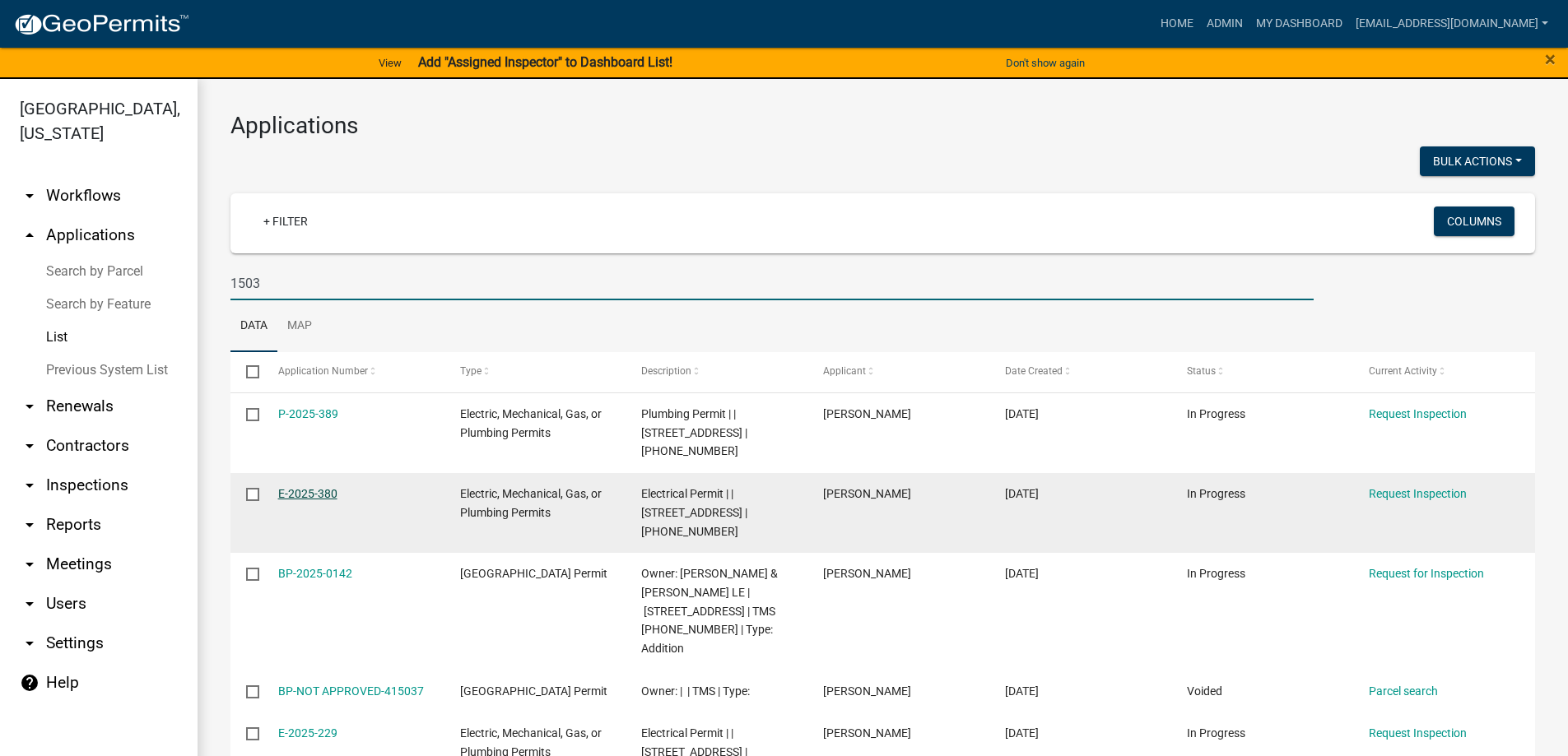
type input "1503"
click at [284, 487] on link "E-2025-380" at bounding box center [308, 493] width 59 height 13
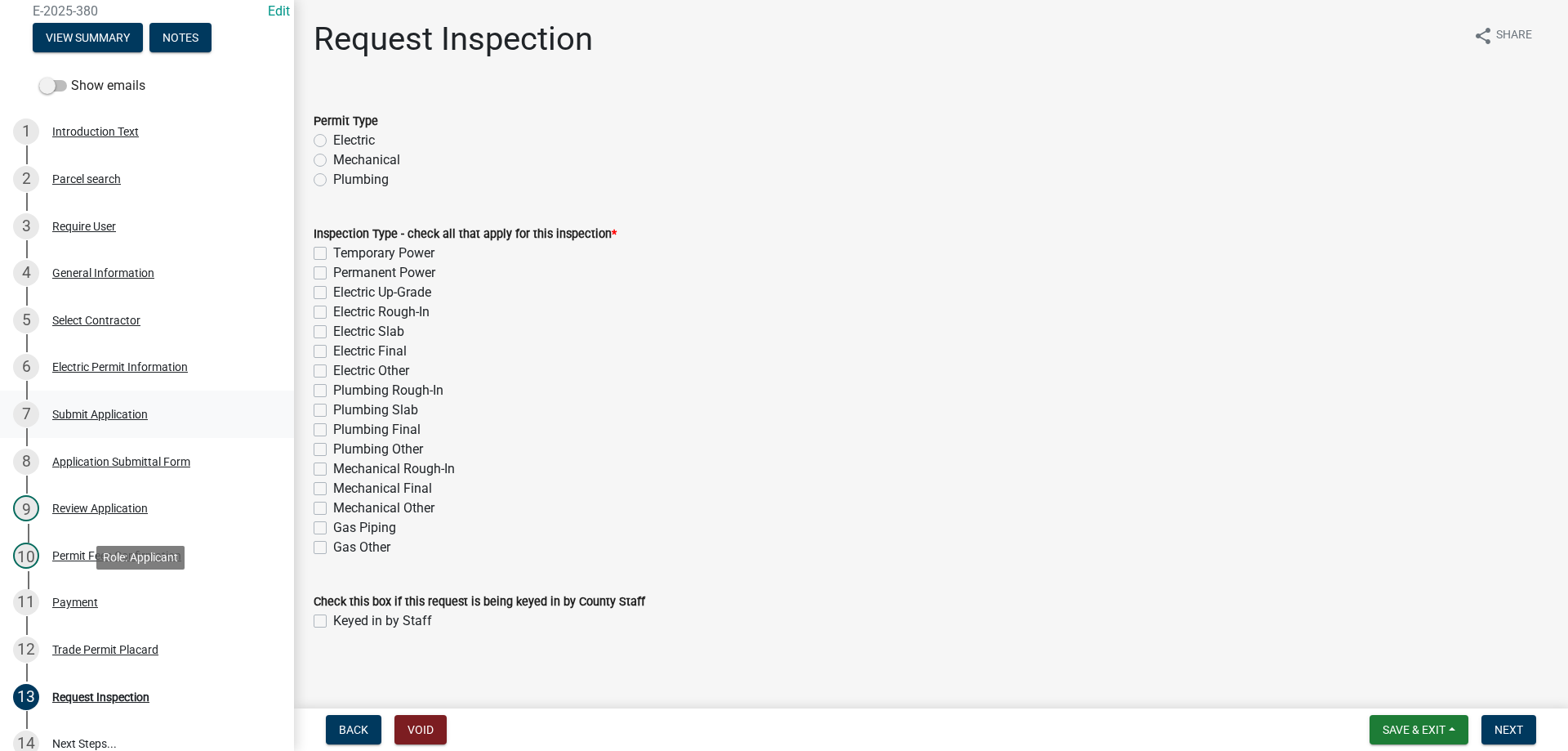
scroll to position [245, 0]
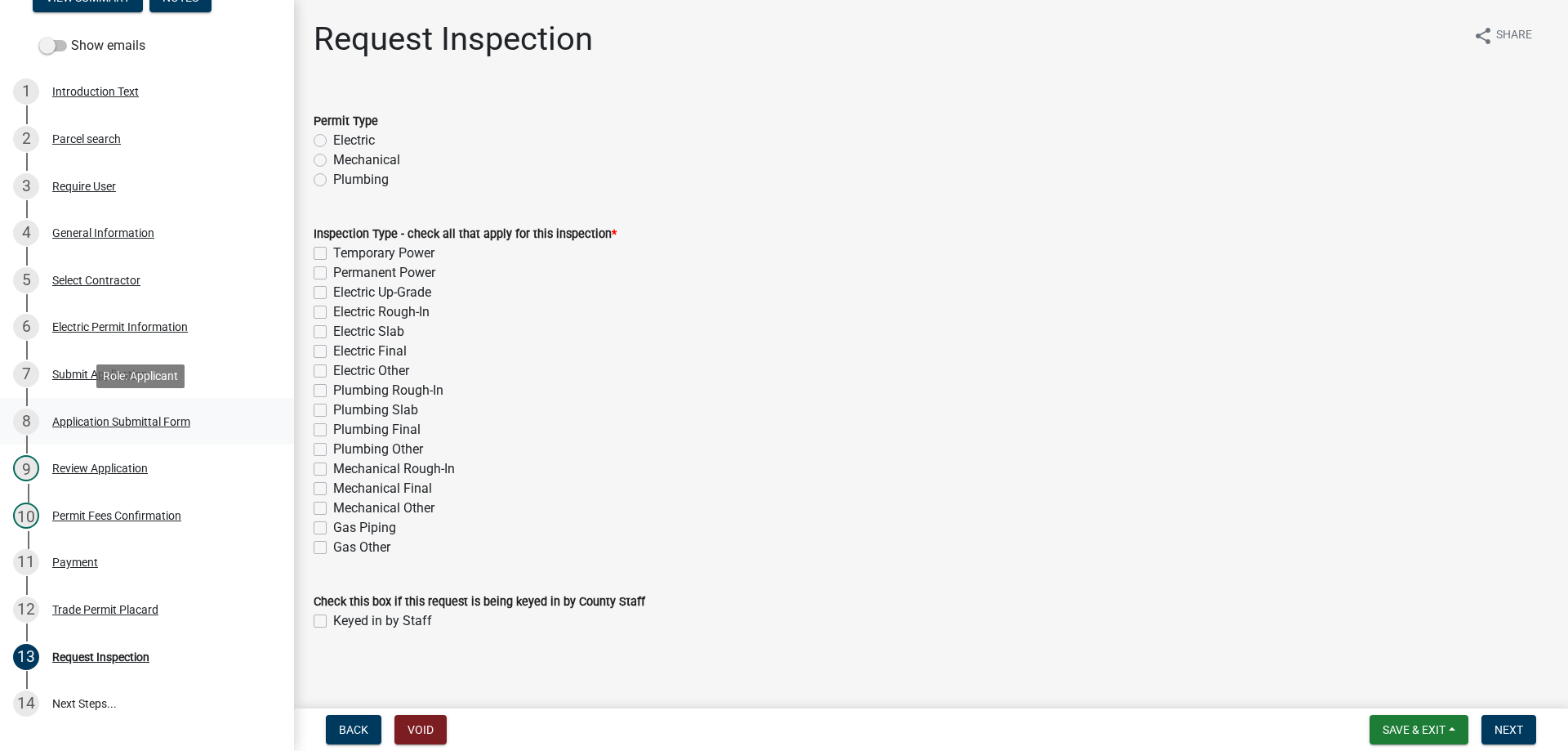
click at [64, 416] on div "Application Submittal Form" at bounding box center [121, 422] width 138 height 11
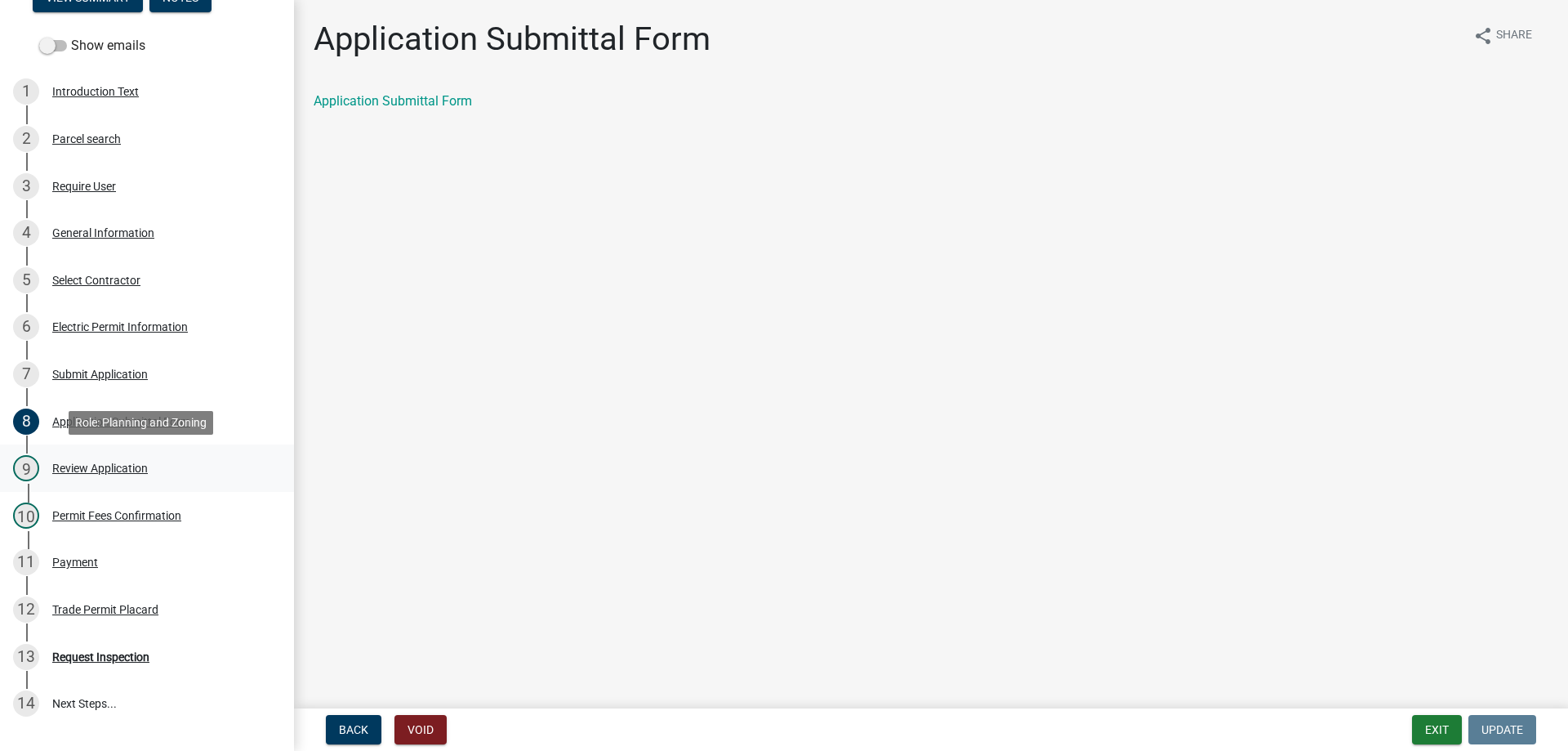
click at [75, 456] on div "9 Review Application" at bounding box center [141, 468] width 255 height 26
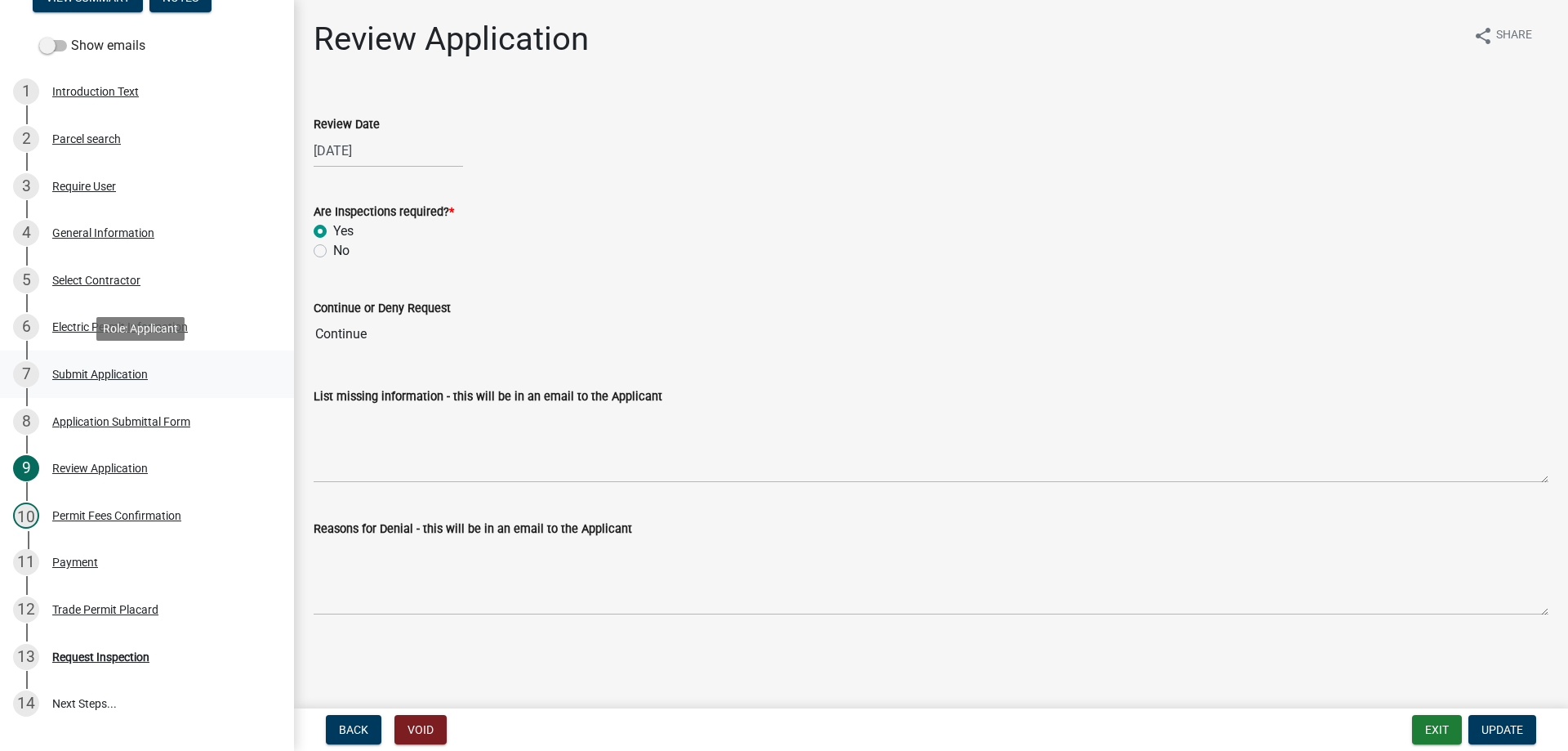
click at [78, 369] on div "Submit Application" at bounding box center [99, 375] width 96 height 11
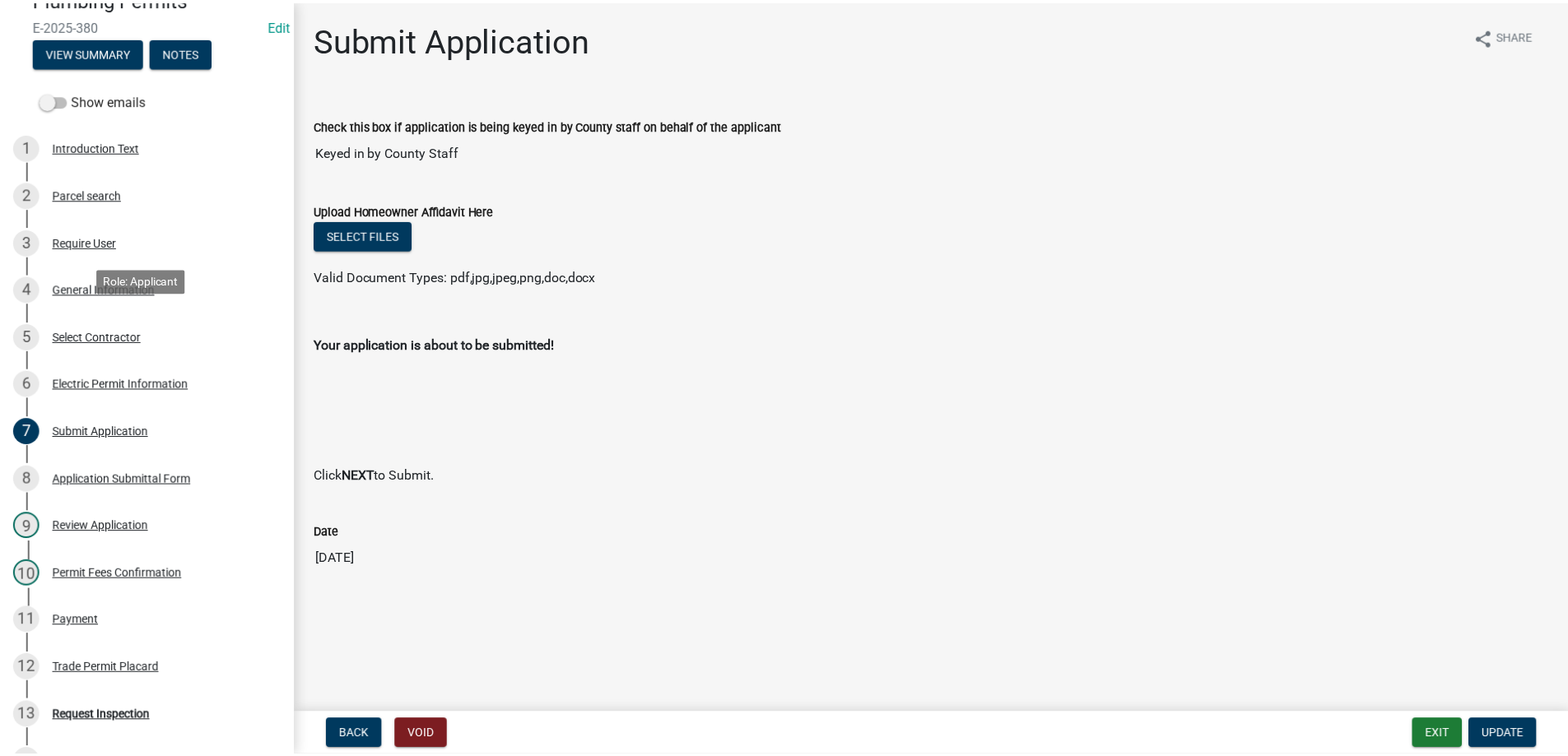
scroll to position [0, 0]
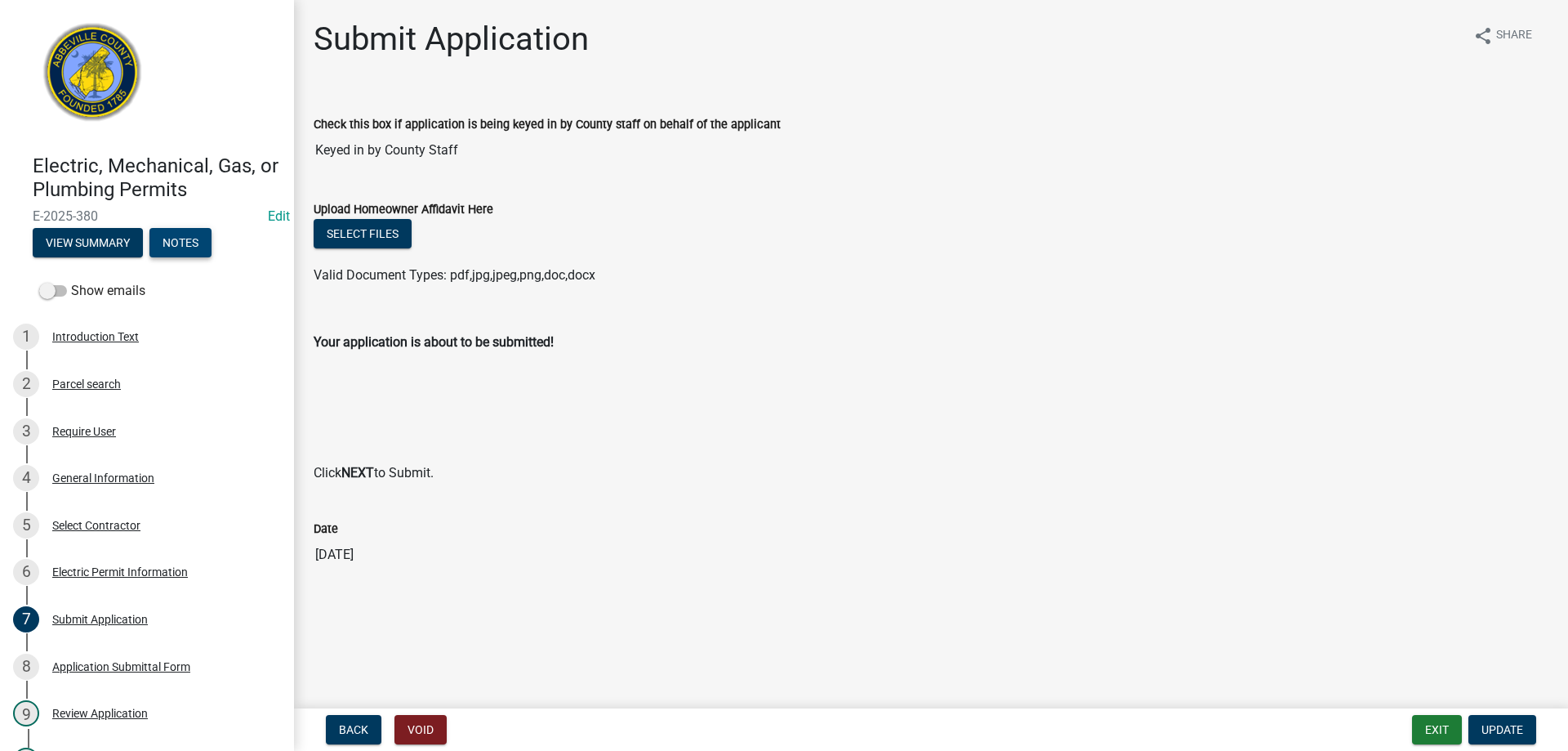
click at [202, 244] on button "Notes" at bounding box center [181, 242] width 62 height 29
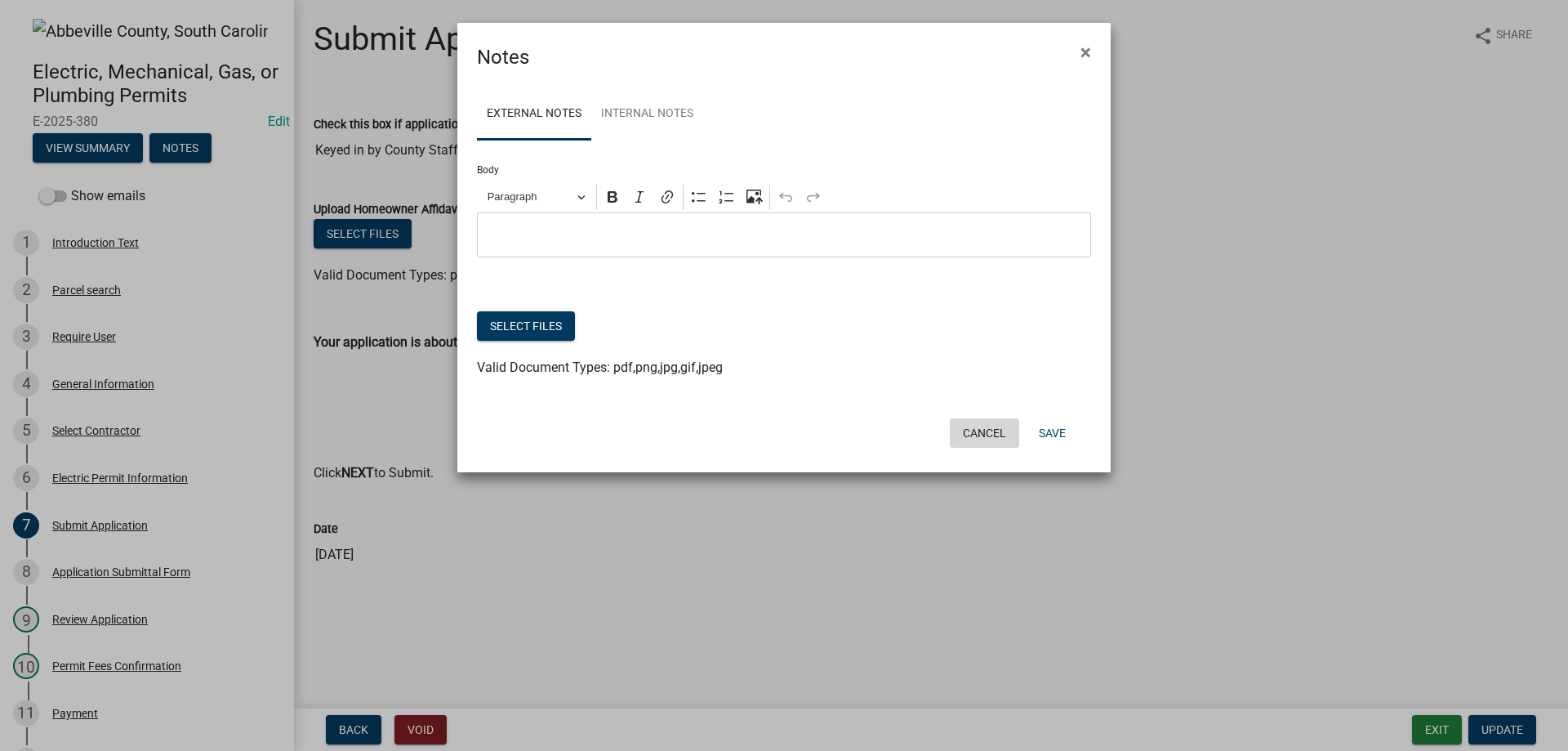
click at [980, 428] on button "Cancel" at bounding box center [984, 432] width 69 height 29
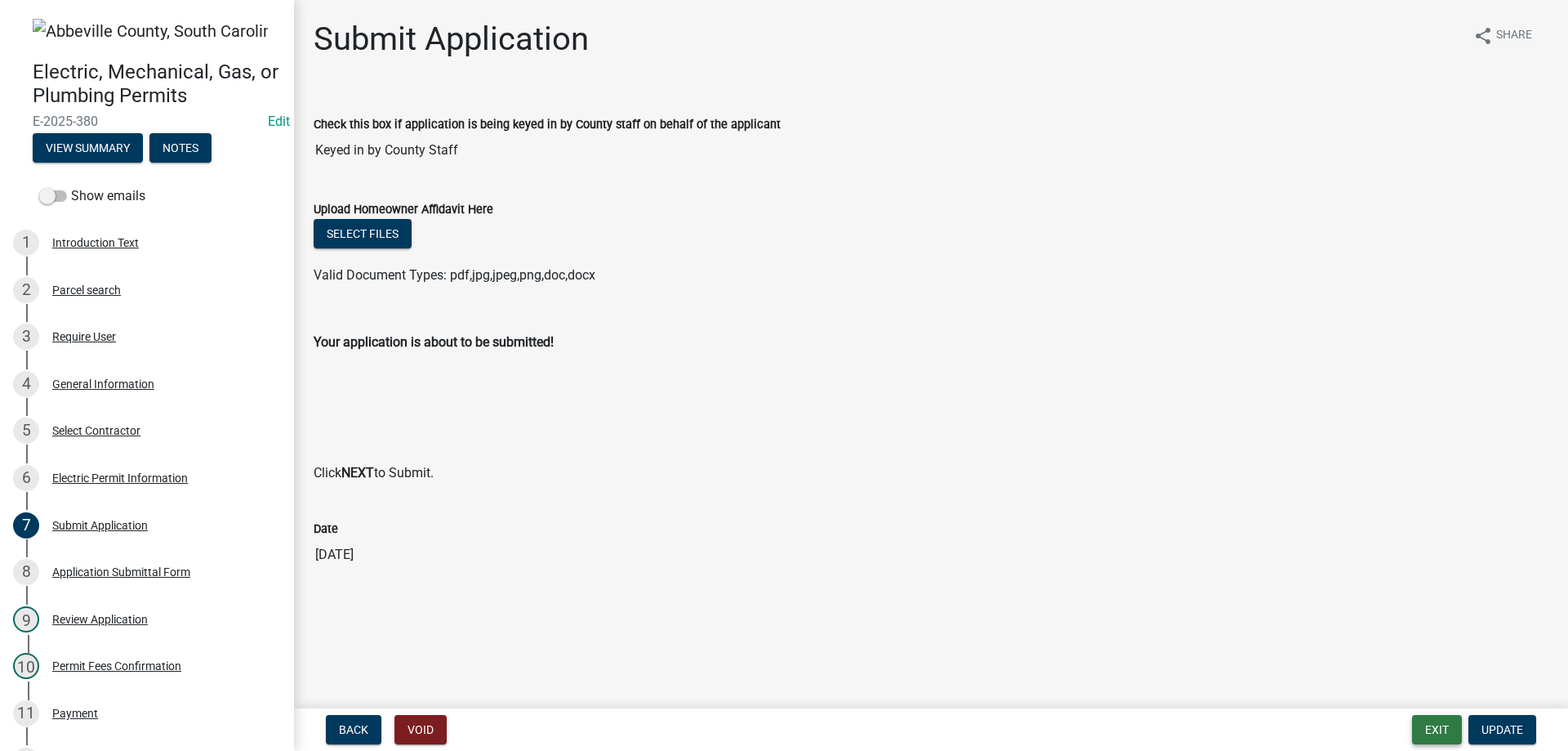
click at [1437, 729] on button "Exit" at bounding box center [1437, 729] width 50 height 29
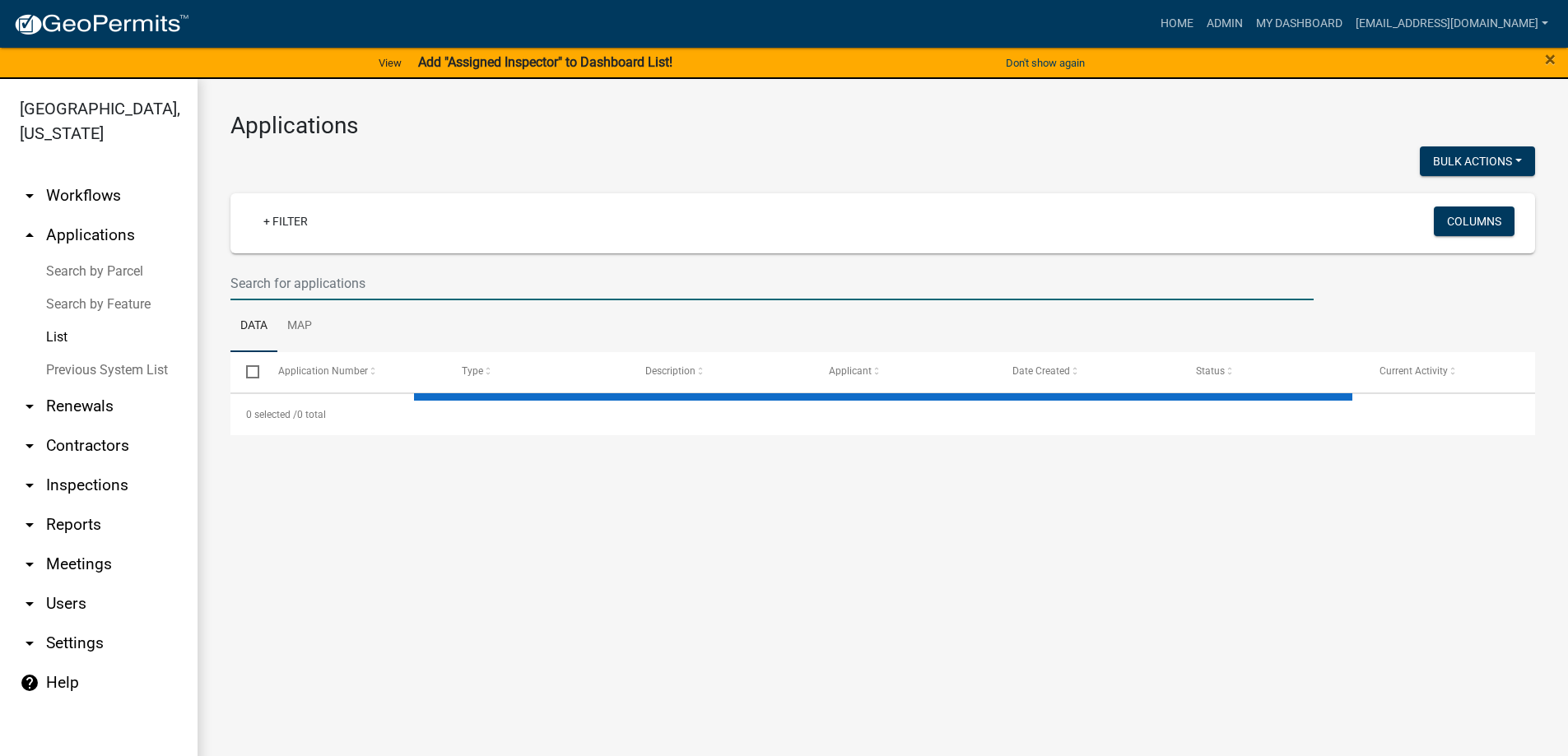
select select "3: 100"
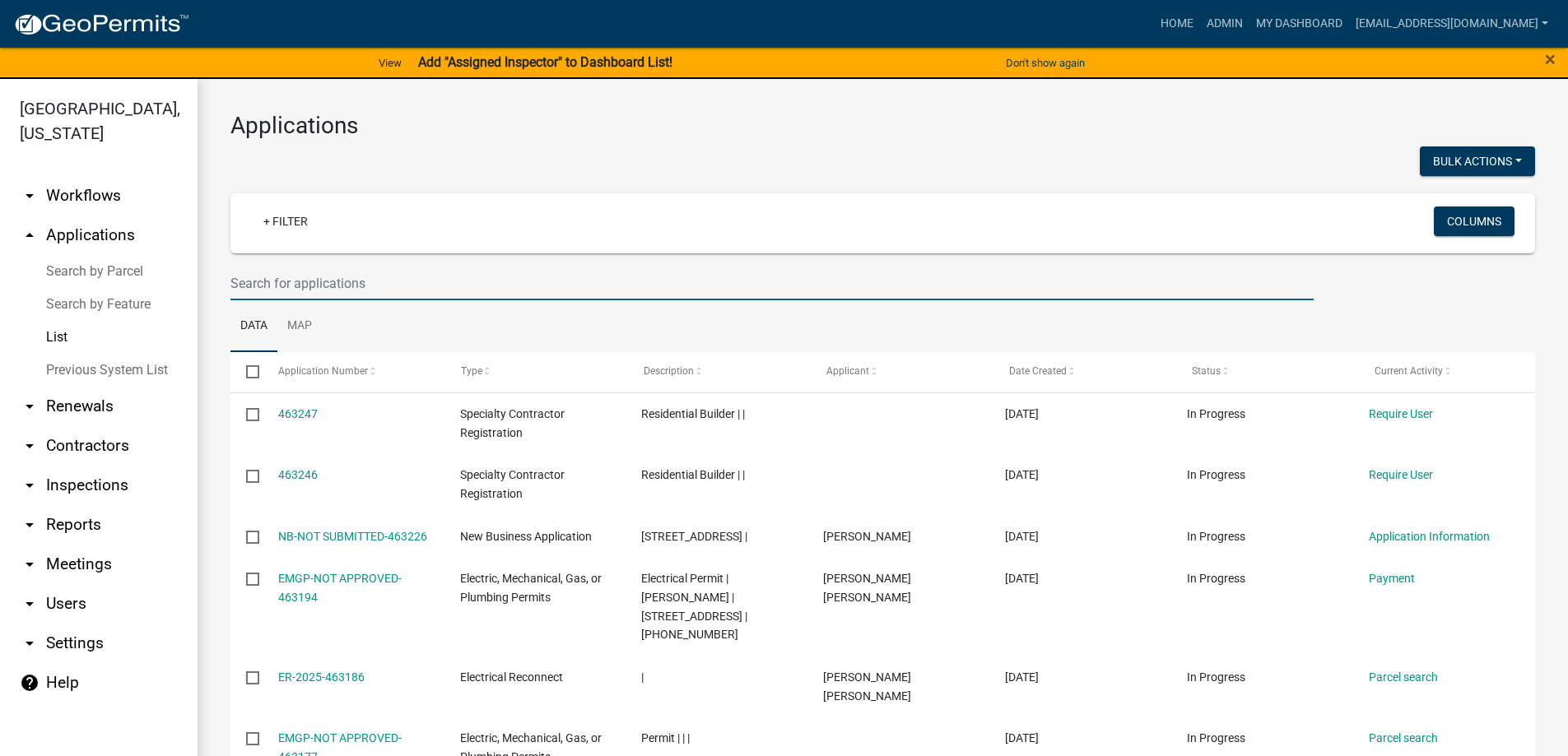
click at [331, 296] on input "text" at bounding box center [772, 283] width 1083 height 33
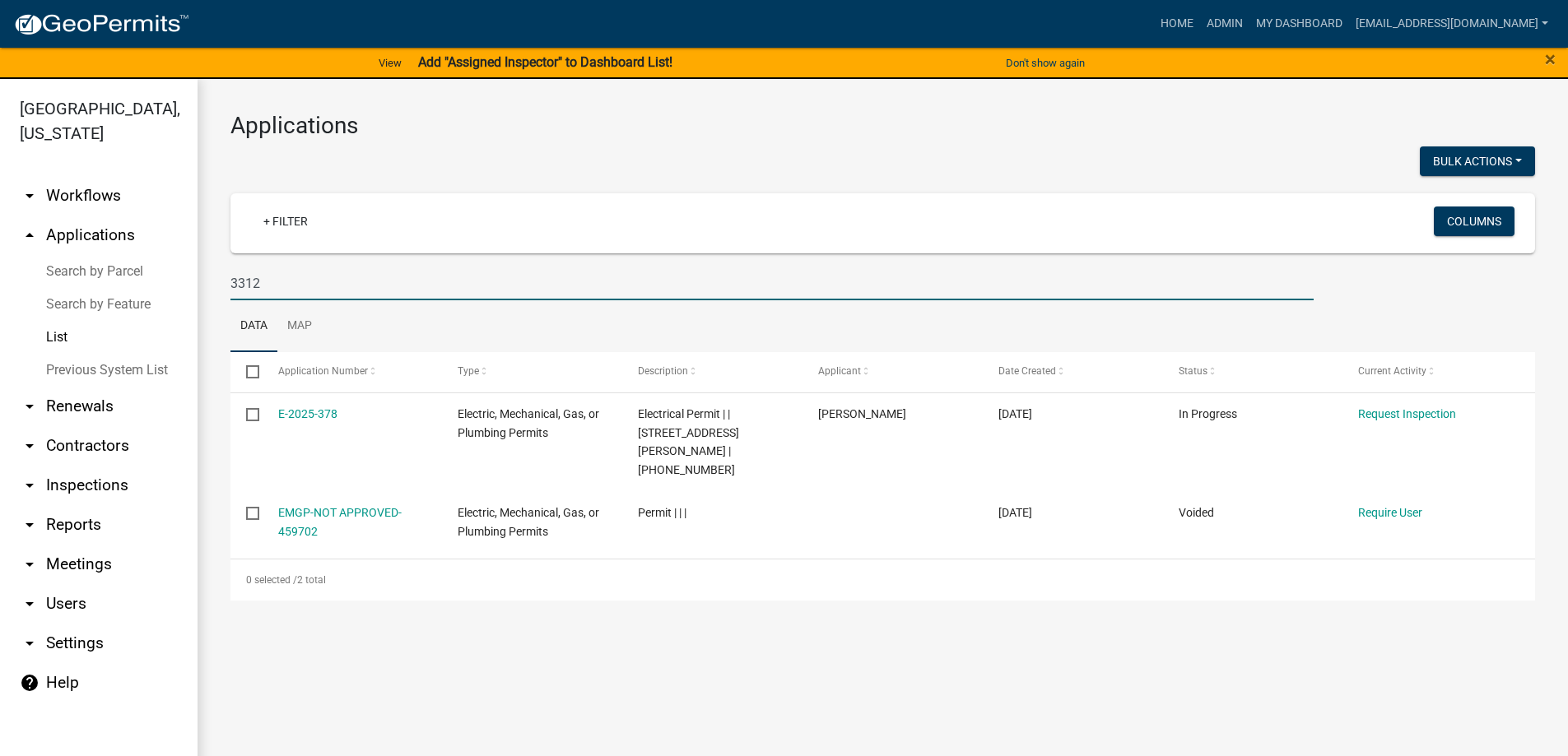
click at [291, 289] on input "3312" at bounding box center [772, 283] width 1083 height 33
type input "3312"
